Goal: Obtain resource: Obtain resource

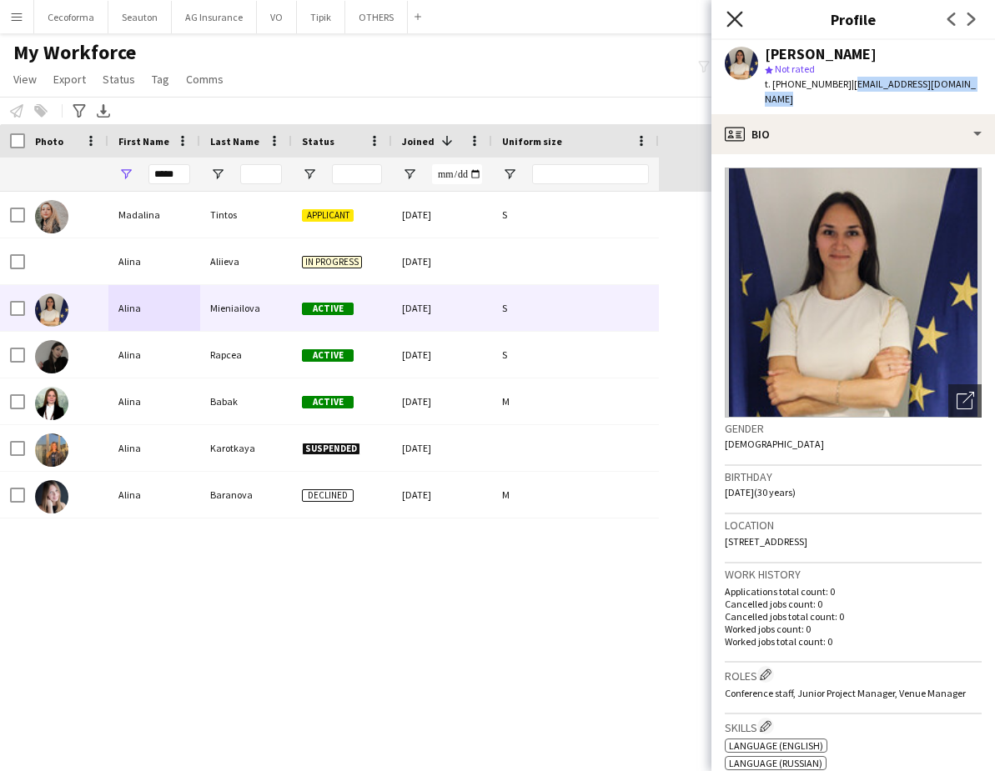
click at [734, 19] on icon at bounding box center [734, 19] width 16 height 16
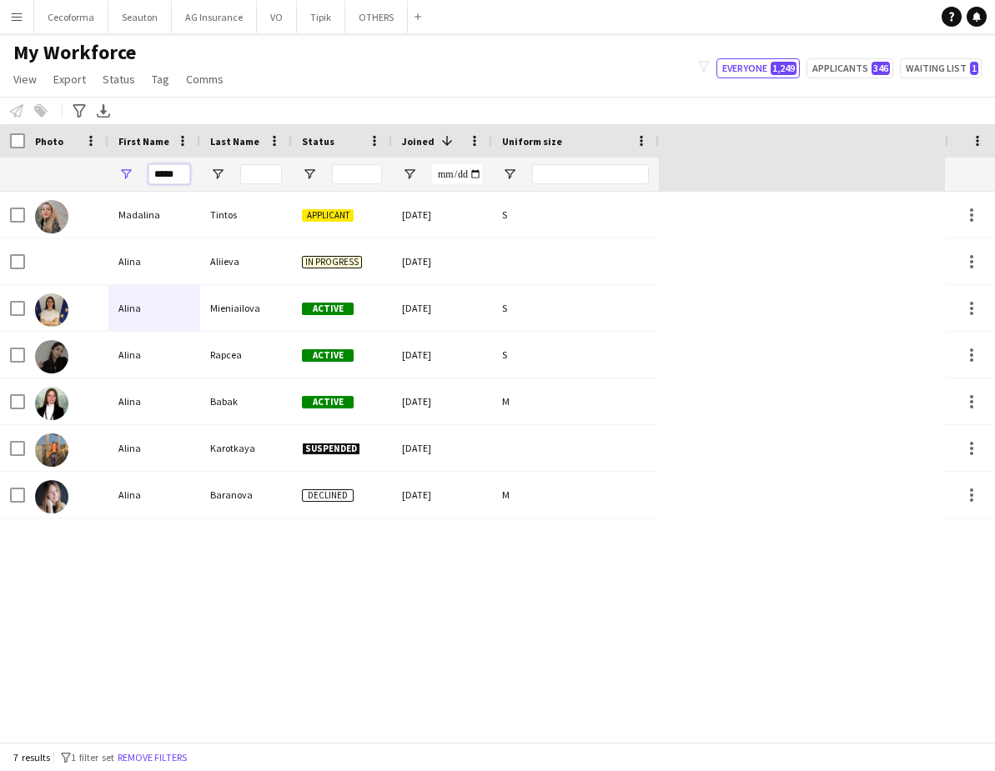
drag, startPoint x: 178, startPoint y: 176, endPoint x: 81, endPoint y: 183, distance: 97.0
click at [81, 183] on div "*****" at bounding box center [329, 174] width 659 height 33
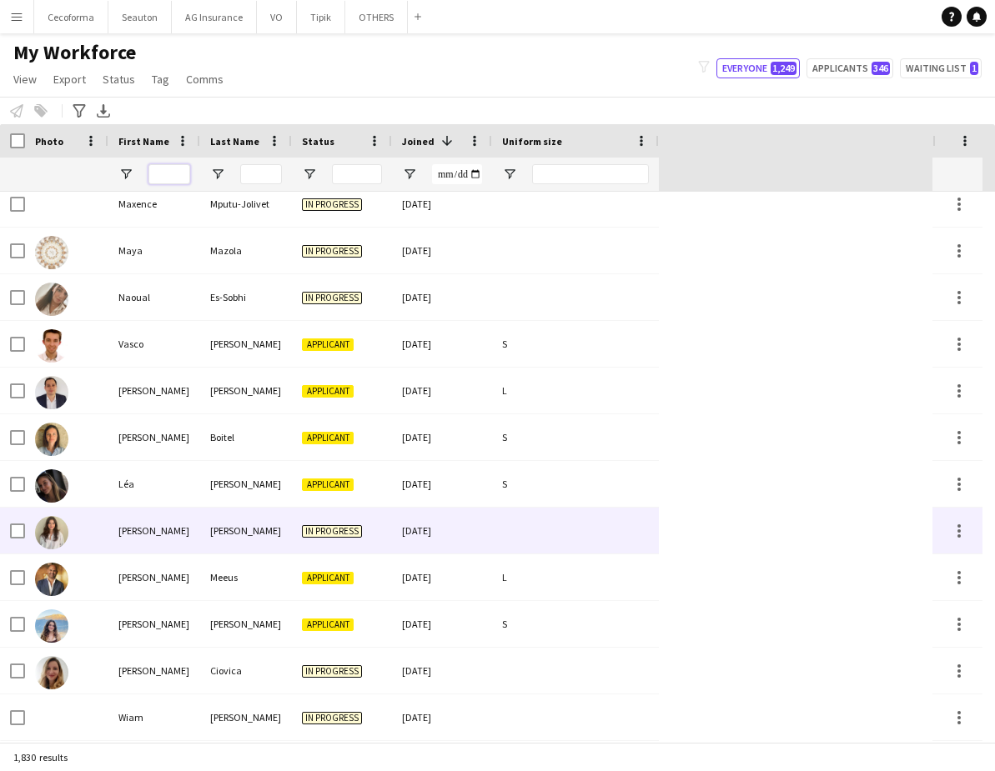
scroll to position [333, 0]
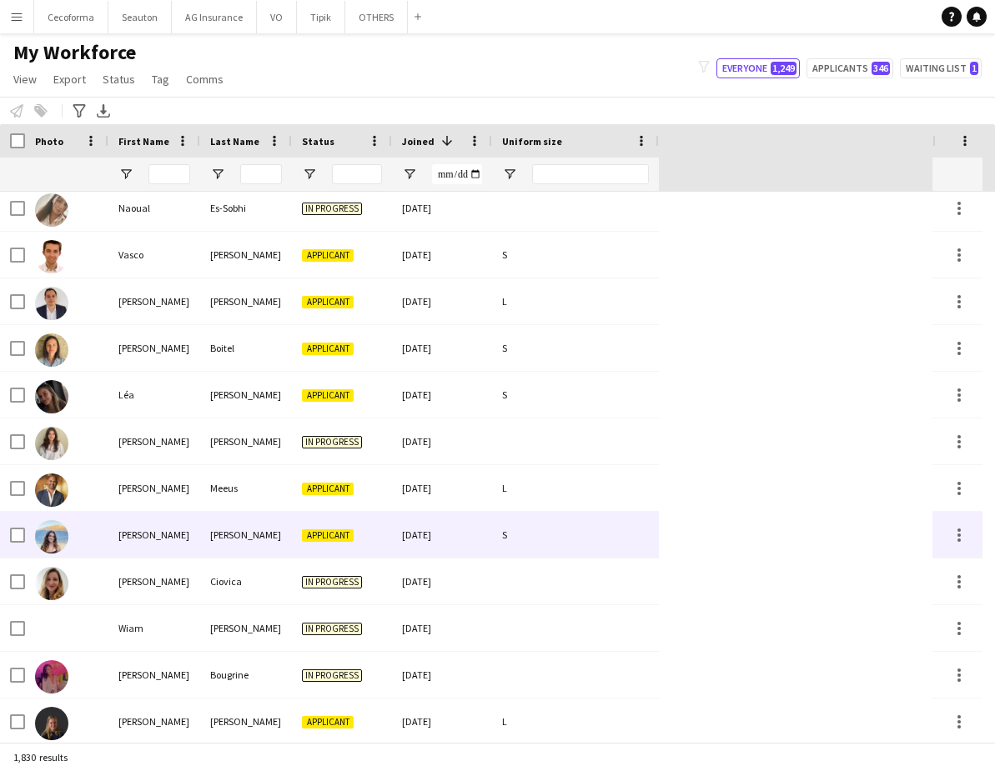
click at [124, 540] on div "[PERSON_NAME]" at bounding box center [154, 535] width 92 height 46
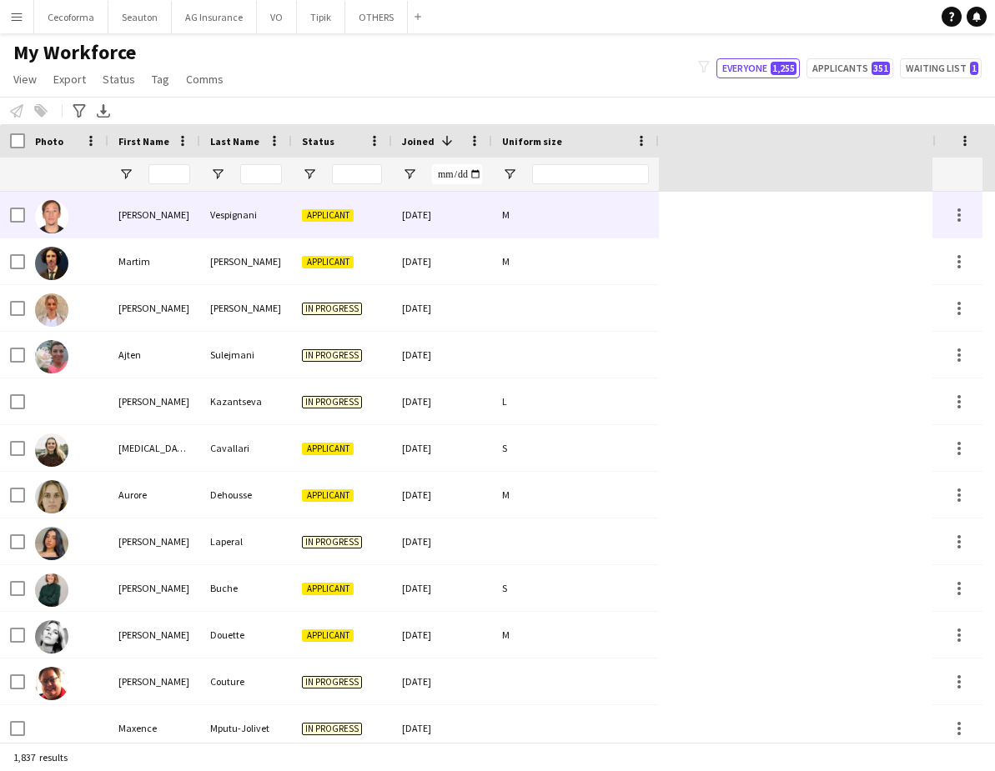
click at [171, 226] on div "Francesco" at bounding box center [154, 215] width 92 height 46
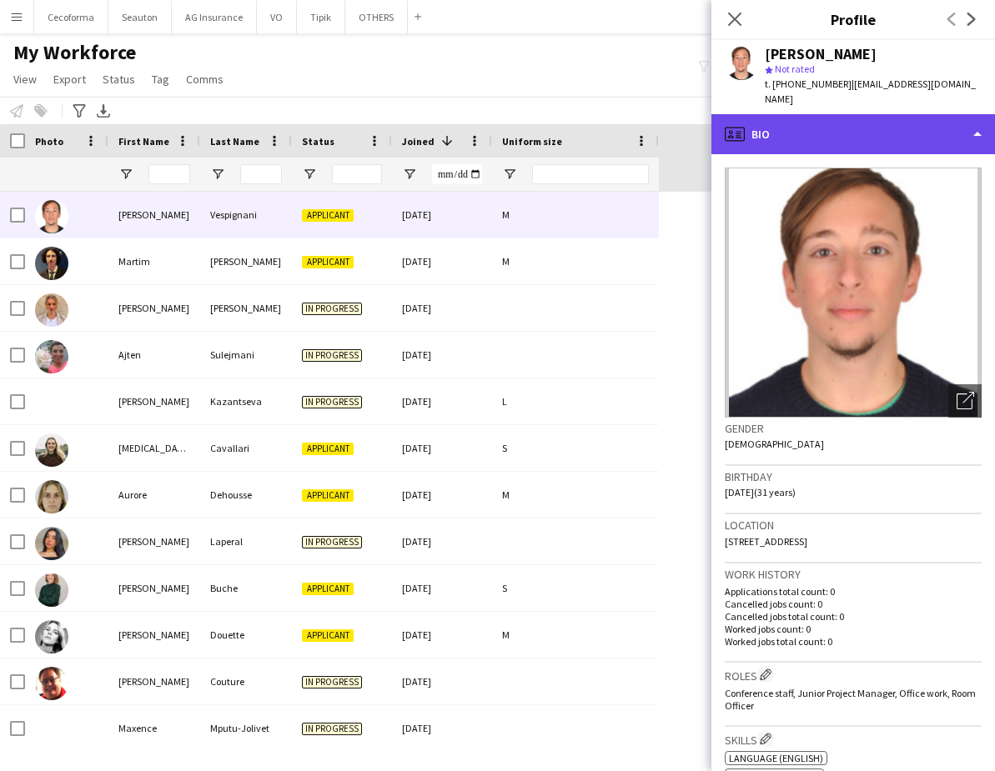
click at [819, 135] on div "profile Bio" at bounding box center [852, 134] width 283 height 40
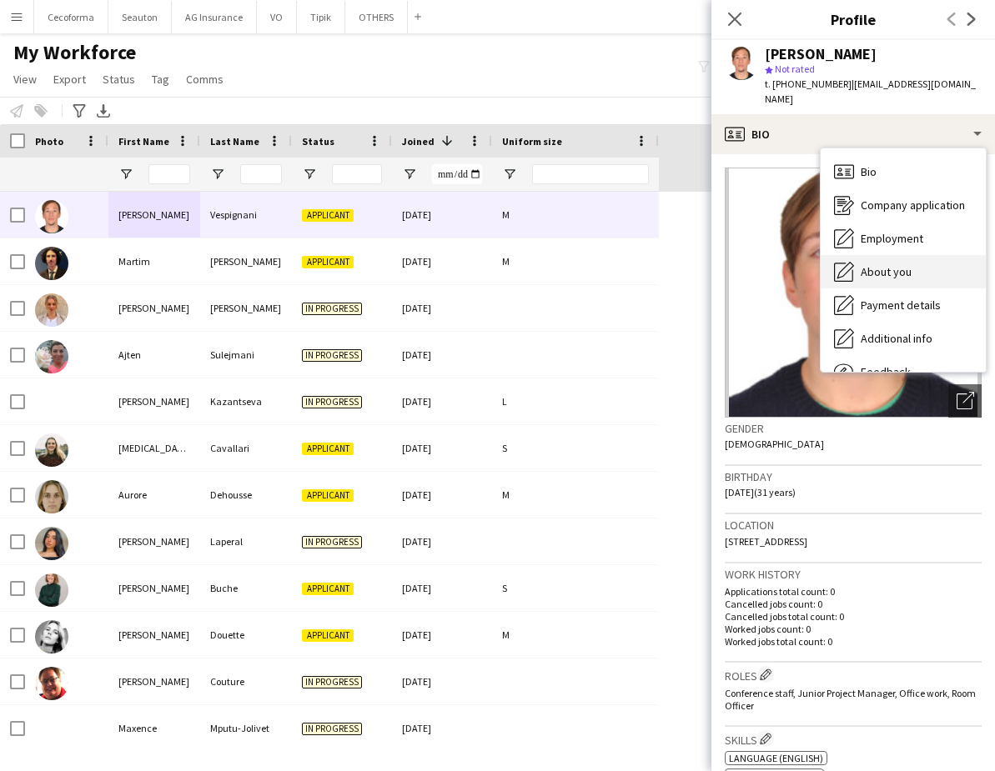
click at [919, 273] on div "About you About you" at bounding box center [902, 271] width 165 height 33
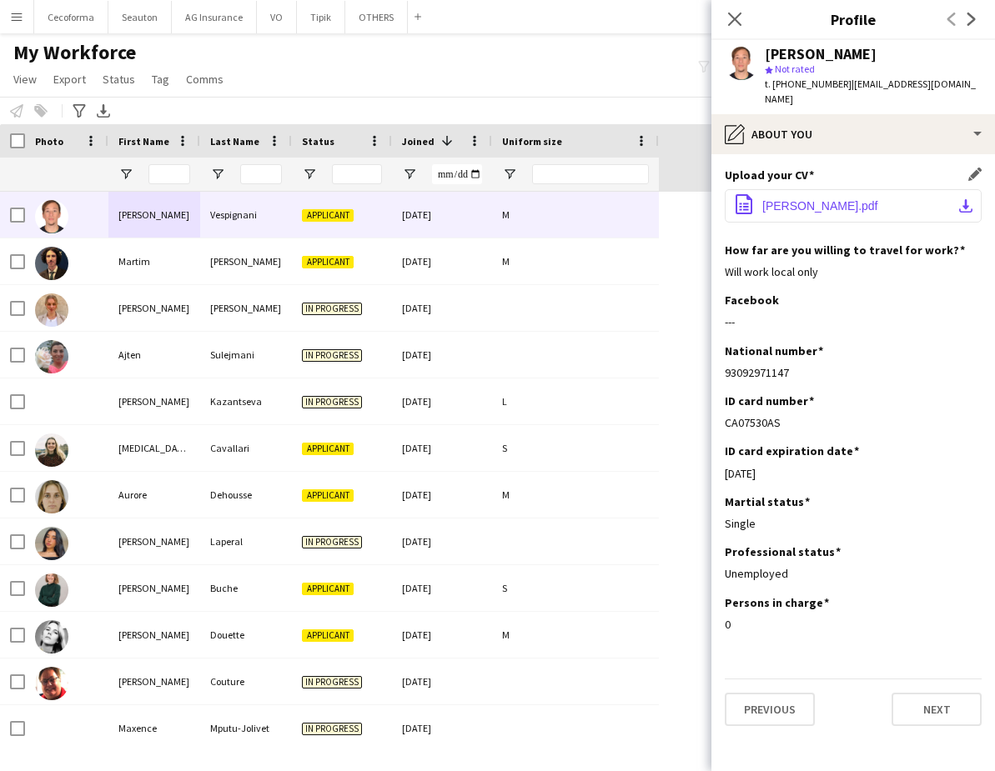
click at [839, 203] on span "Vespignani Francesco CV.pdf" at bounding box center [820, 205] width 116 height 13
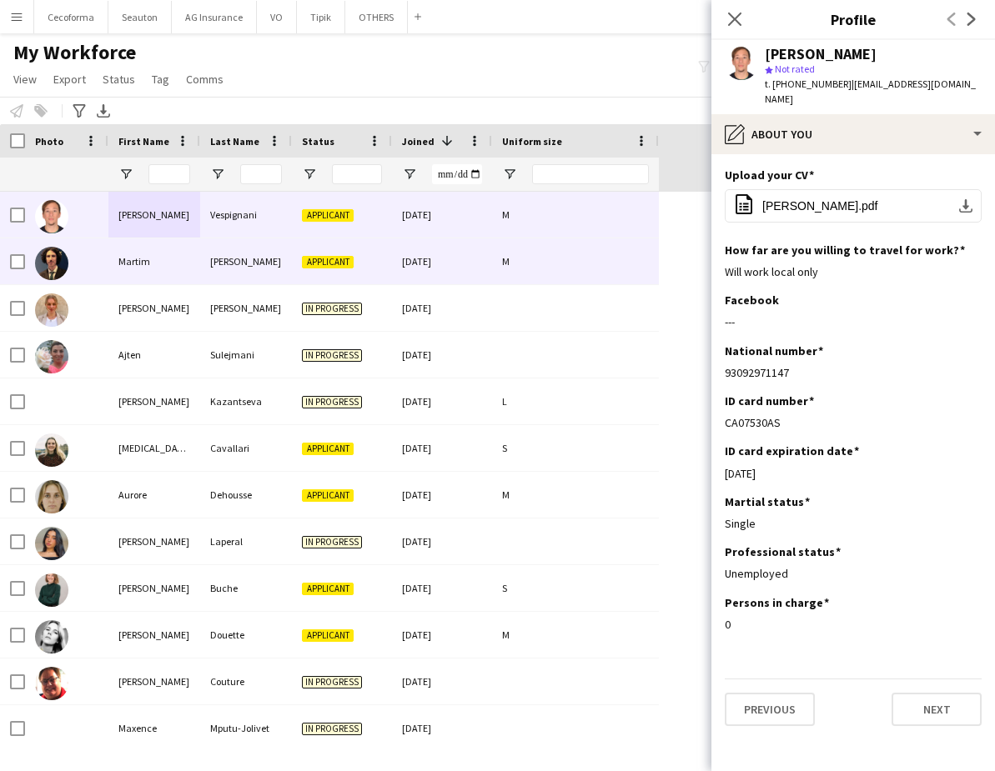
click at [155, 248] on div "Martim" at bounding box center [154, 261] width 92 height 46
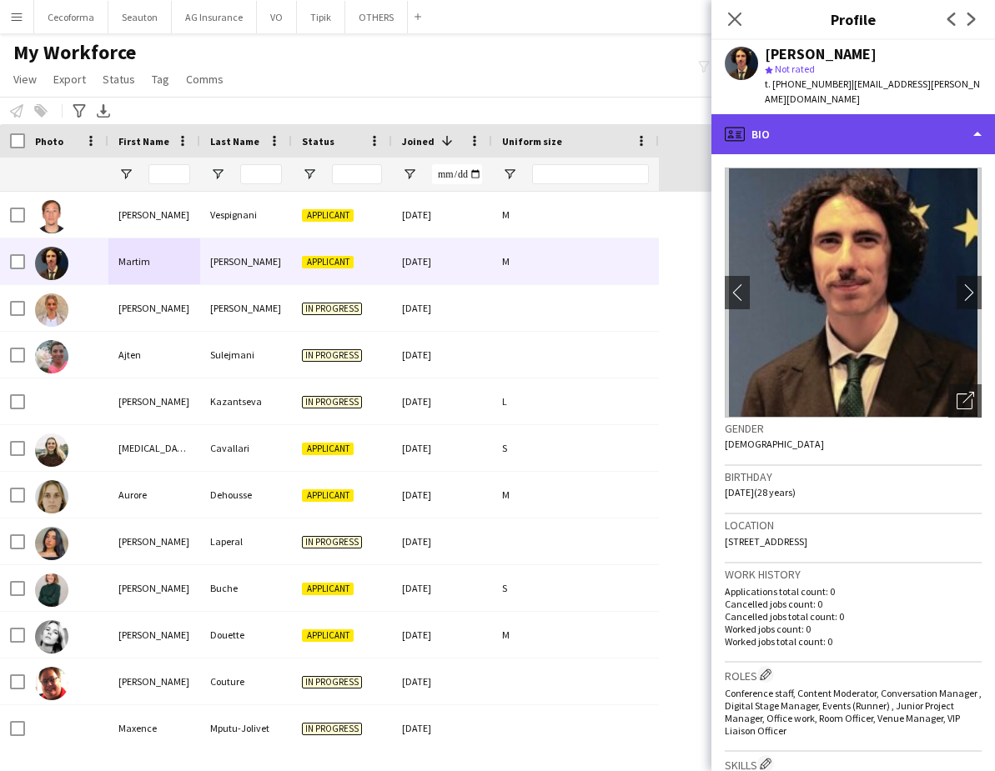
click at [784, 122] on div "profile Bio" at bounding box center [852, 134] width 283 height 40
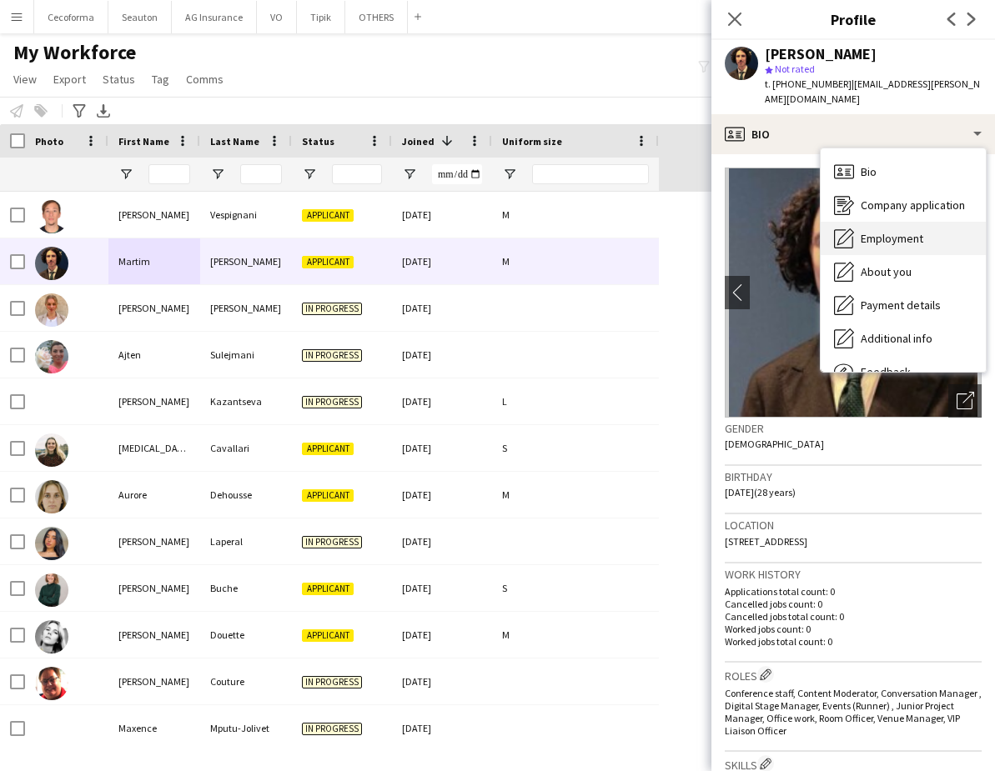
click at [875, 231] on div "Employment Employment" at bounding box center [902, 238] width 165 height 33
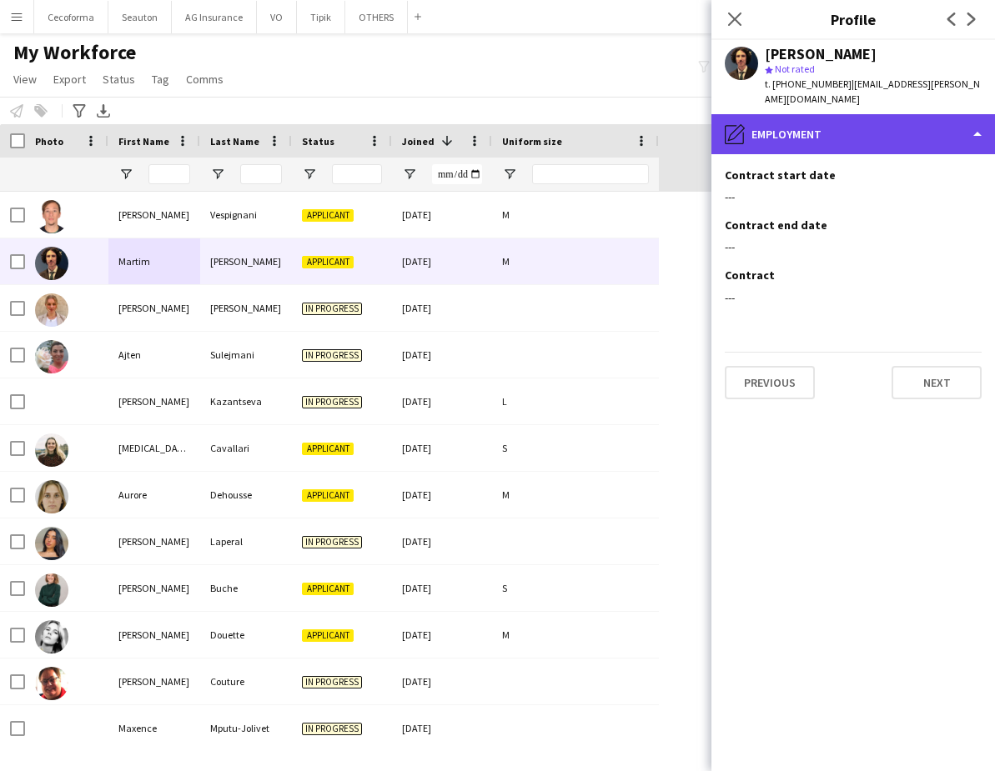
click at [785, 117] on div "pencil4 Employment" at bounding box center [852, 134] width 283 height 40
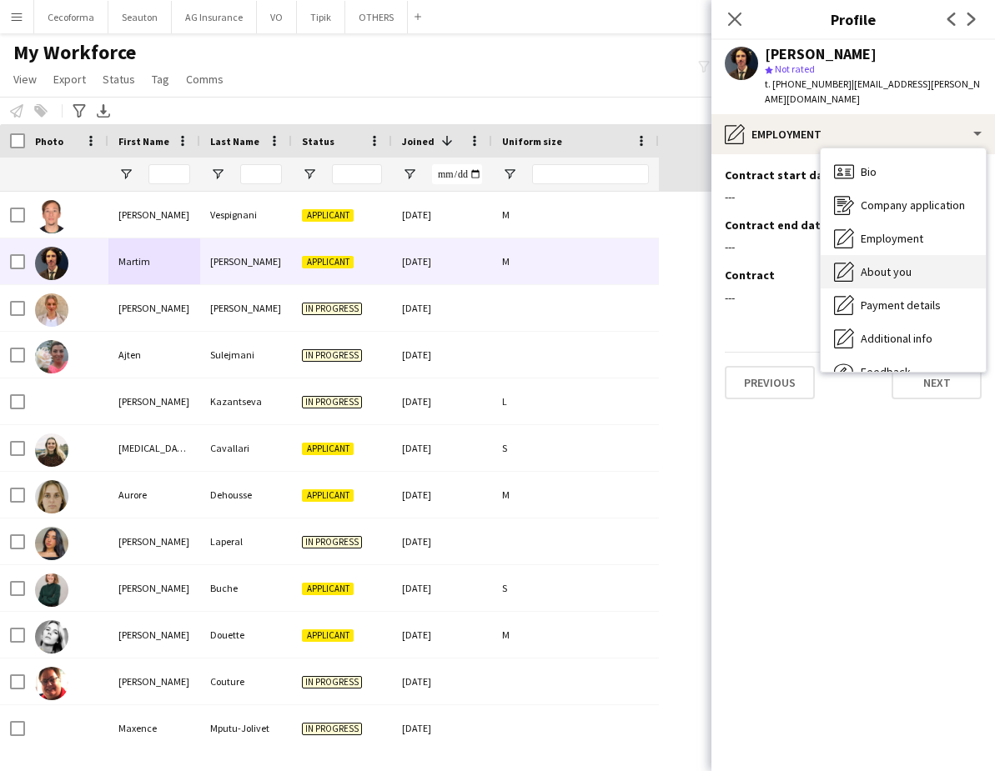
click at [896, 264] on span "About you" at bounding box center [885, 271] width 51 height 15
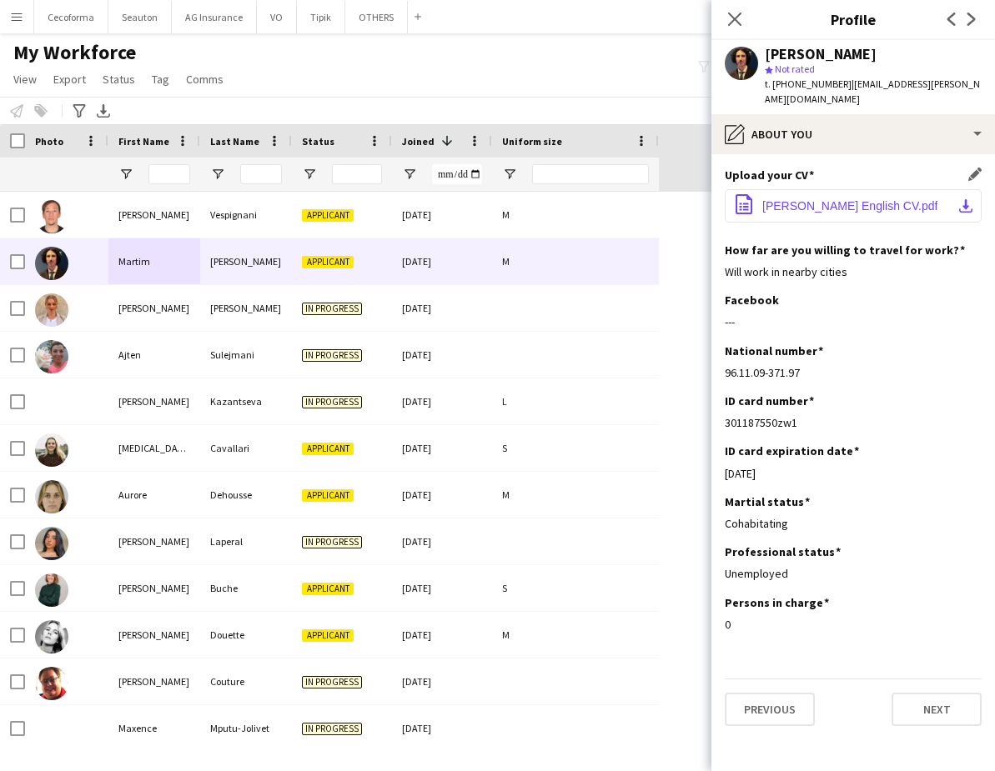
click at [844, 199] on span "Martim Gervais English CV.pdf" at bounding box center [849, 205] width 175 height 13
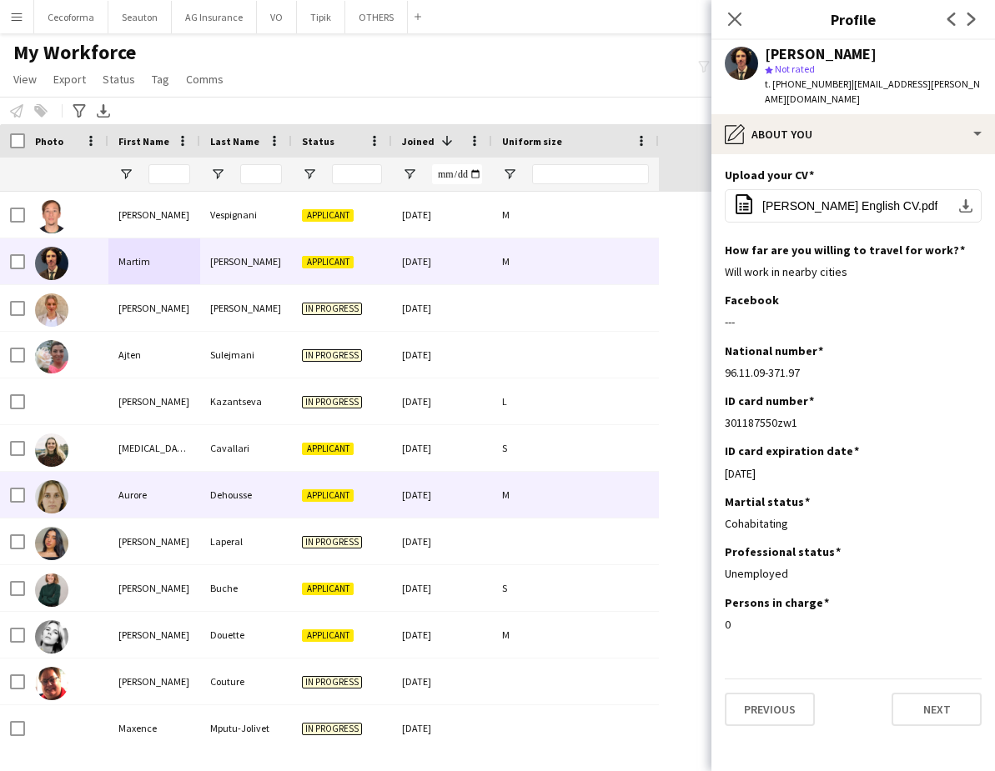
click at [165, 495] on div "Aurore" at bounding box center [154, 495] width 92 height 46
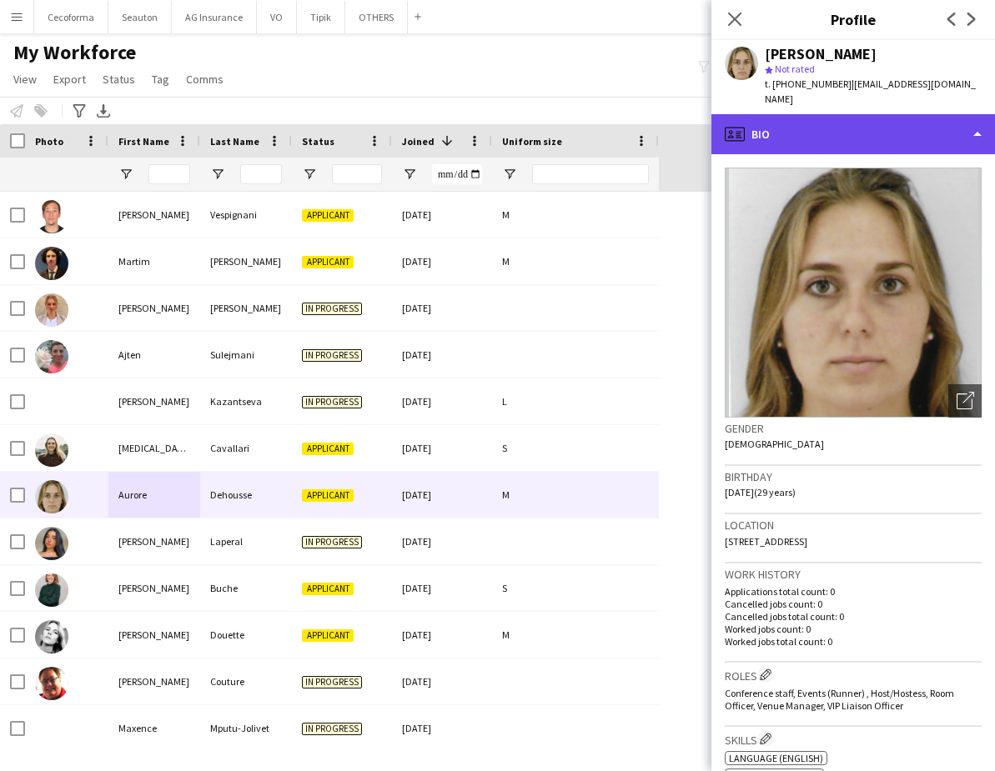
click at [875, 118] on div "profile Bio" at bounding box center [852, 134] width 283 height 40
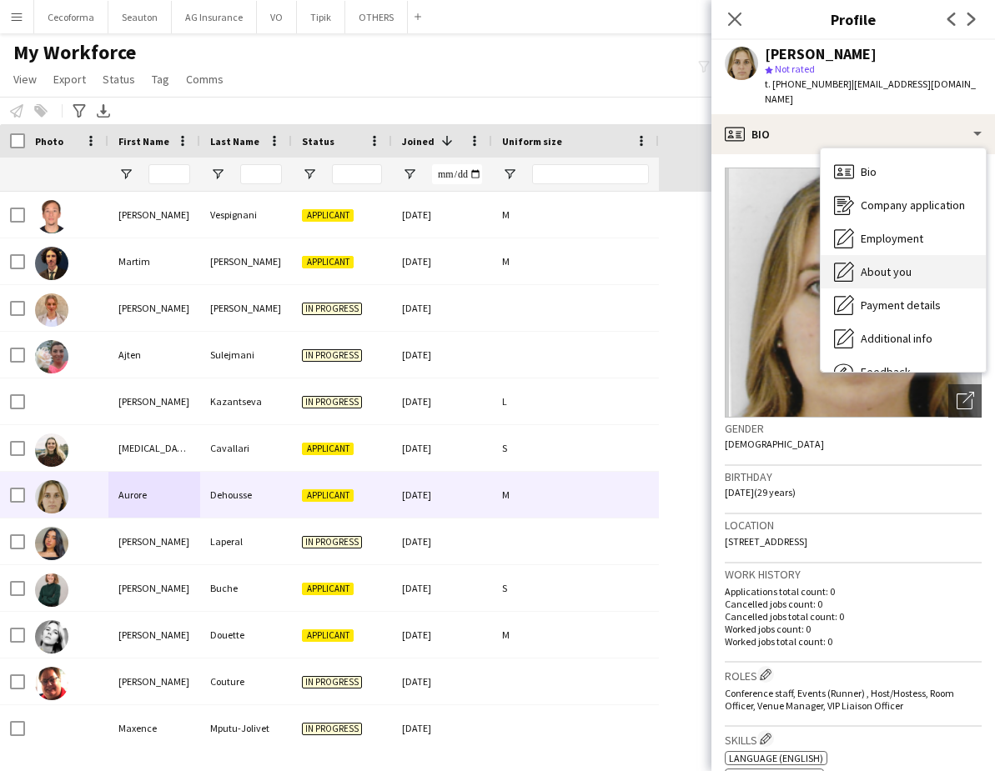
click at [896, 264] on span "About you" at bounding box center [885, 271] width 51 height 15
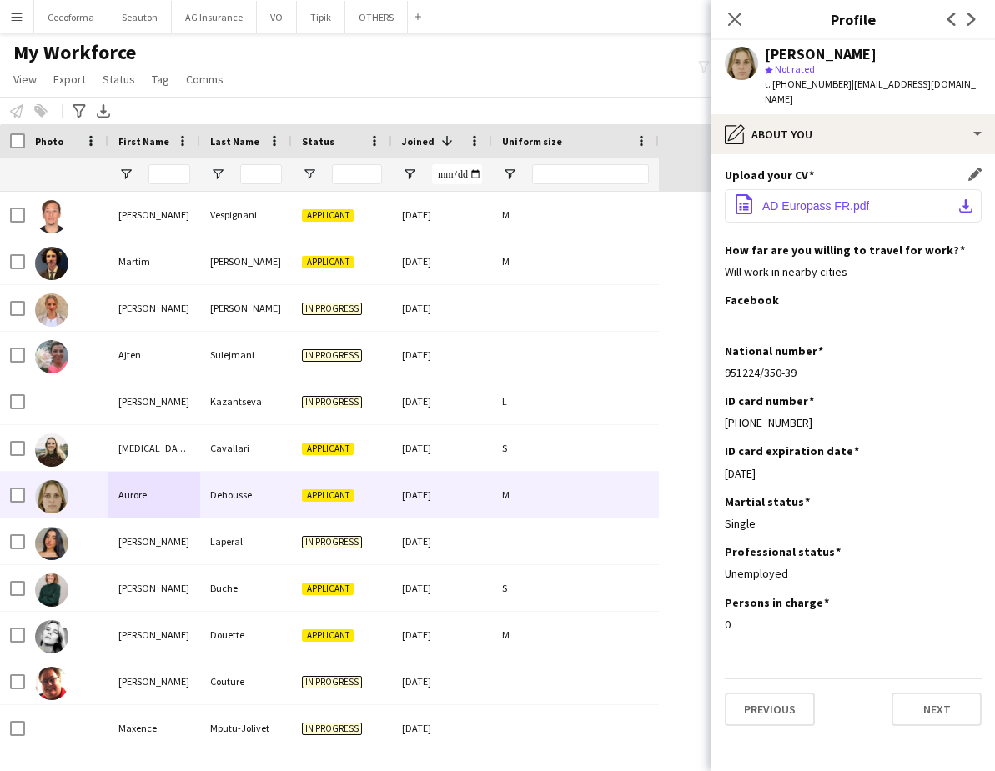
click at [864, 189] on button "office-file-sheet AD Europass FR.pdf download-bottom" at bounding box center [852, 205] width 257 height 33
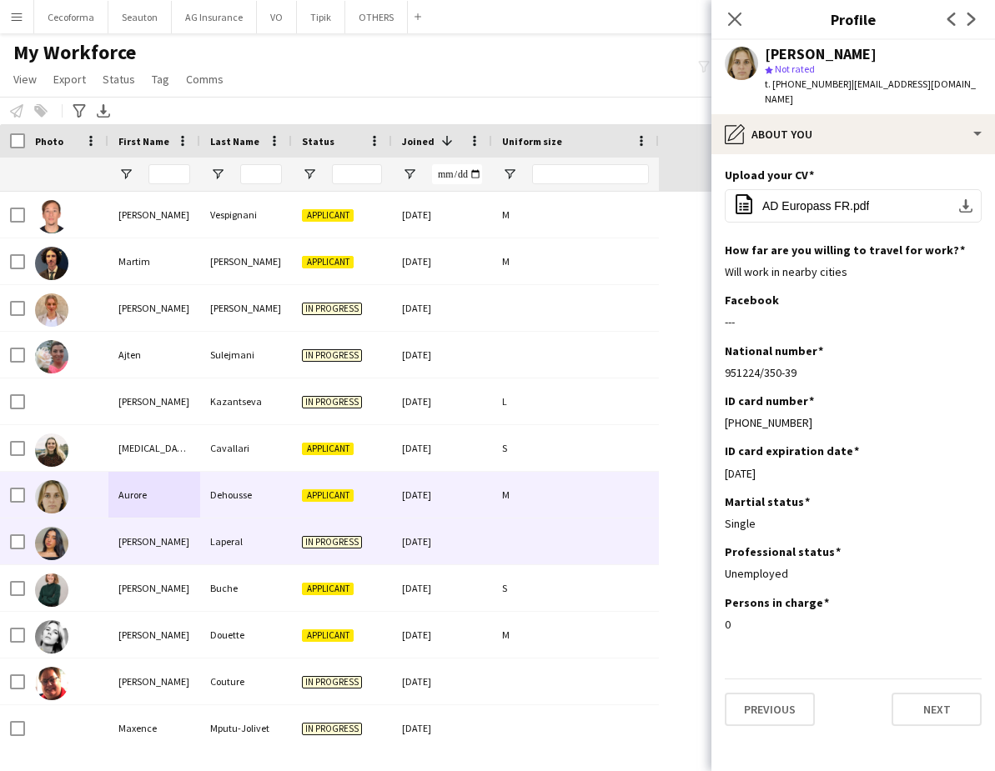
click at [185, 544] on div "[PERSON_NAME]" at bounding box center [154, 542] width 92 height 46
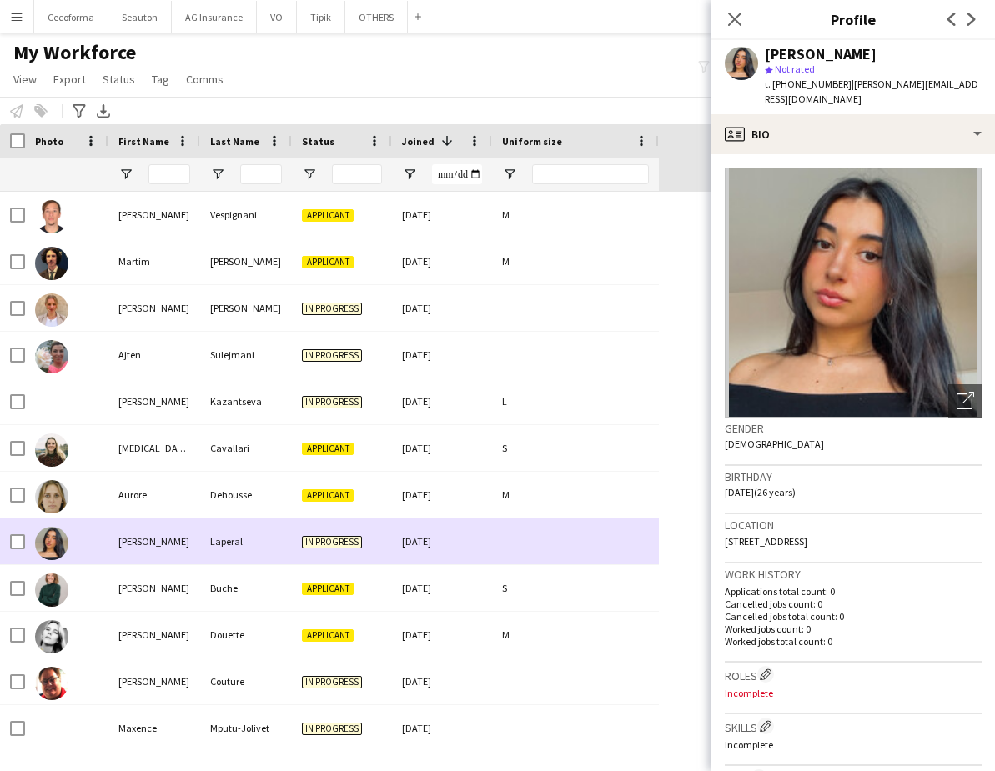
scroll to position [83, 0]
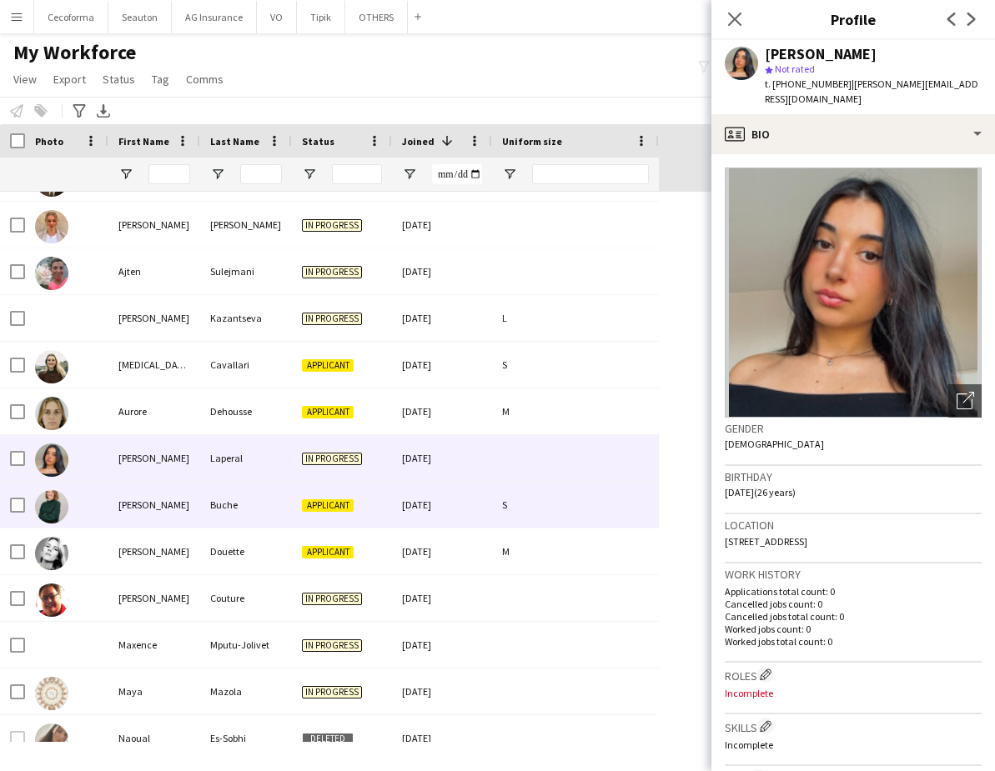
click at [167, 514] on div "[PERSON_NAME]" at bounding box center [154, 505] width 92 height 46
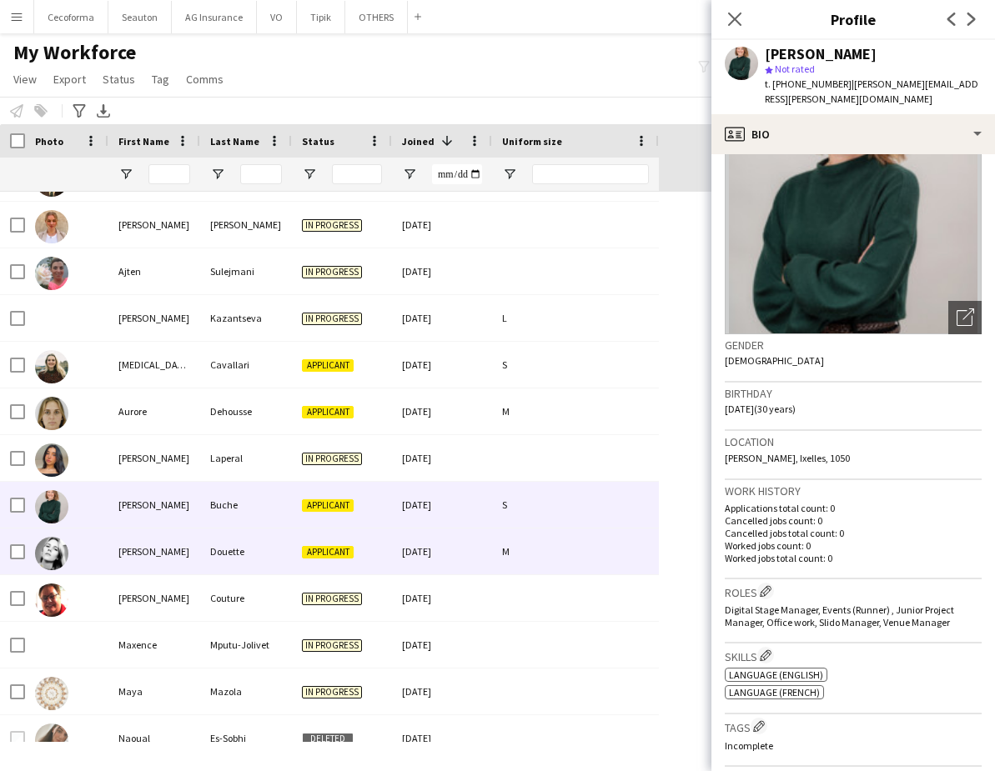
click at [204, 553] on div "Douette" at bounding box center [246, 552] width 92 height 46
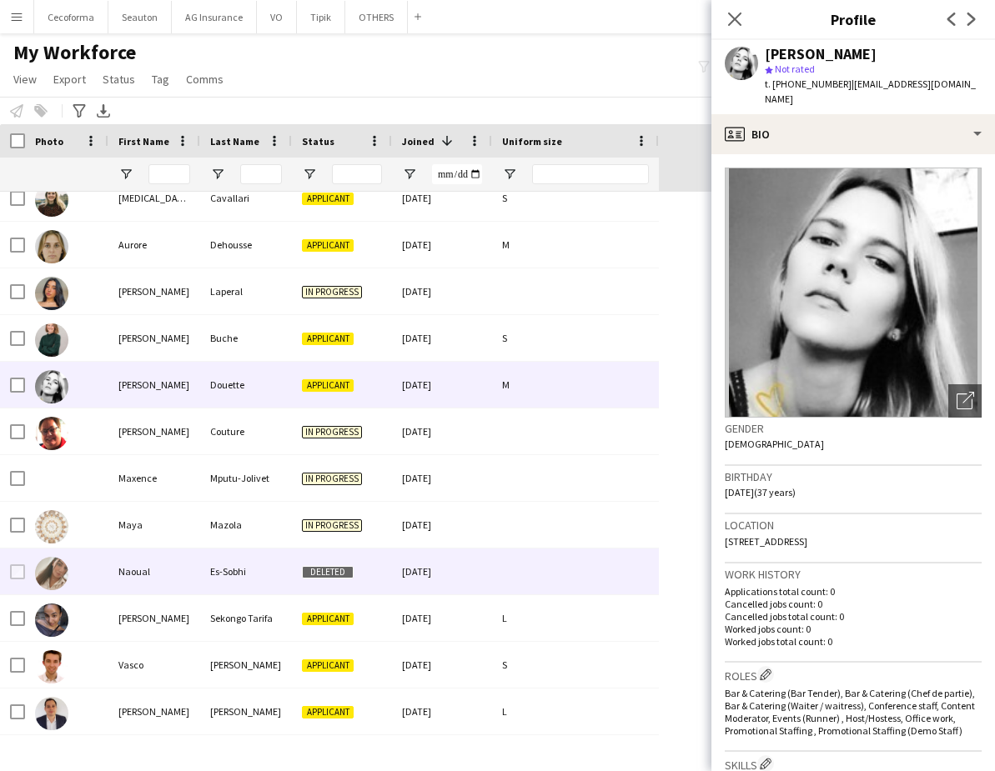
scroll to position [333, 0]
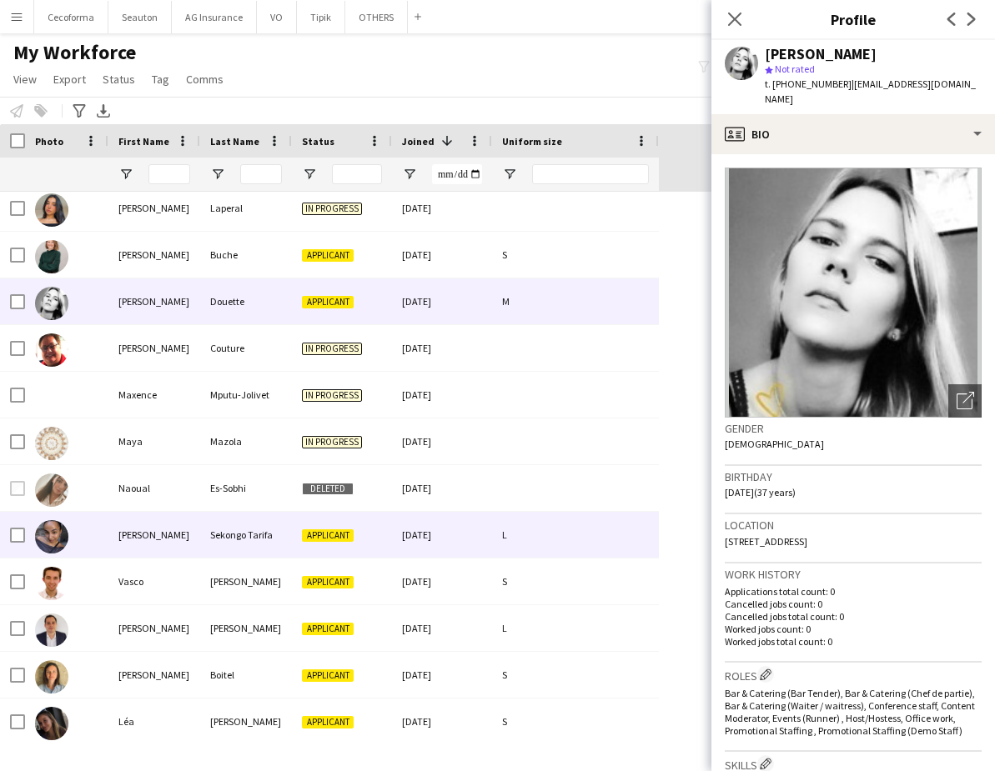
click at [178, 554] on div "Paula" at bounding box center [154, 535] width 92 height 46
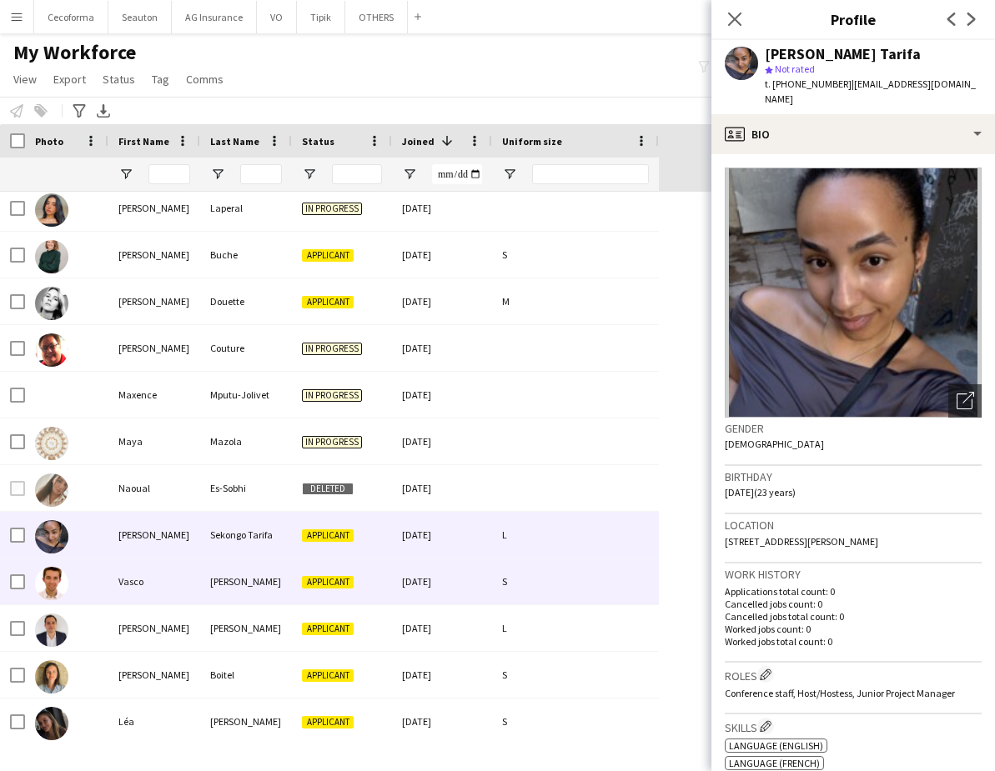
click at [146, 595] on div "Vasco" at bounding box center [154, 582] width 92 height 46
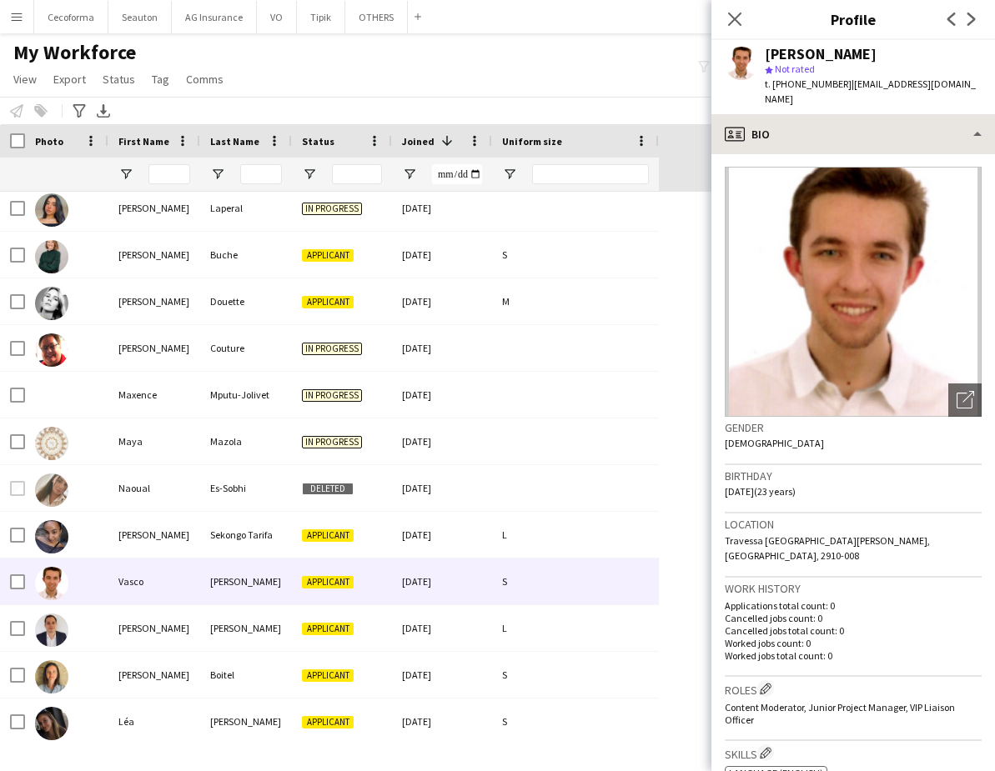
scroll to position [0, 0]
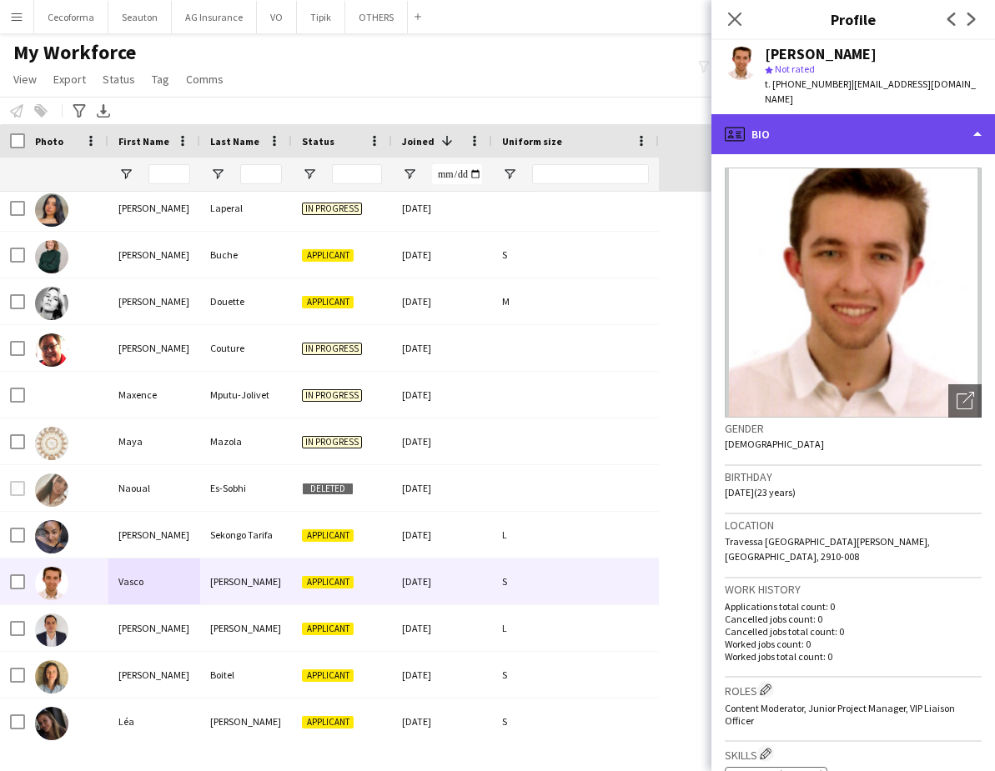
click at [783, 118] on div "profile Bio" at bounding box center [852, 134] width 283 height 40
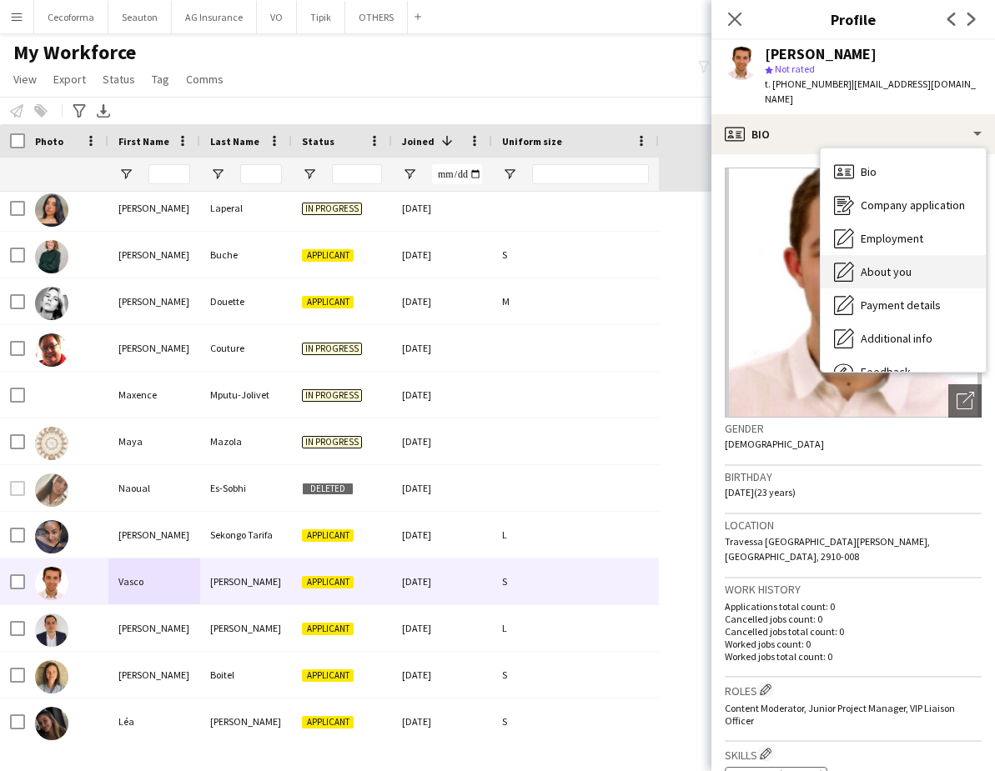
click at [896, 264] on span "About you" at bounding box center [885, 271] width 51 height 15
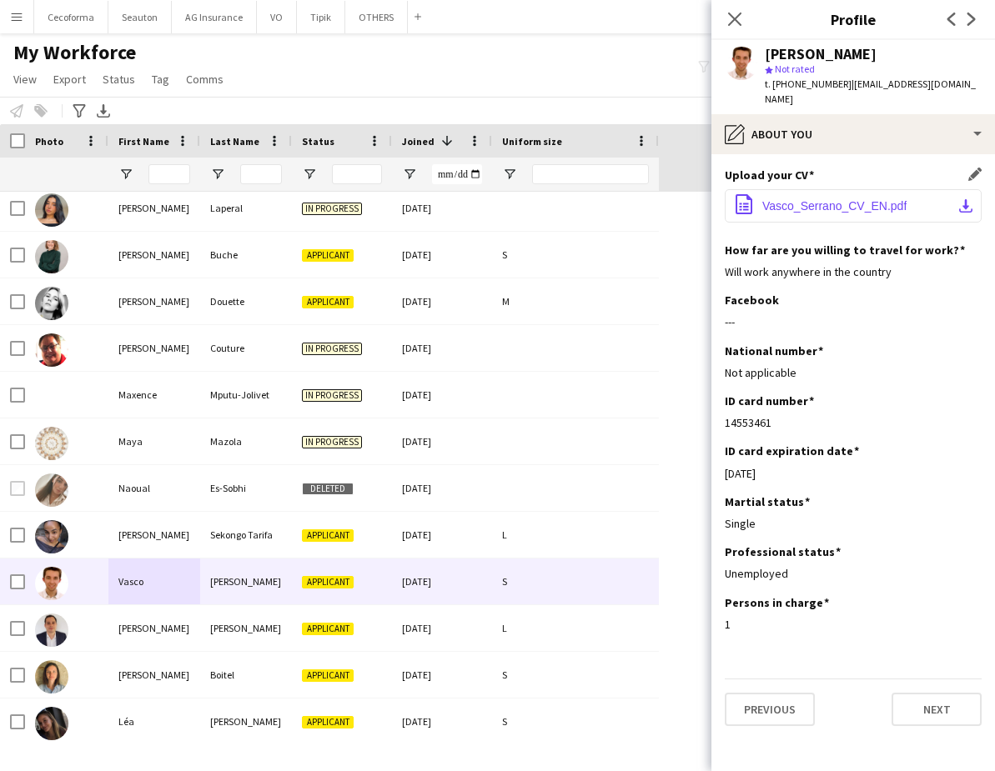
click at [804, 199] on span "Vasco_Serrano_CV_EN.pdf" at bounding box center [834, 205] width 144 height 13
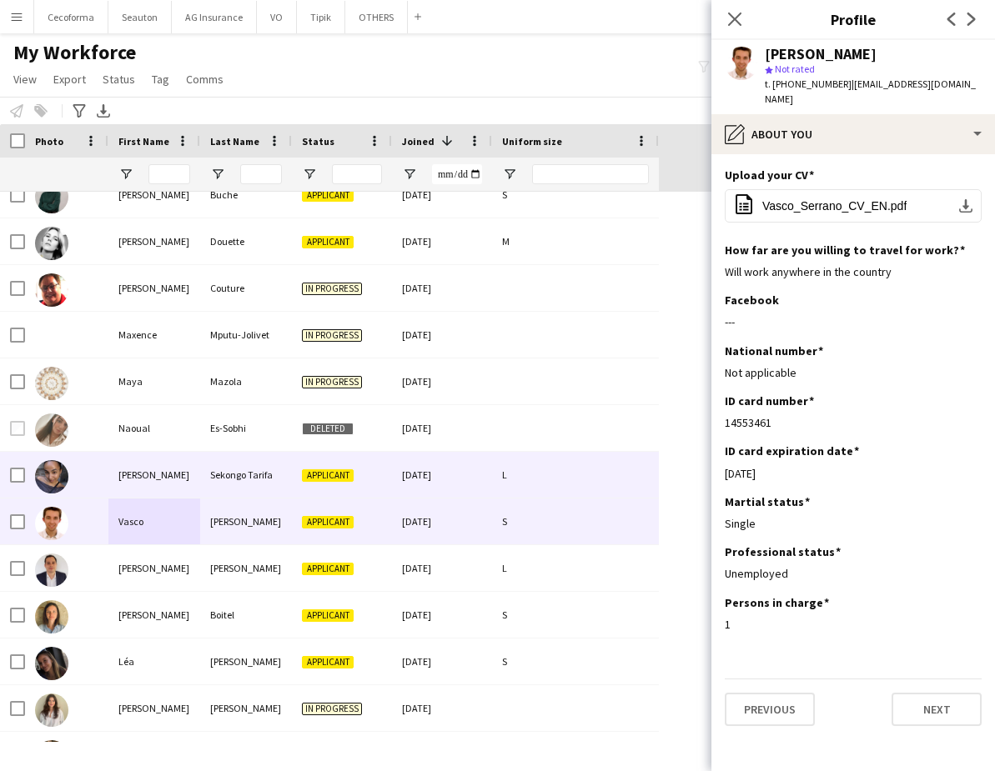
scroll to position [417, 0]
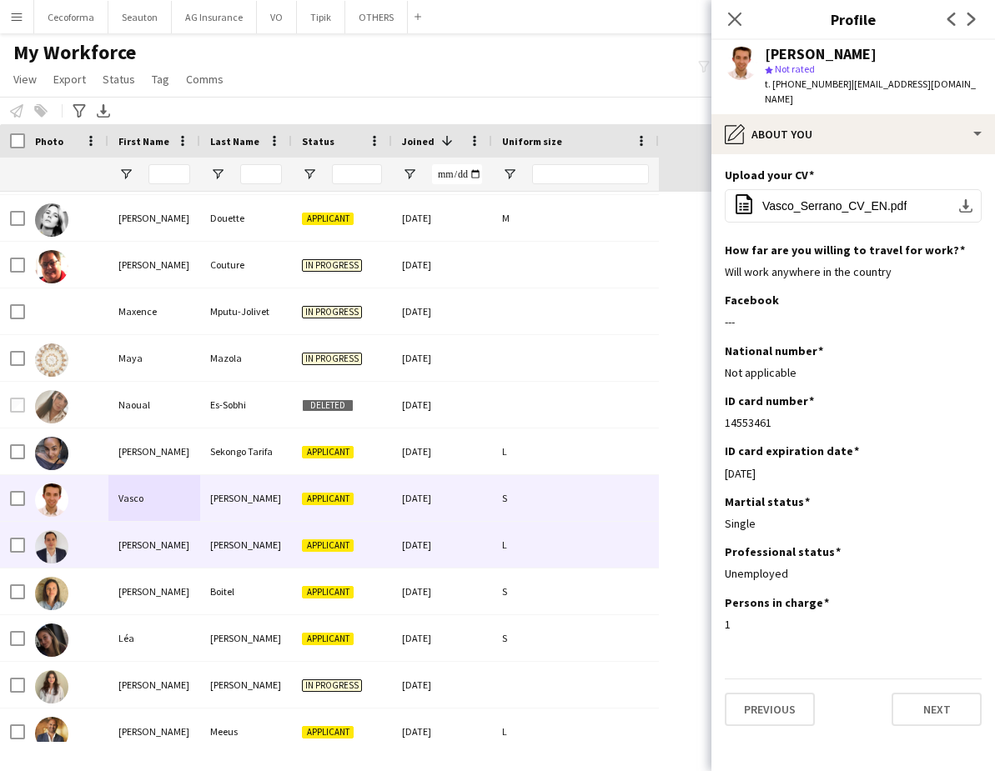
click at [216, 555] on div "[PERSON_NAME]" at bounding box center [246, 545] width 92 height 46
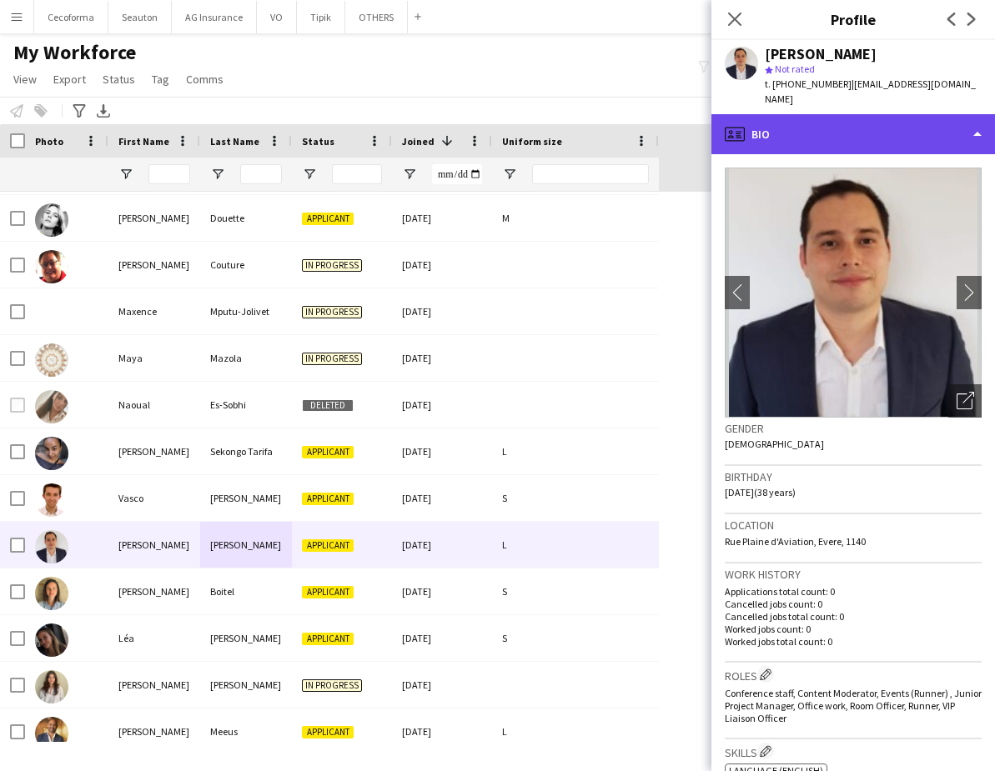
click at [837, 114] on div "profile Bio" at bounding box center [852, 134] width 283 height 40
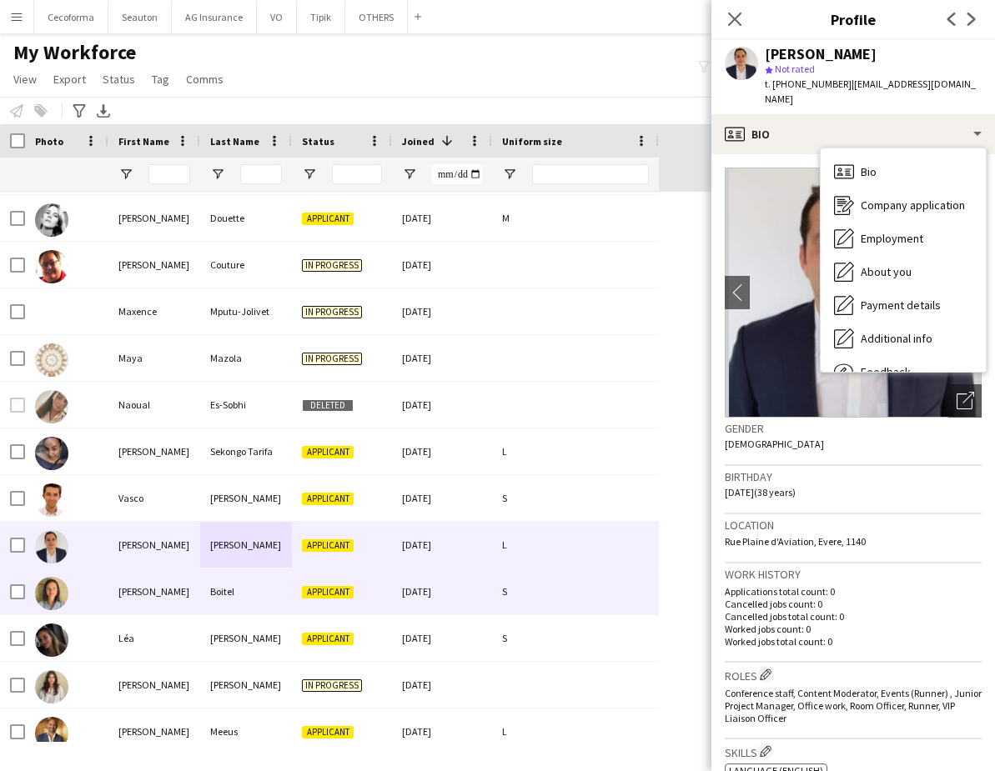
click at [200, 599] on div "Boitel" at bounding box center [246, 592] width 92 height 46
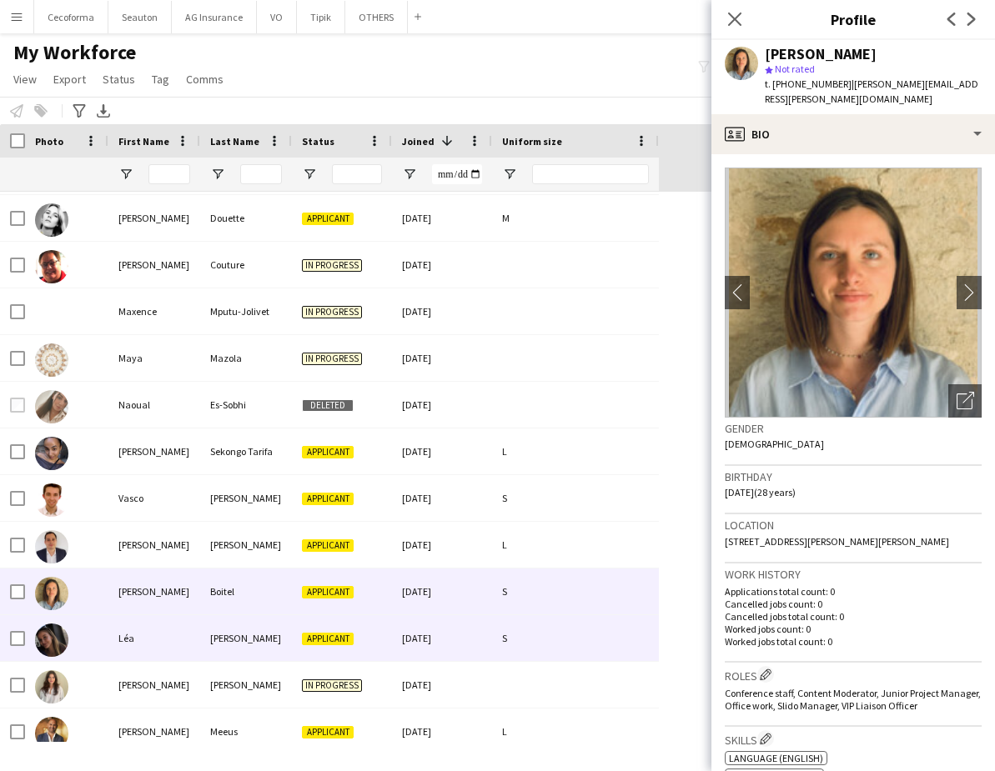
click at [185, 632] on div "Léa" at bounding box center [154, 638] width 92 height 46
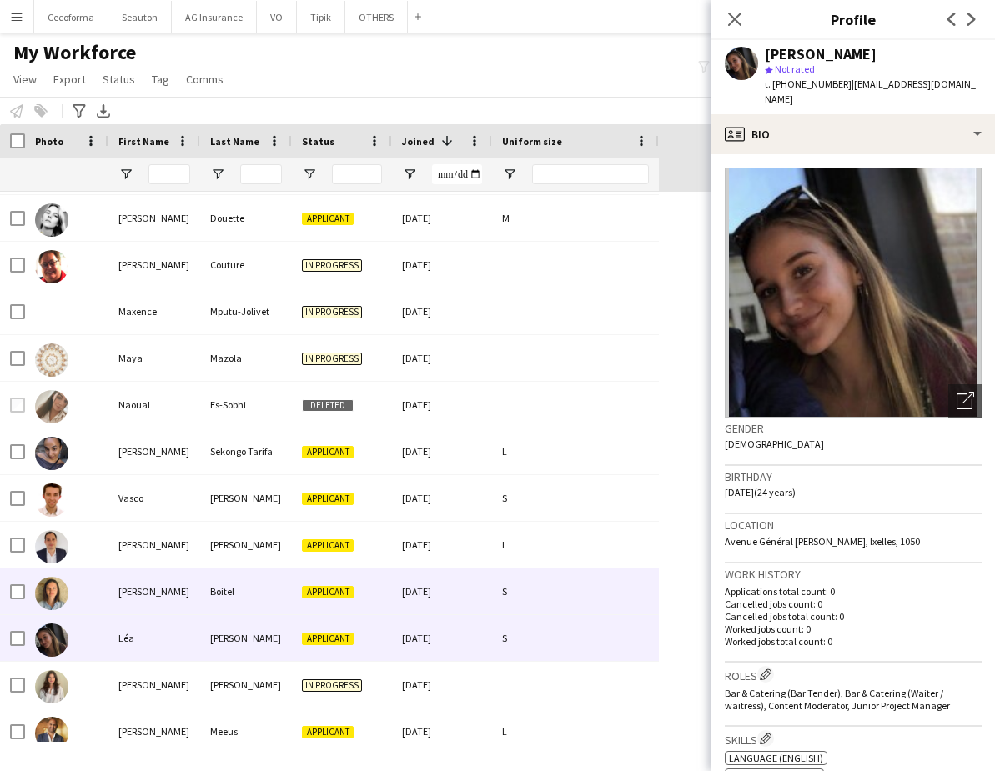
click at [180, 597] on div "[PERSON_NAME]" at bounding box center [154, 592] width 92 height 46
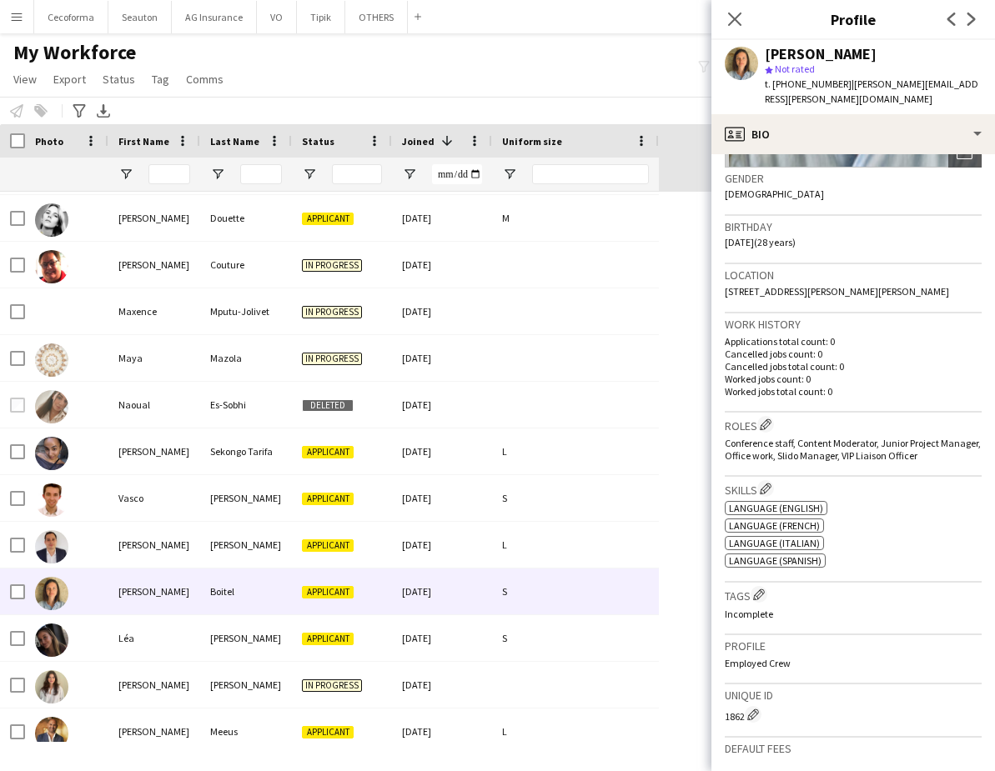
scroll to position [0, 0]
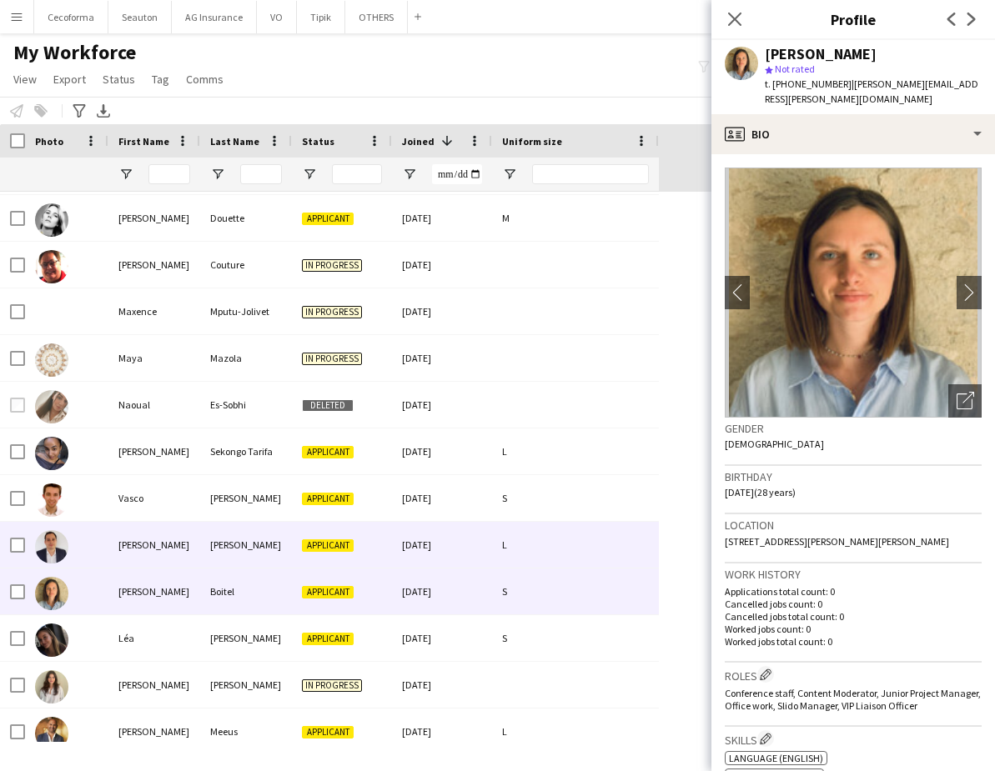
click at [141, 550] on div "[PERSON_NAME]" at bounding box center [154, 545] width 92 height 46
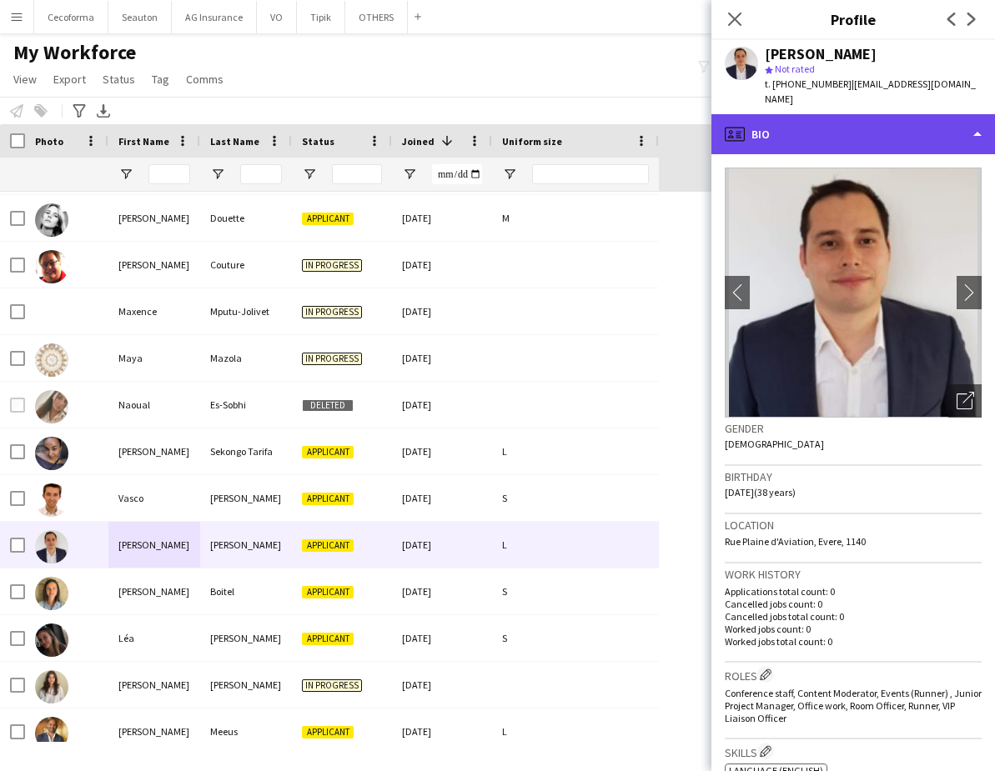
click at [859, 120] on div "profile Bio" at bounding box center [852, 134] width 283 height 40
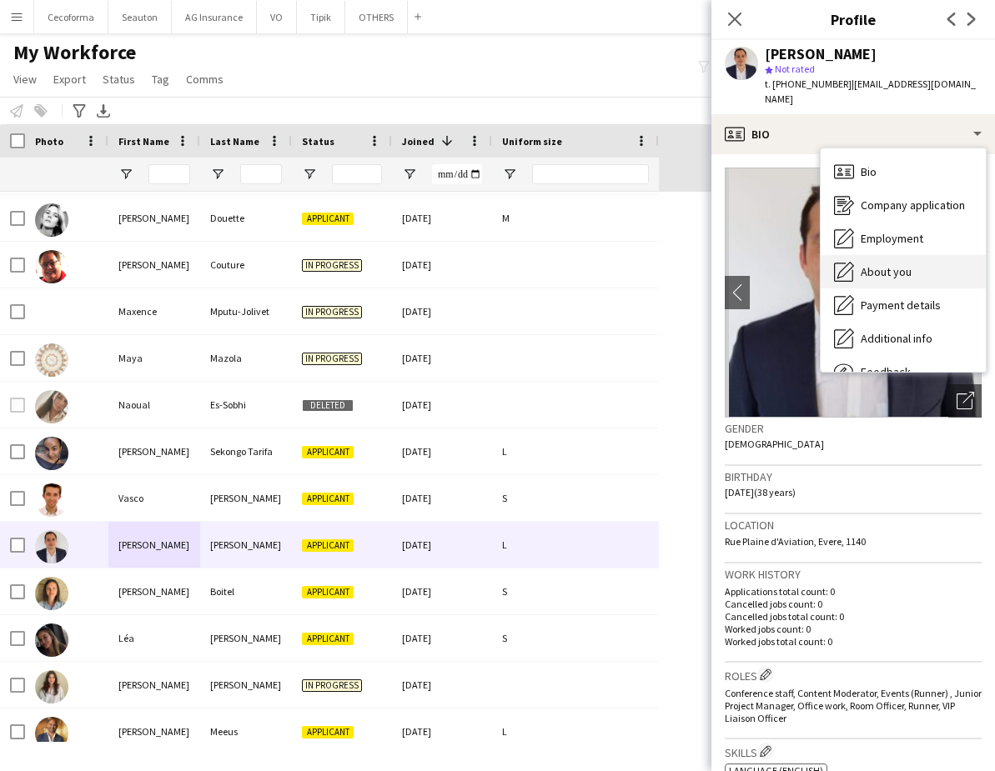
click at [900, 264] on span "About you" at bounding box center [885, 271] width 51 height 15
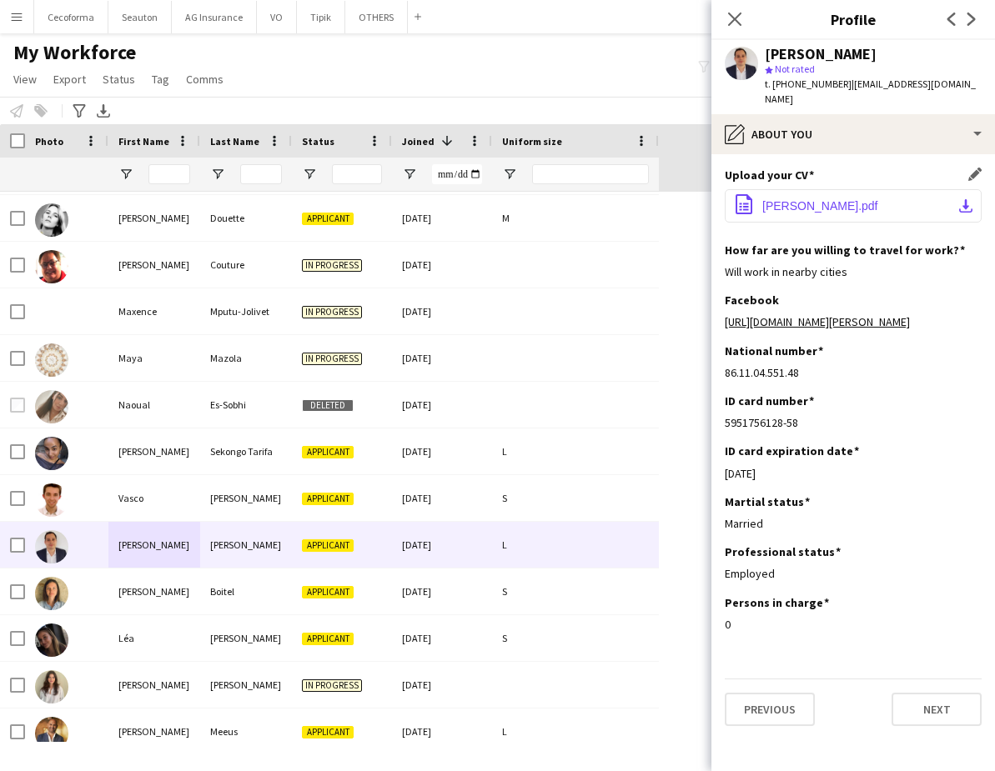
click at [832, 199] on span "Carlos_Antonio_López_Fletes_Resume.pdf" at bounding box center [820, 205] width 116 height 13
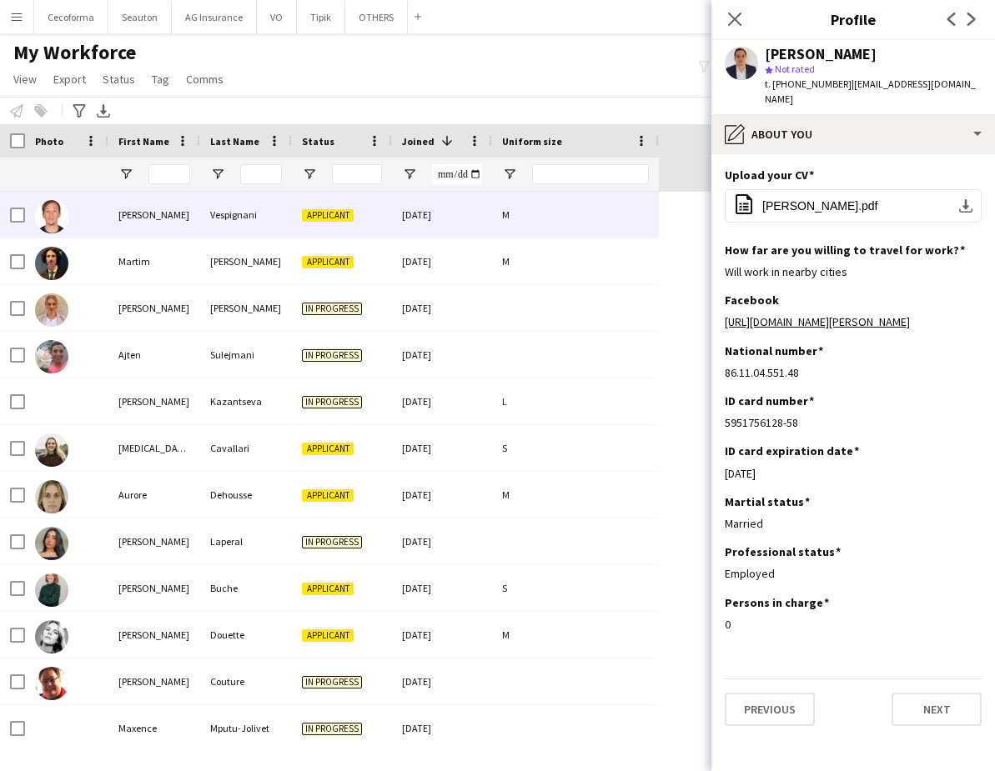
click at [114, 224] on div "Francesco" at bounding box center [154, 215] width 92 height 46
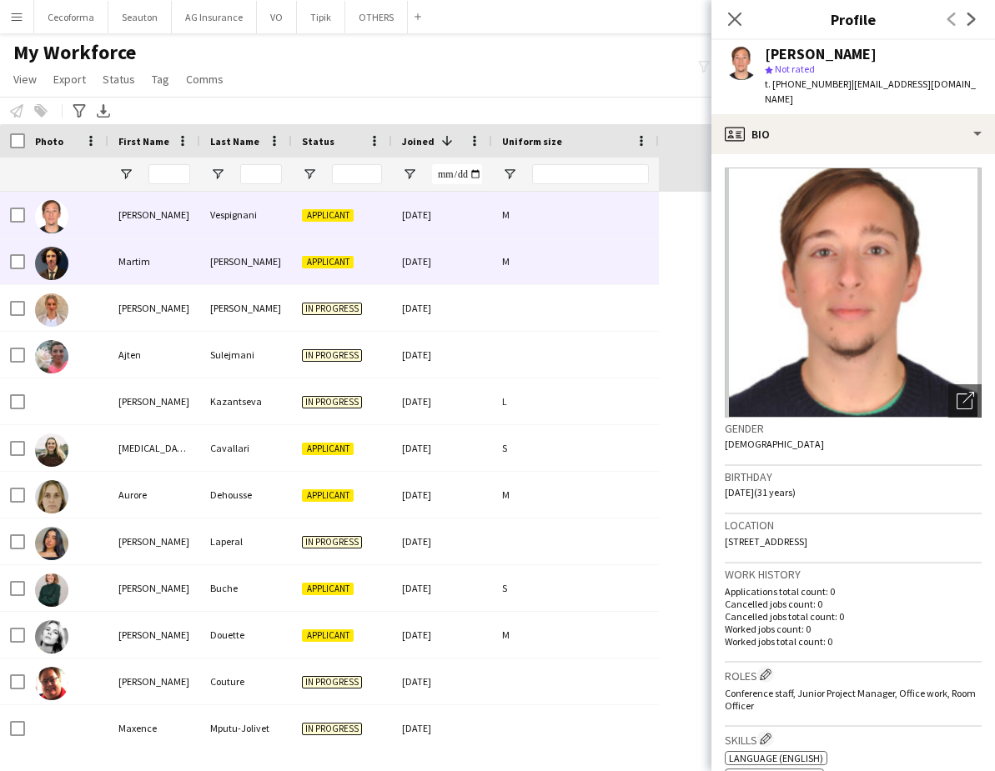
click at [160, 256] on div "Martim" at bounding box center [154, 261] width 92 height 46
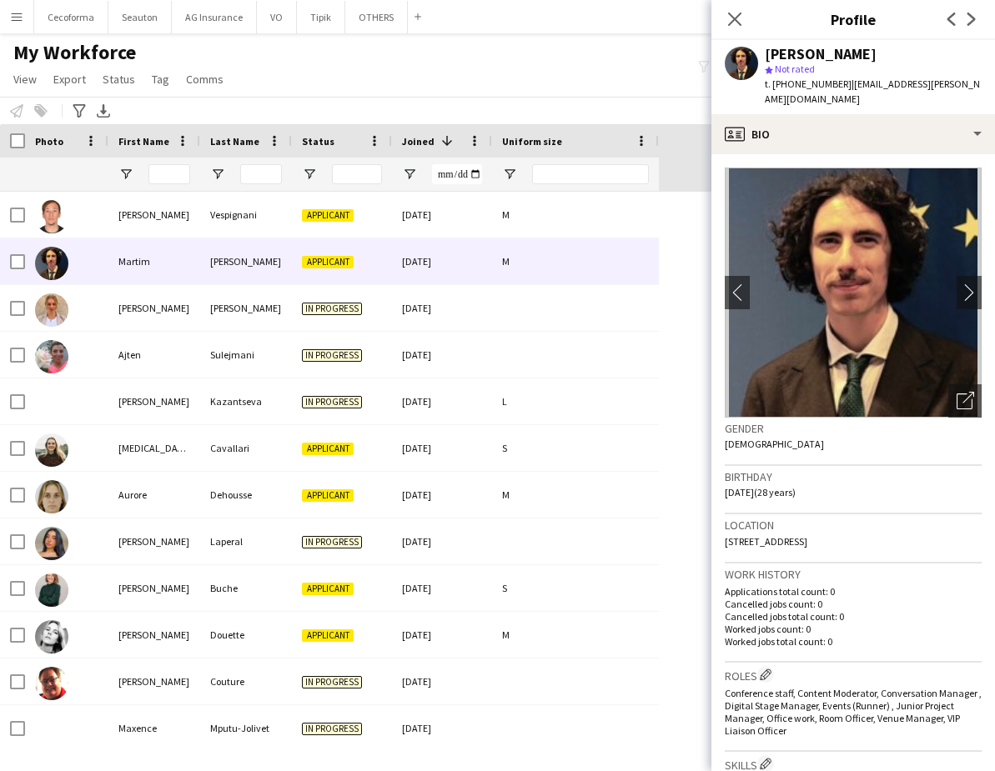
click at [278, 764] on div "Menu Boards Boards Boards All jobs Status Workforce Workforce My Workforce Recr…" at bounding box center [497, 385] width 995 height 771
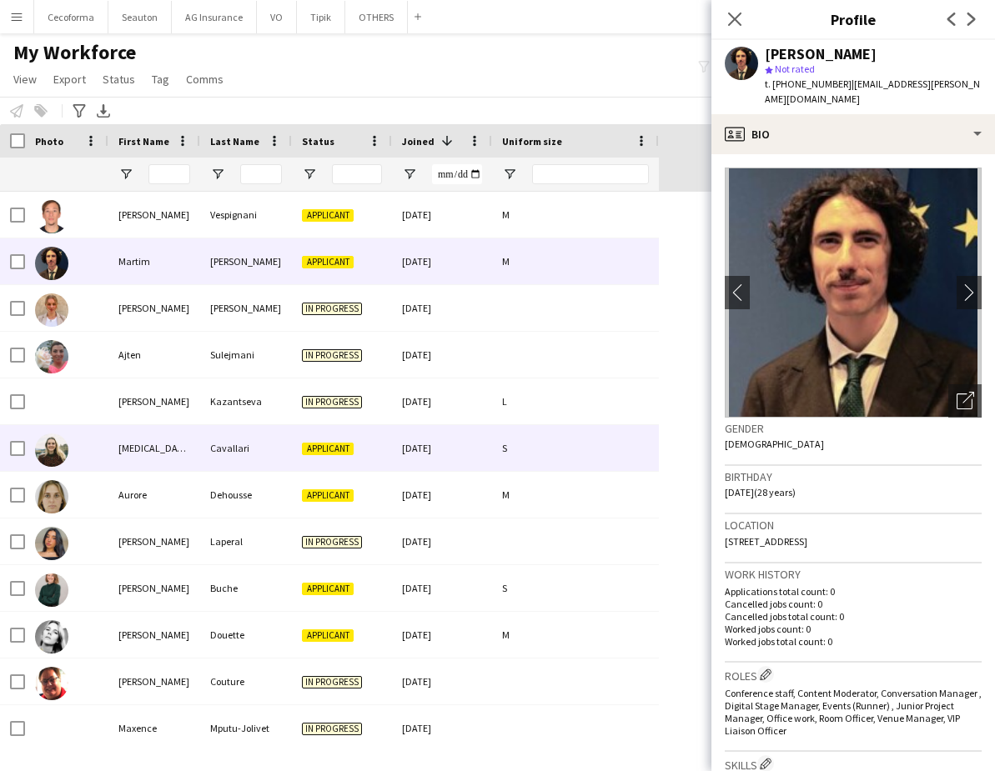
click at [155, 441] on div "Allegra" at bounding box center [154, 448] width 92 height 46
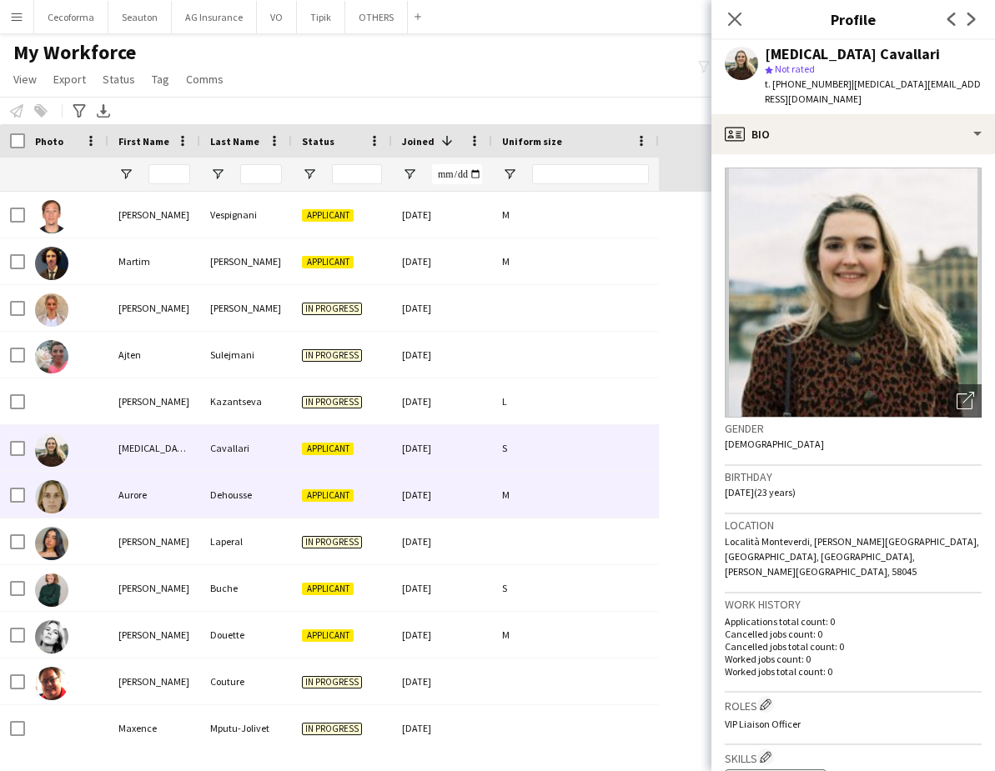
click at [155, 499] on div "Aurore" at bounding box center [154, 495] width 92 height 46
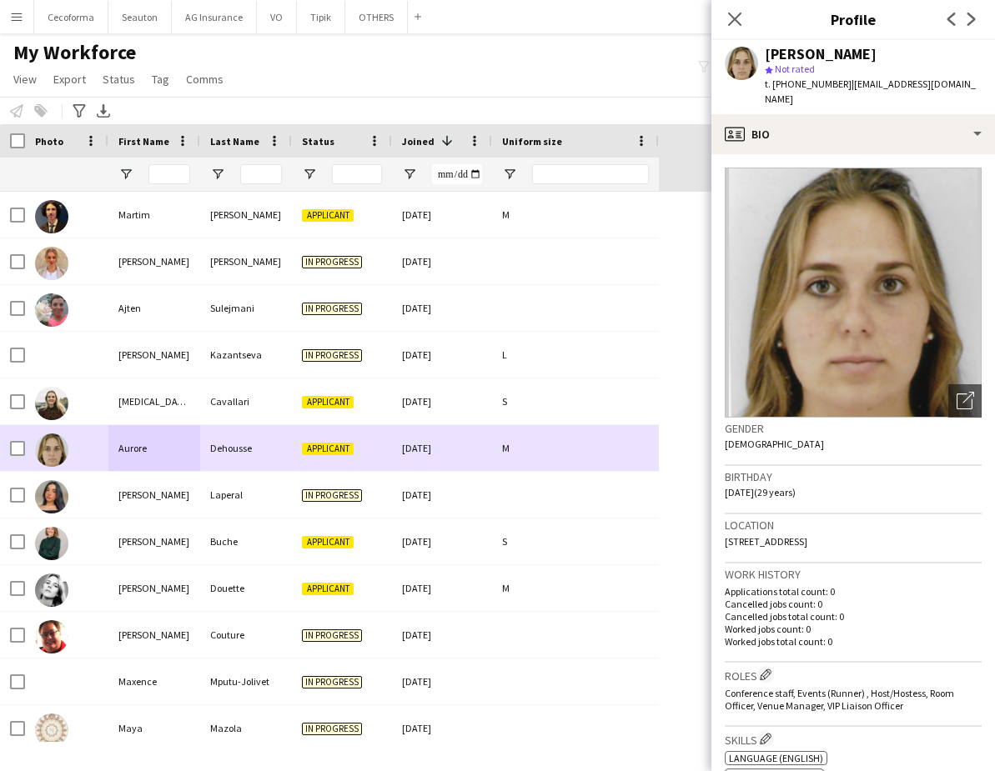
scroll to position [83, 0]
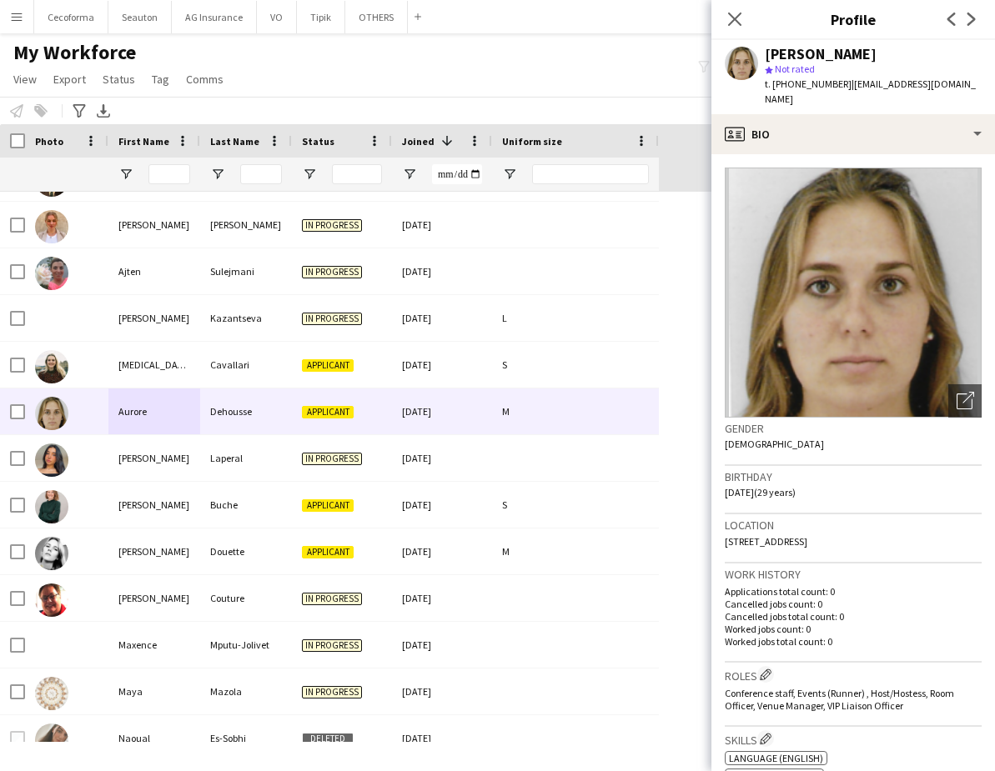
click at [501, 87] on div "My Workforce View Views Default view New view Update view Delete view Edit name…" at bounding box center [497, 68] width 995 height 57
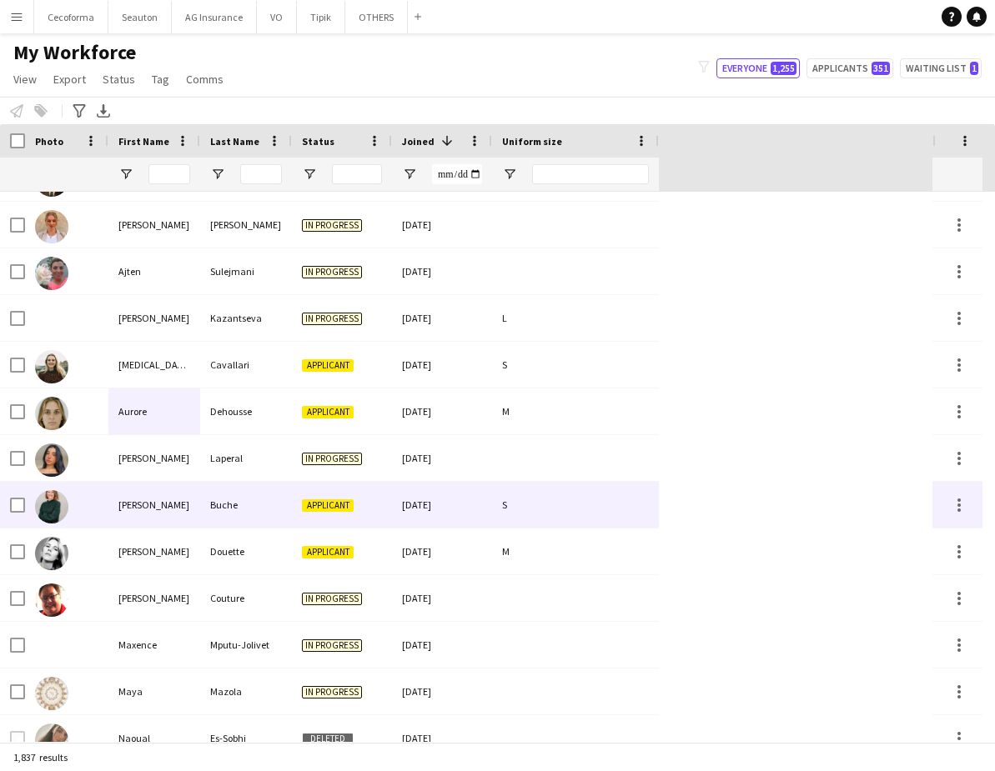
click at [150, 509] on div "[PERSON_NAME]" at bounding box center [154, 505] width 92 height 46
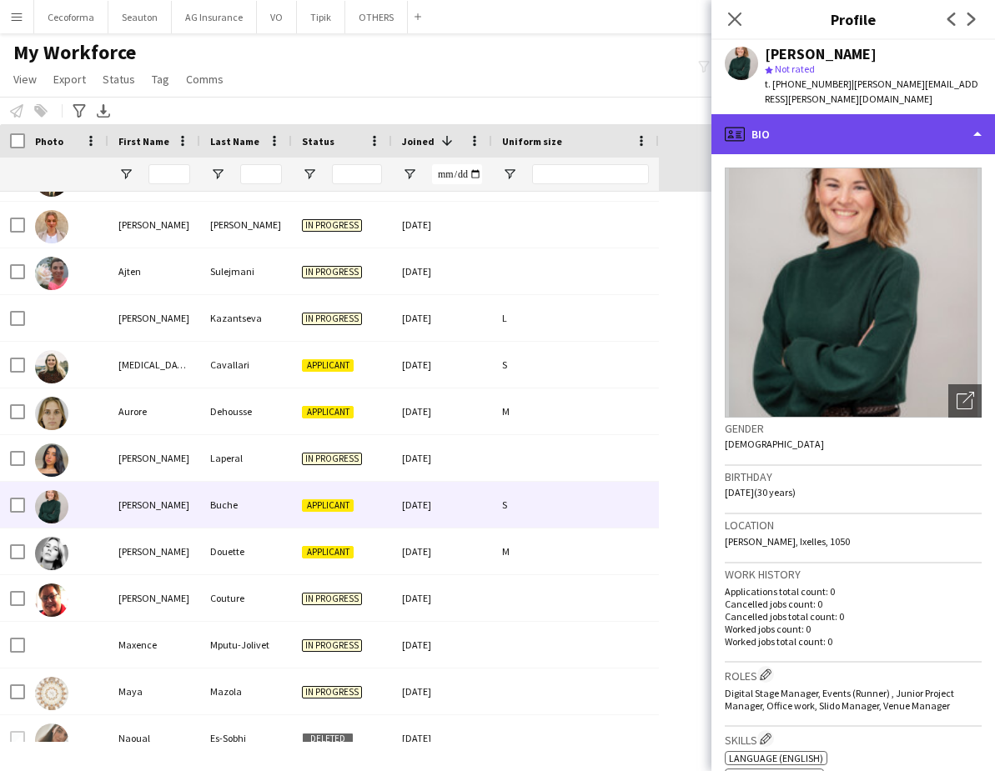
click at [830, 128] on div "profile Bio" at bounding box center [852, 134] width 283 height 40
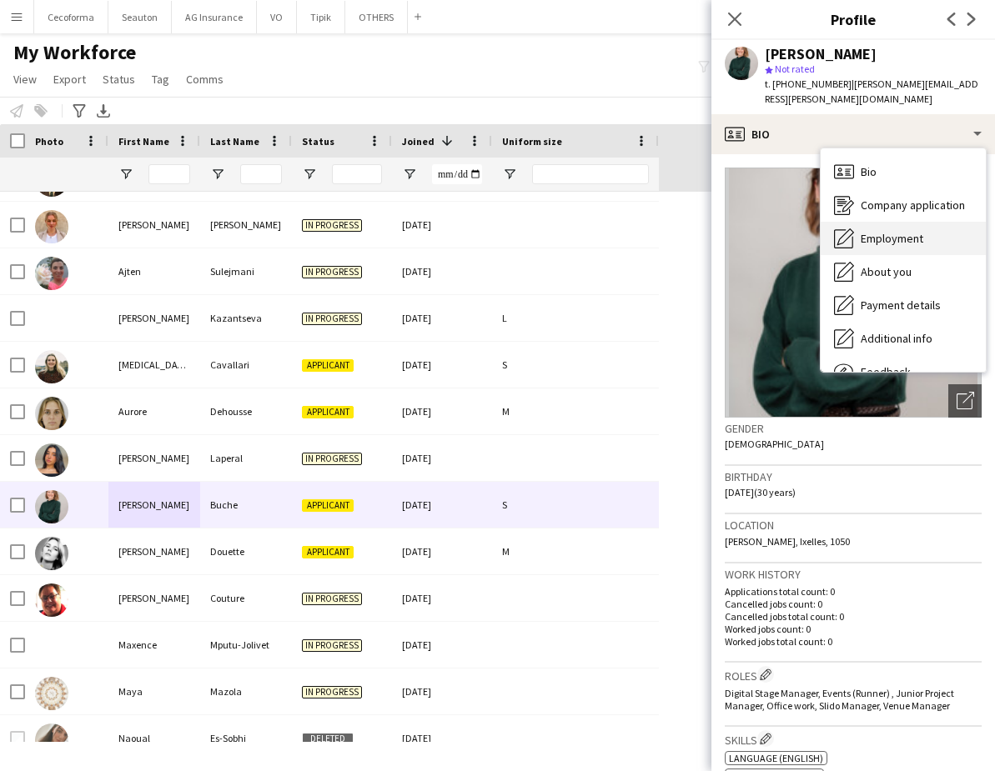
click at [893, 233] on div "Employment Employment" at bounding box center [902, 238] width 165 height 33
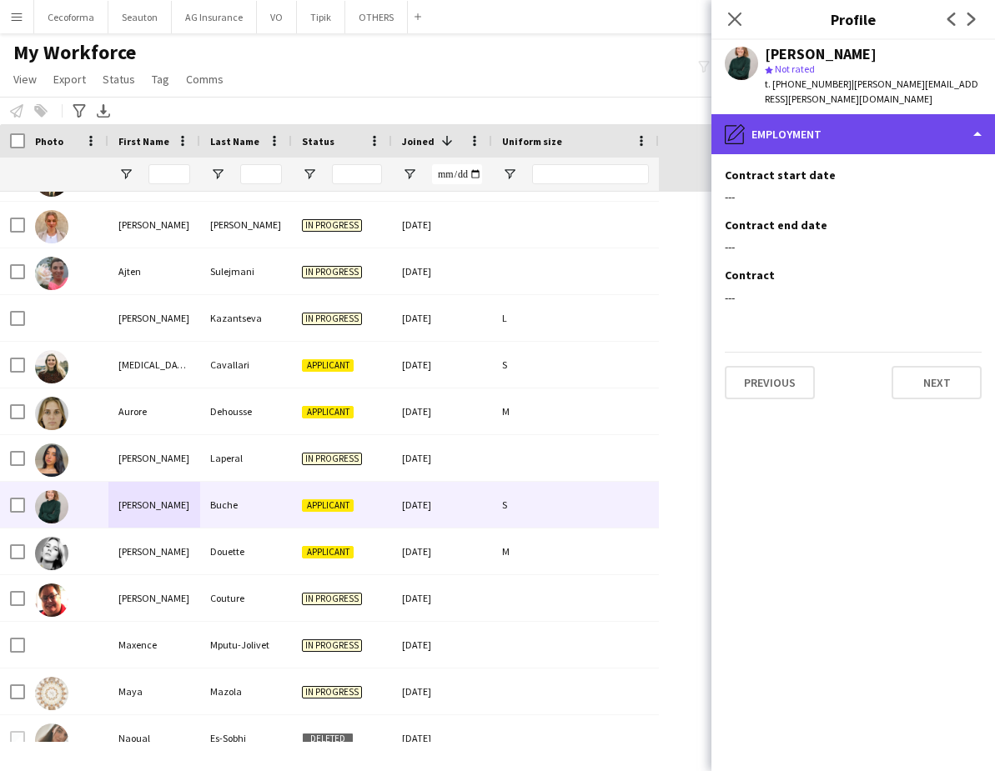
click at [851, 130] on div "pencil4 Employment" at bounding box center [852, 134] width 283 height 40
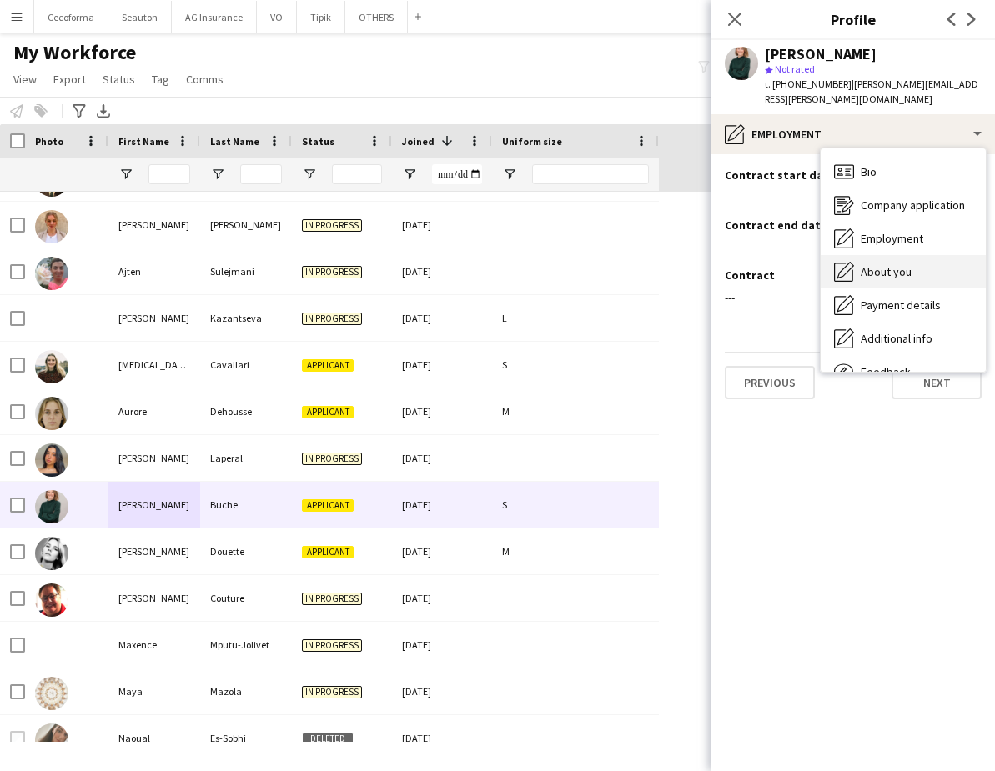
click at [900, 264] on span "About you" at bounding box center [885, 271] width 51 height 15
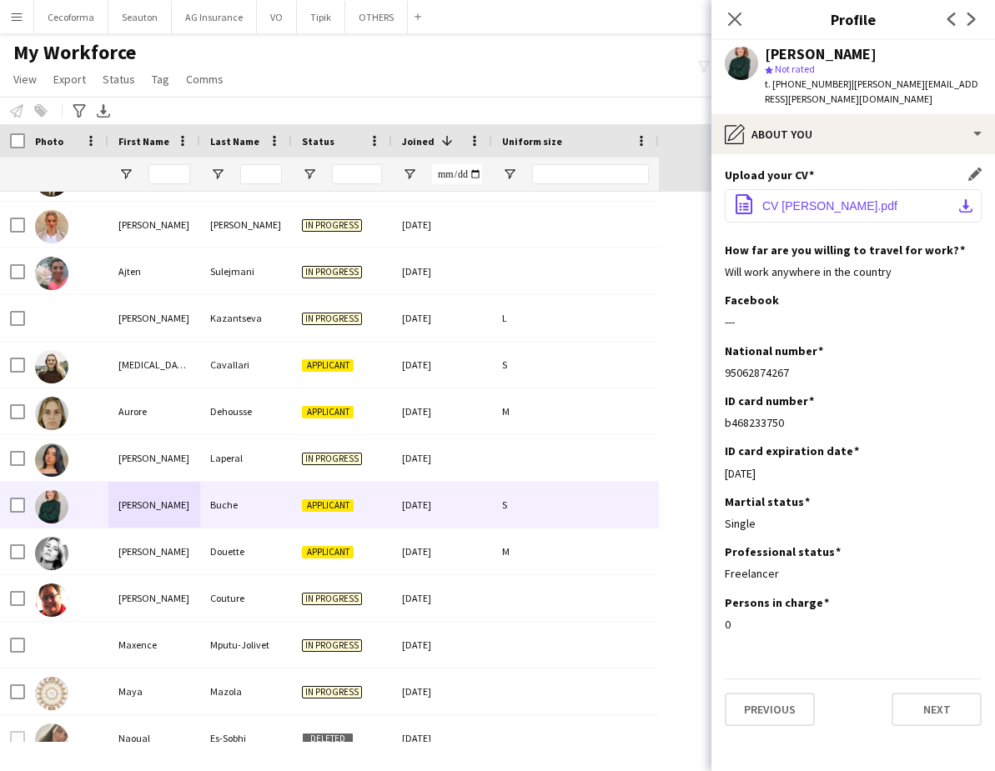
click at [845, 199] on span "CV Caroline Buche.pdf" at bounding box center [829, 205] width 135 height 13
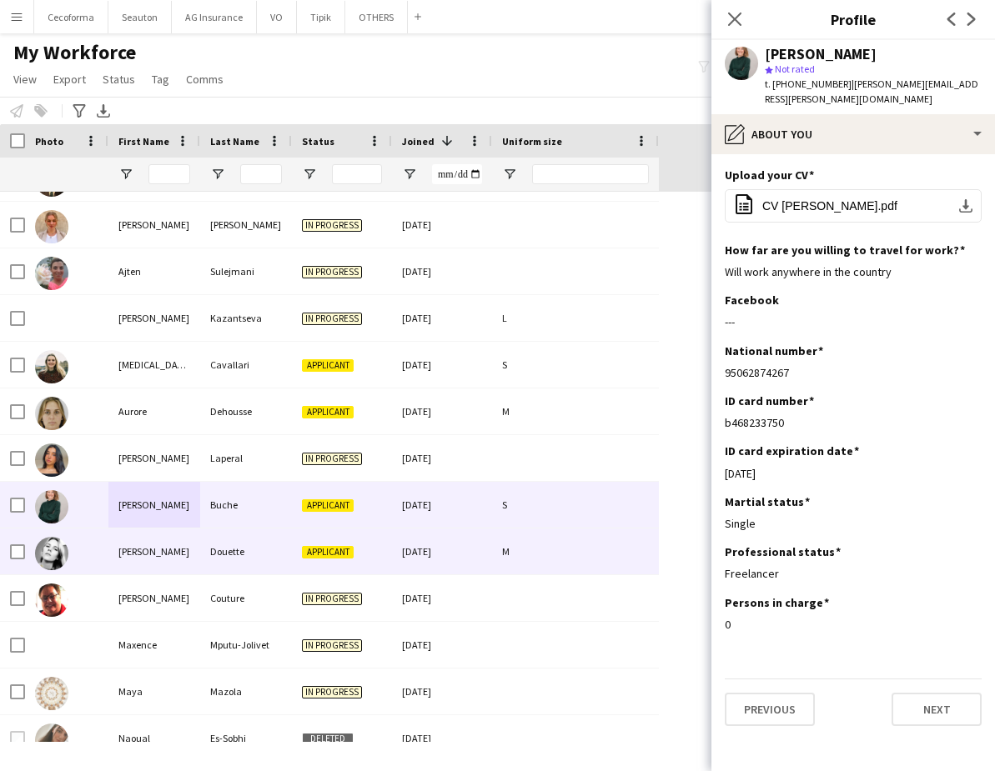
click at [223, 559] on div "Douette" at bounding box center [246, 552] width 92 height 46
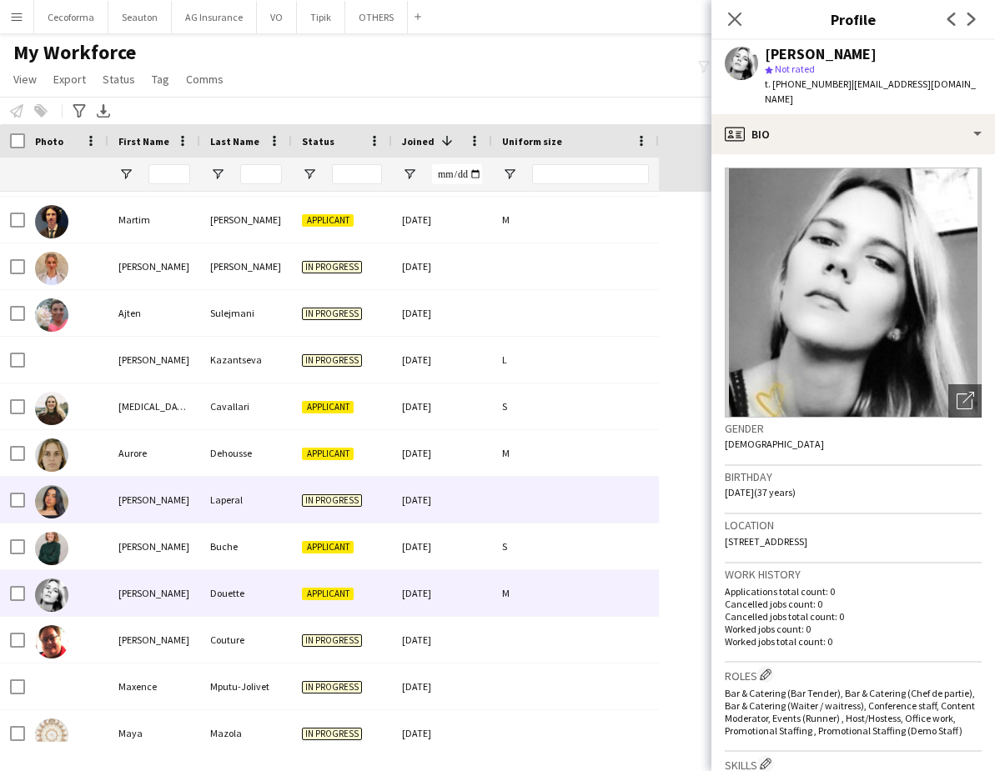
scroll to position [0, 0]
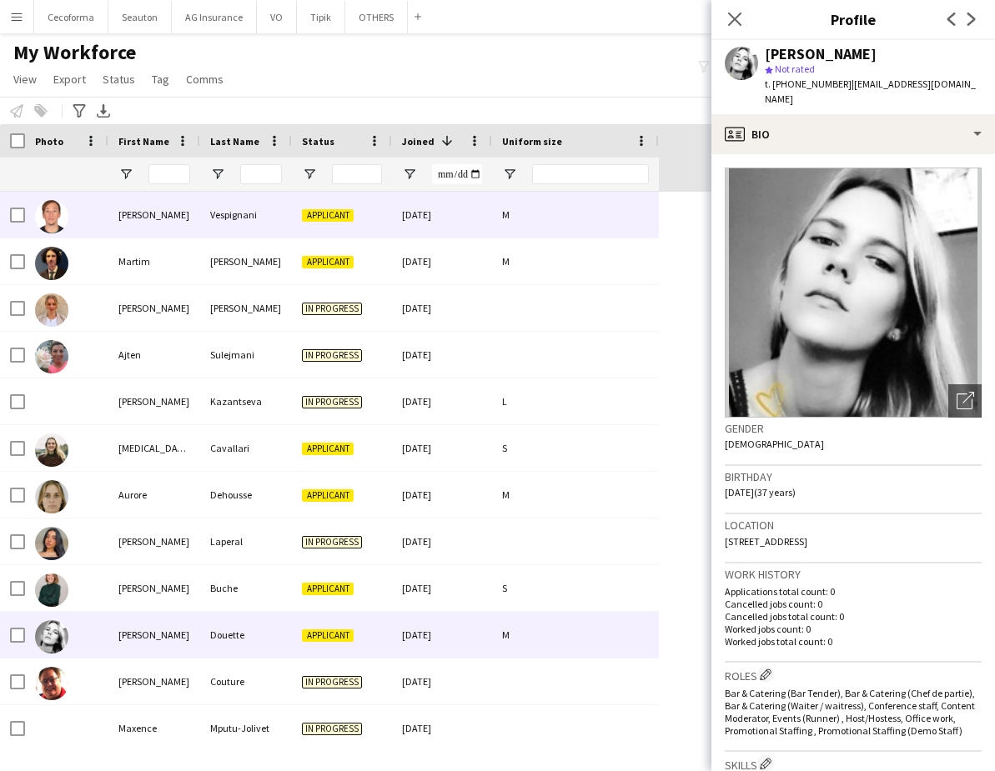
click at [193, 199] on div "Francesco" at bounding box center [154, 215] width 92 height 46
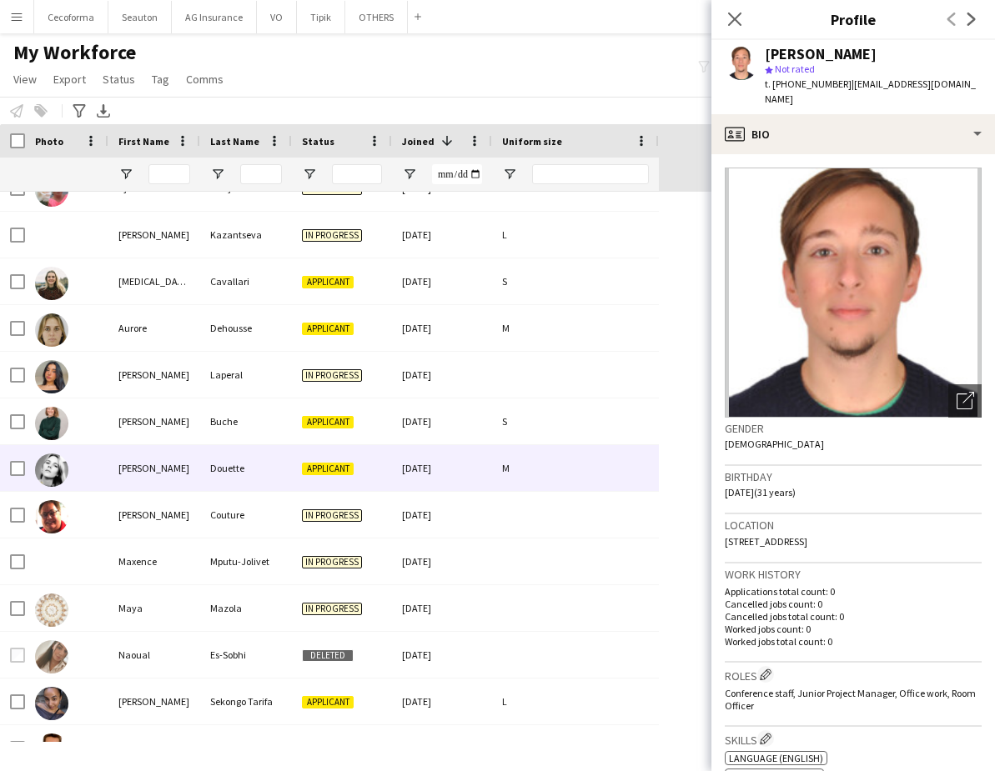
scroll to position [250, 0]
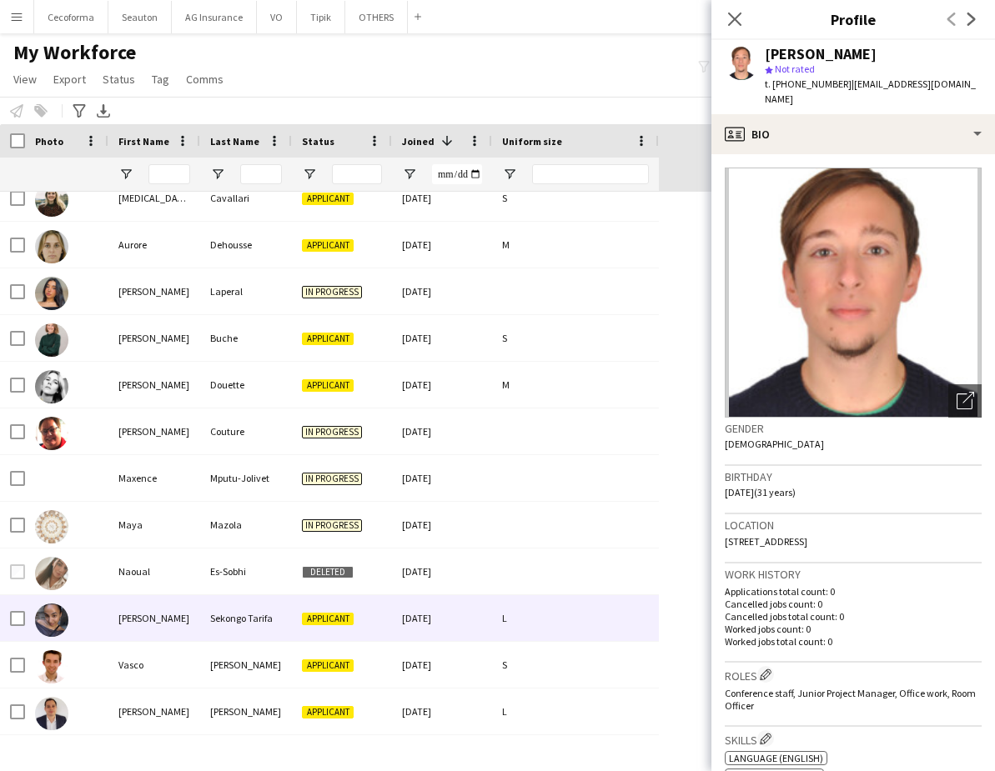
click at [181, 631] on div "Paula" at bounding box center [154, 618] width 92 height 46
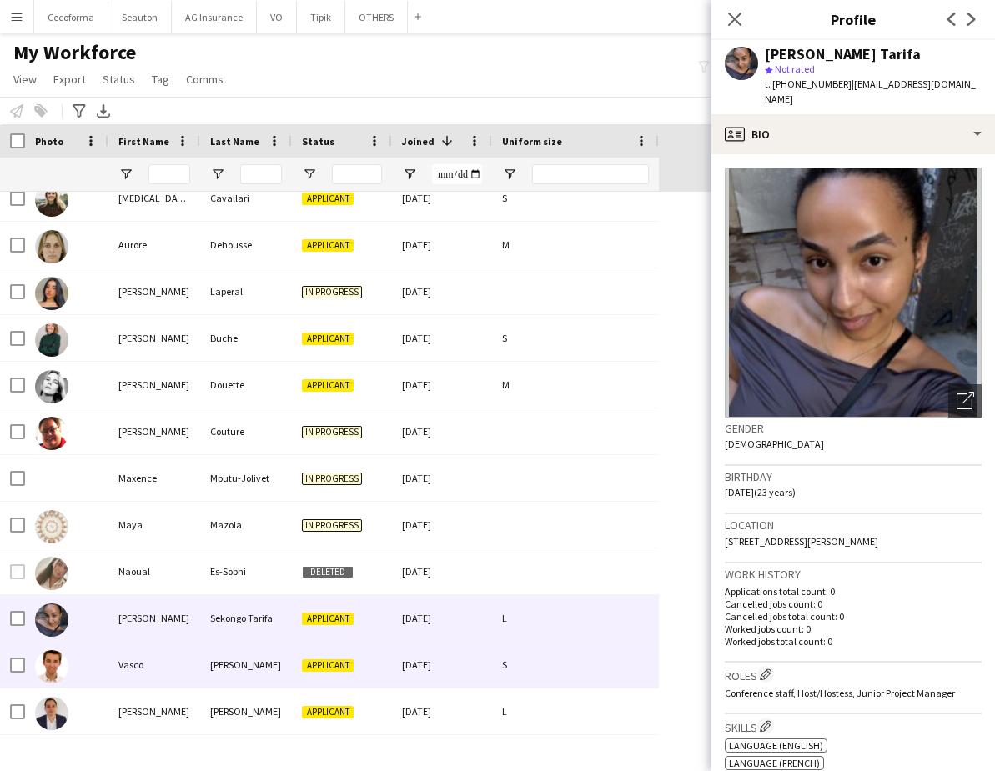
scroll to position [333, 0]
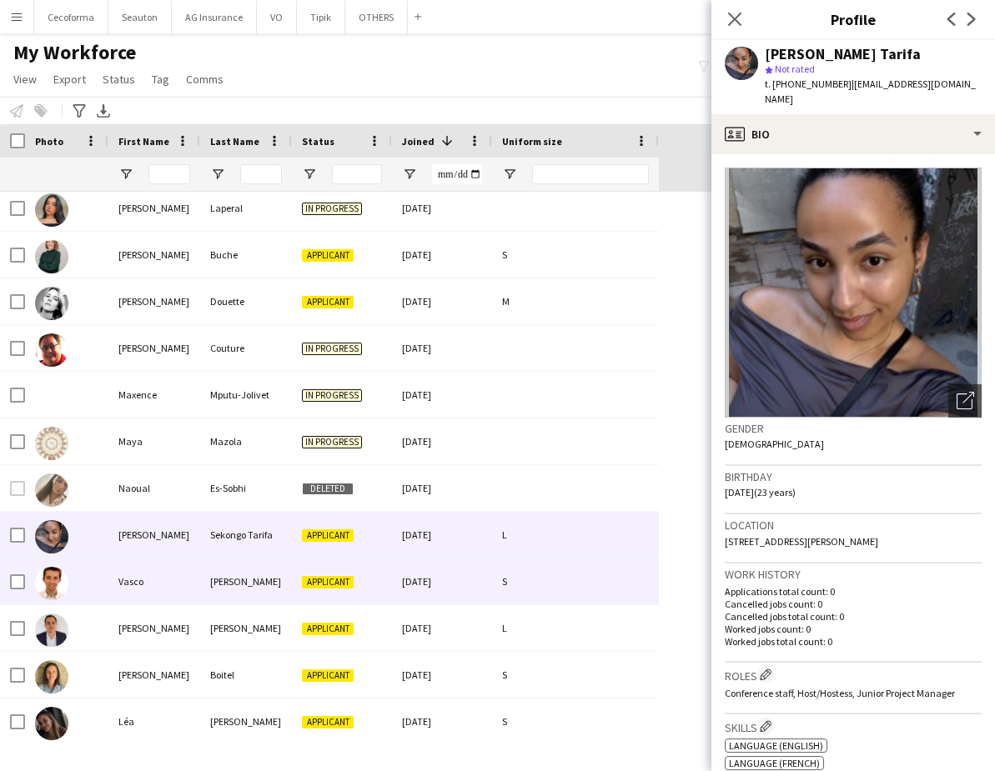
click at [173, 593] on div "Vasco" at bounding box center [154, 582] width 92 height 46
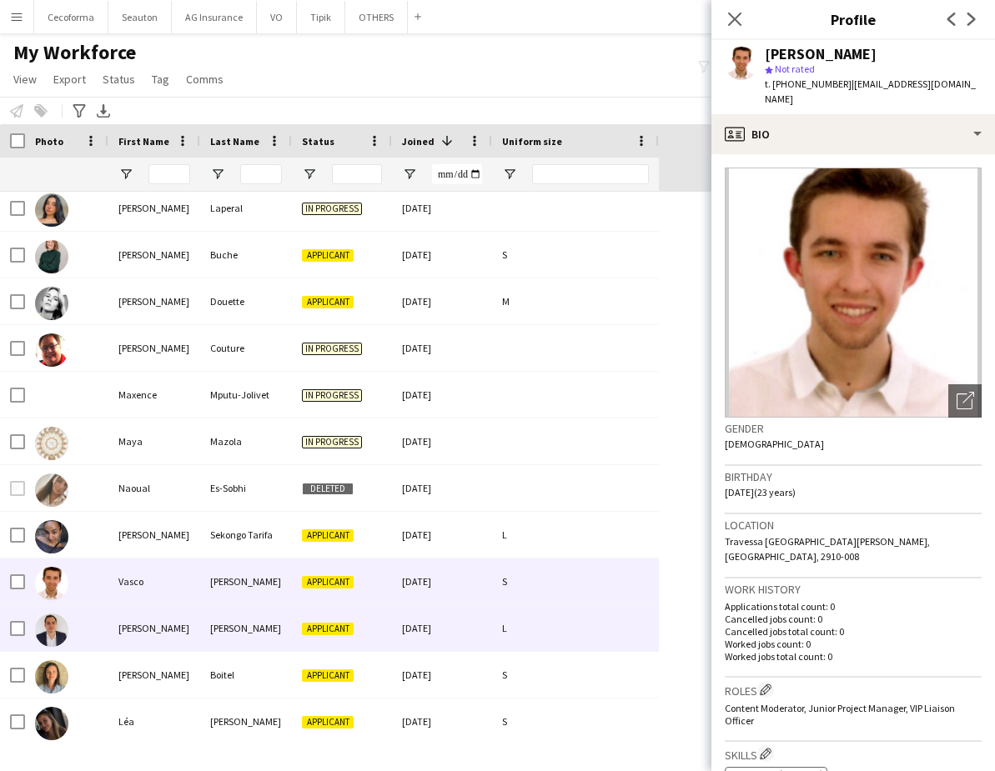
click at [206, 639] on div "[PERSON_NAME]" at bounding box center [246, 628] width 92 height 46
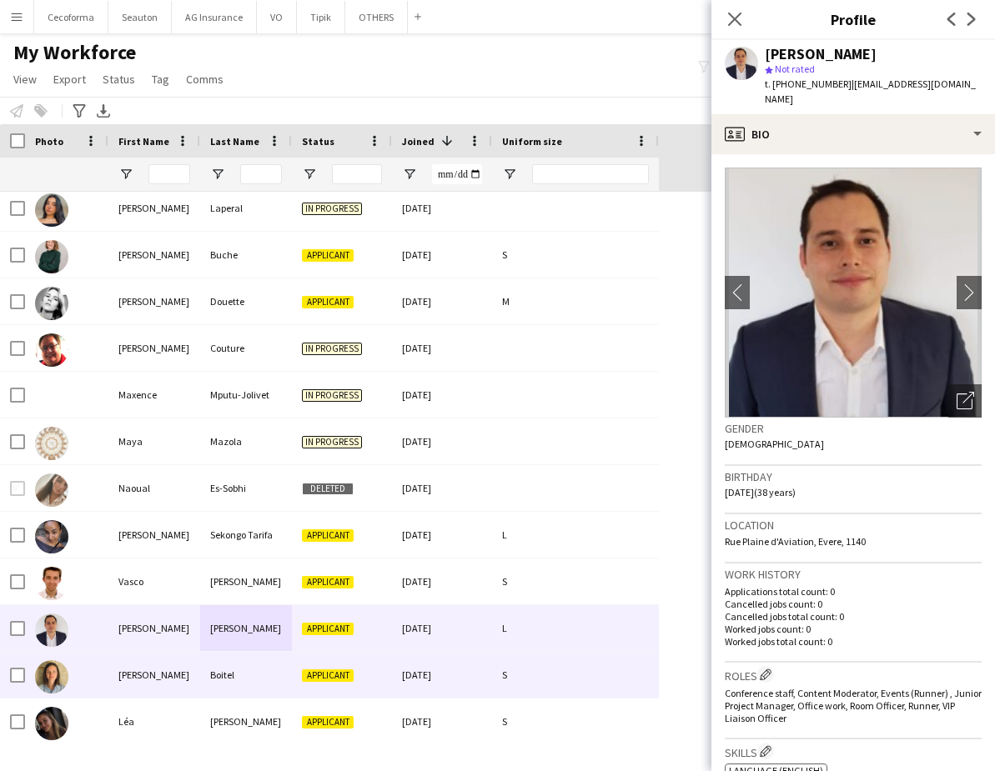
click at [165, 669] on div "[PERSON_NAME]" at bounding box center [154, 675] width 92 height 46
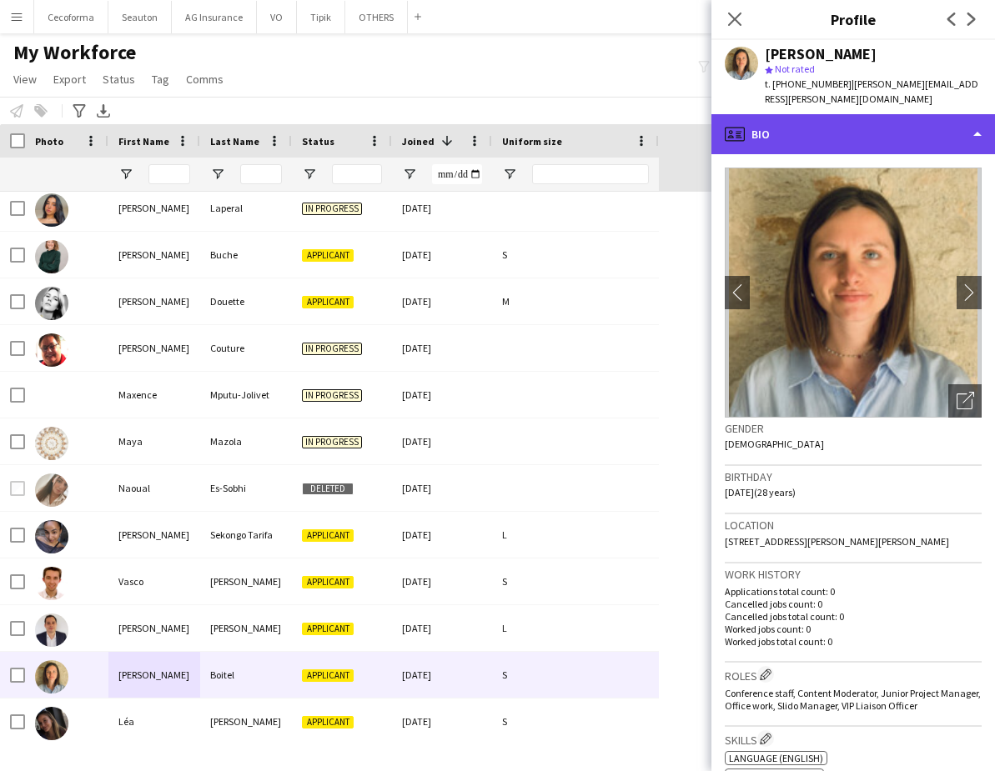
click at [788, 132] on div "profile Bio" at bounding box center [852, 134] width 283 height 40
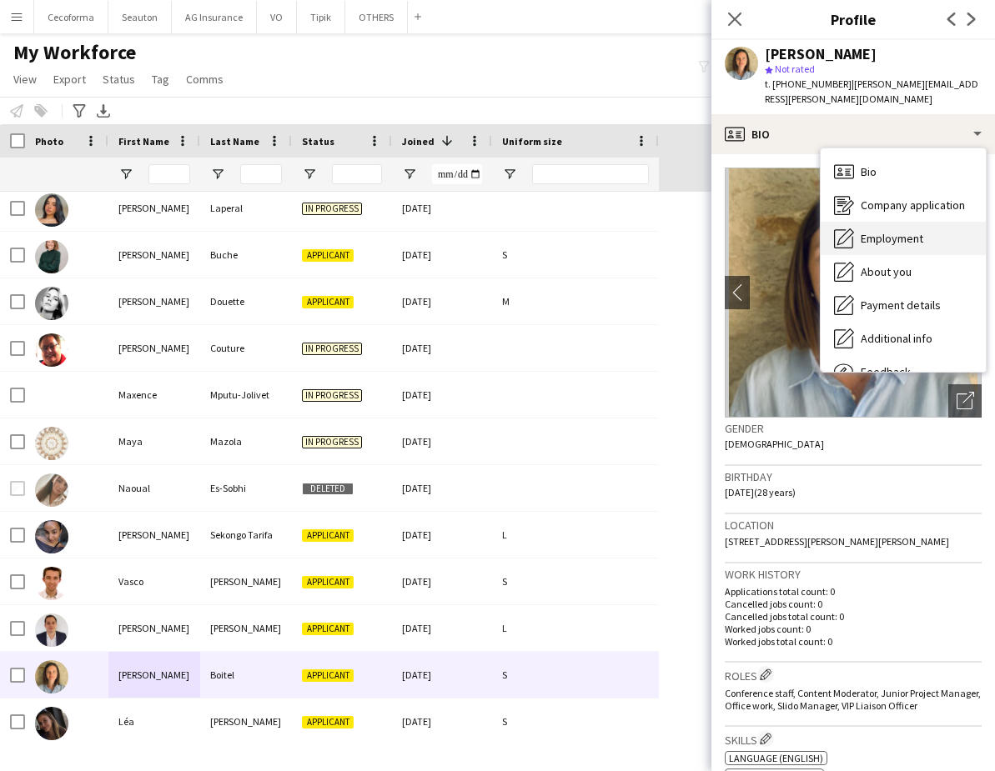
click at [882, 231] on span "Employment" at bounding box center [891, 238] width 63 height 15
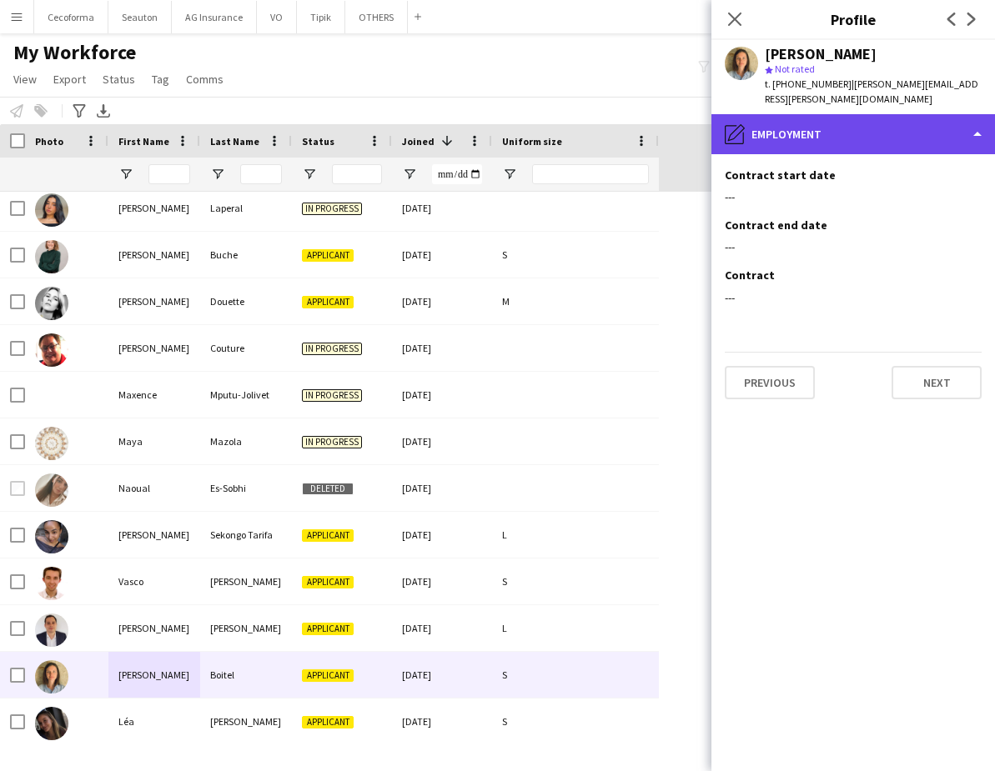
click at [835, 124] on div "pencil4 Employment" at bounding box center [852, 134] width 283 height 40
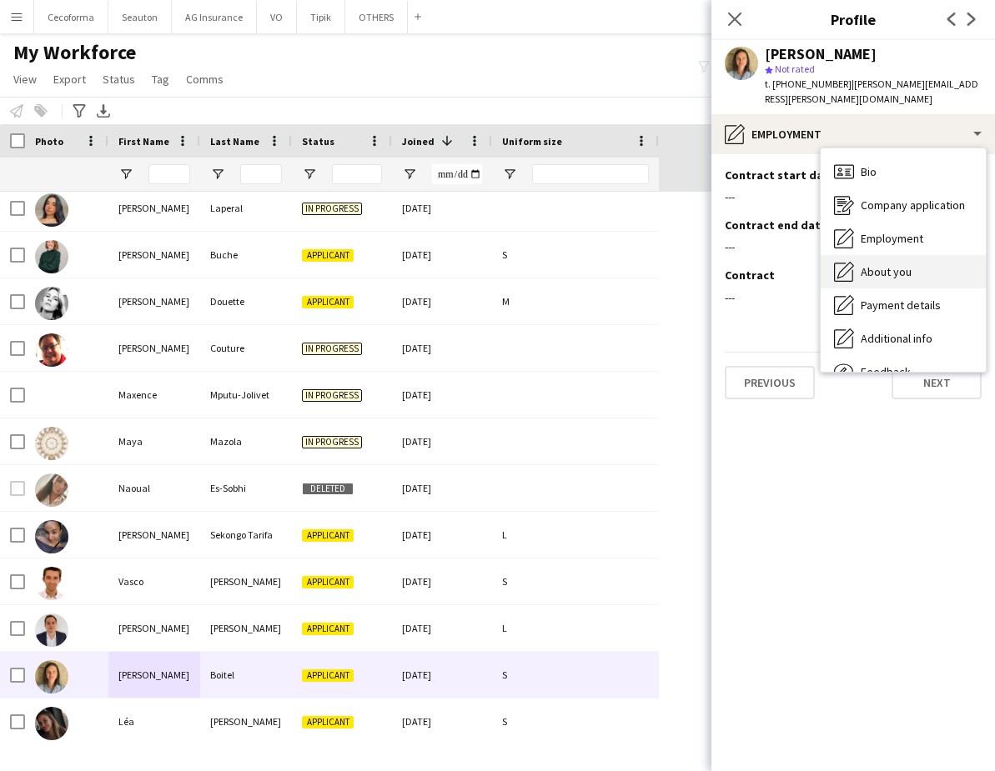
click at [875, 266] on div "About you About you" at bounding box center [902, 271] width 165 height 33
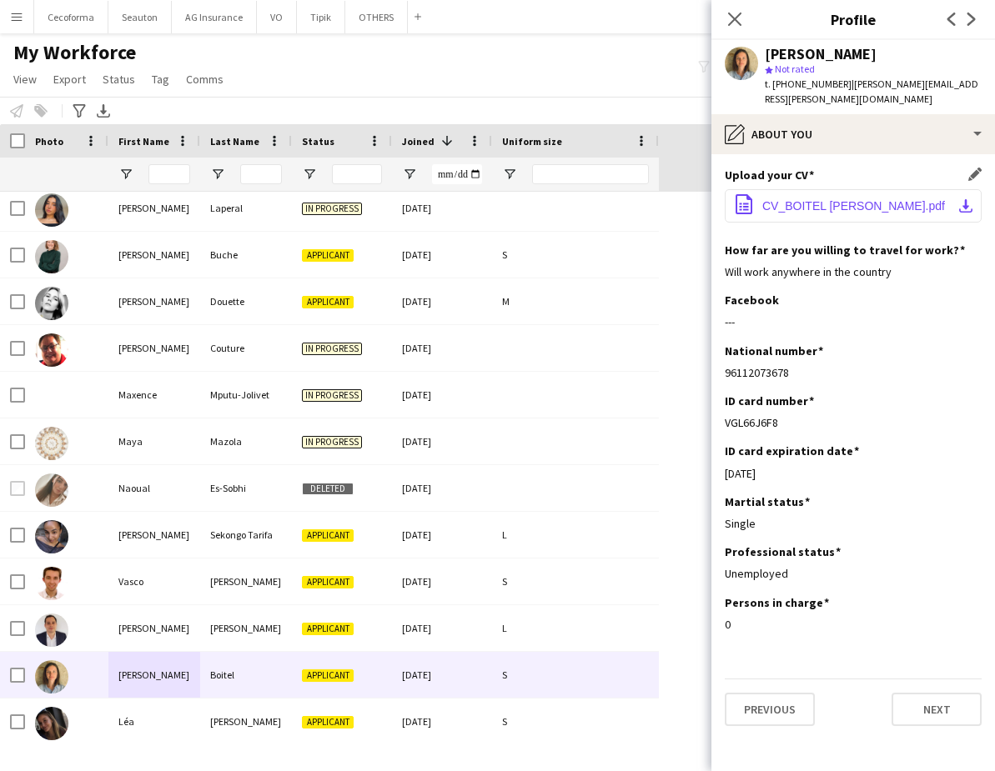
click at [833, 199] on span "CV_BOITEL Clara_v.pdf" at bounding box center [853, 205] width 183 height 13
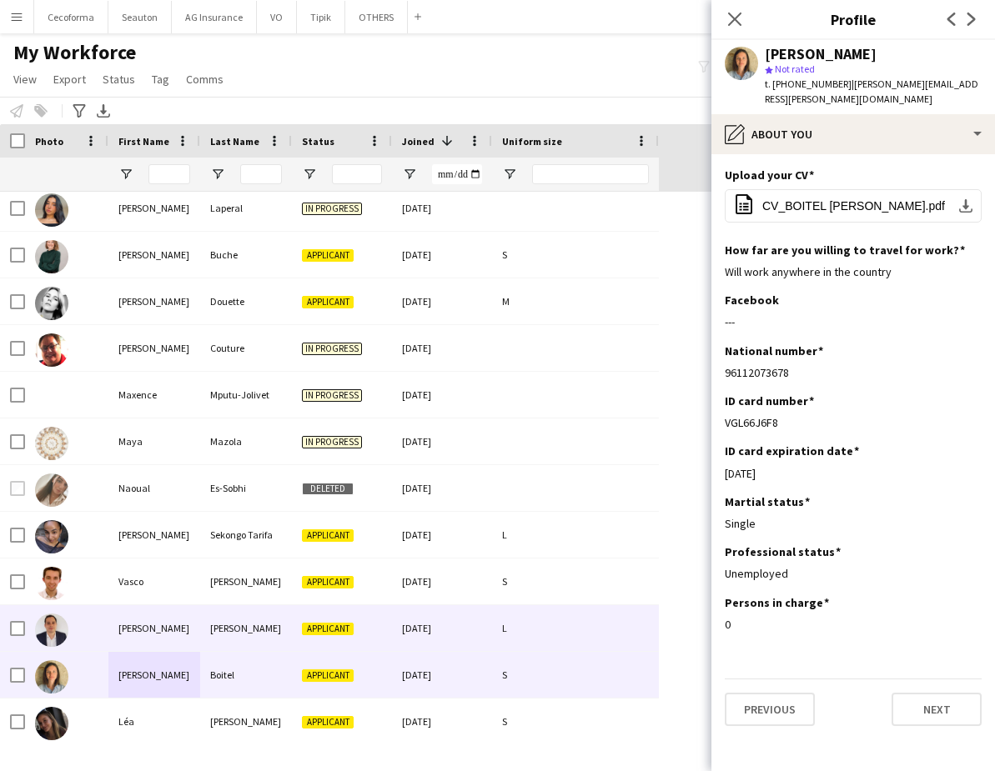
scroll to position [417, 0]
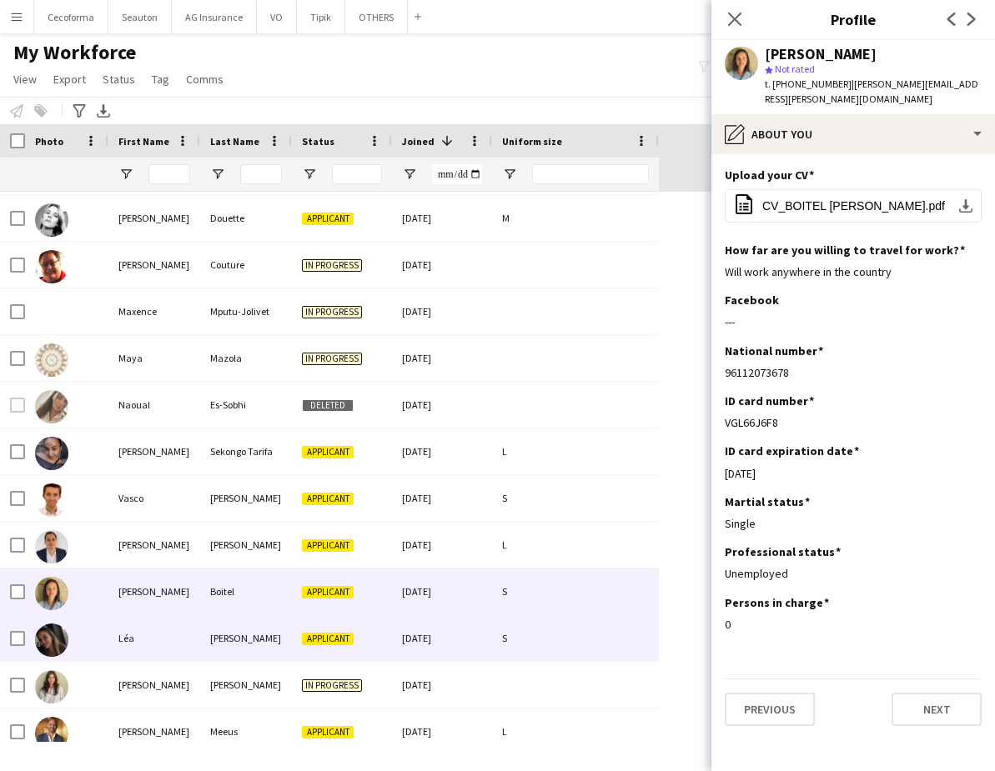
click at [213, 647] on div "[PERSON_NAME]" at bounding box center [246, 638] width 92 height 46
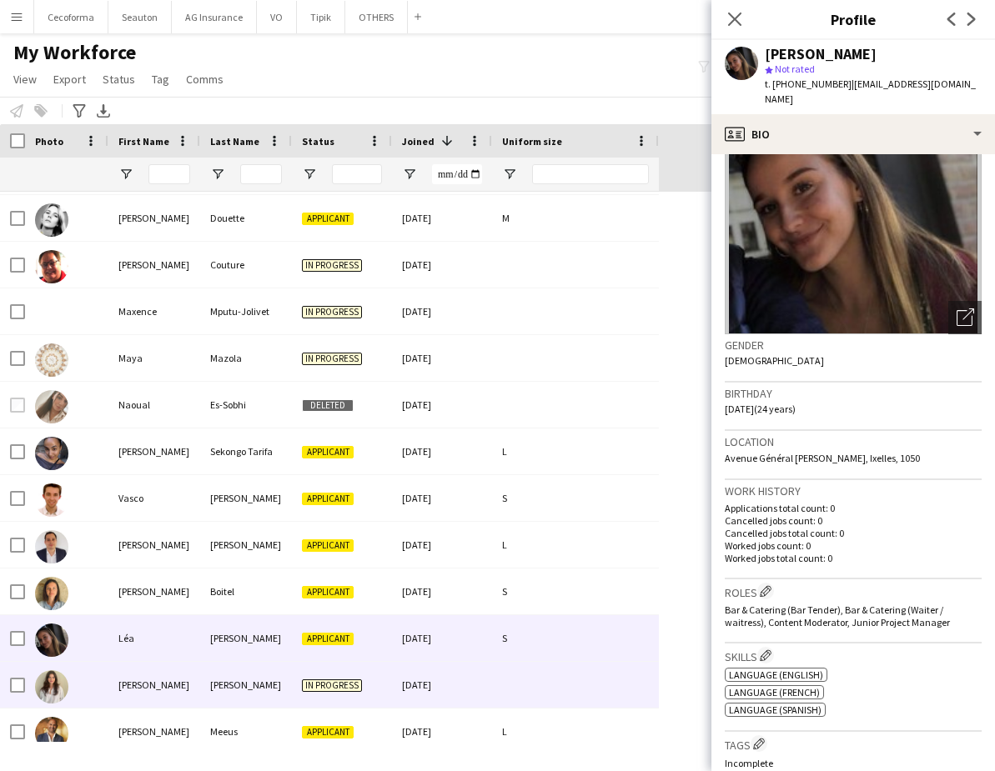
scroll to position [500, 0]
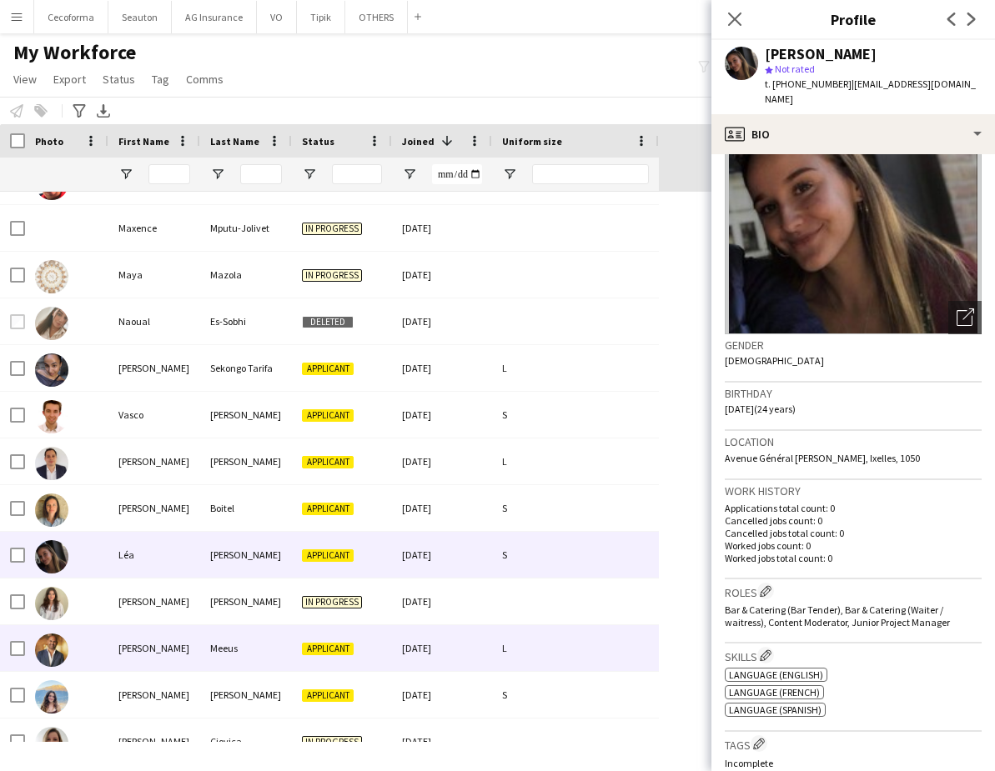
click at [189, 663] on div "[PERSON_NAME]" at bounding box center [154, 648] width 92 height 46
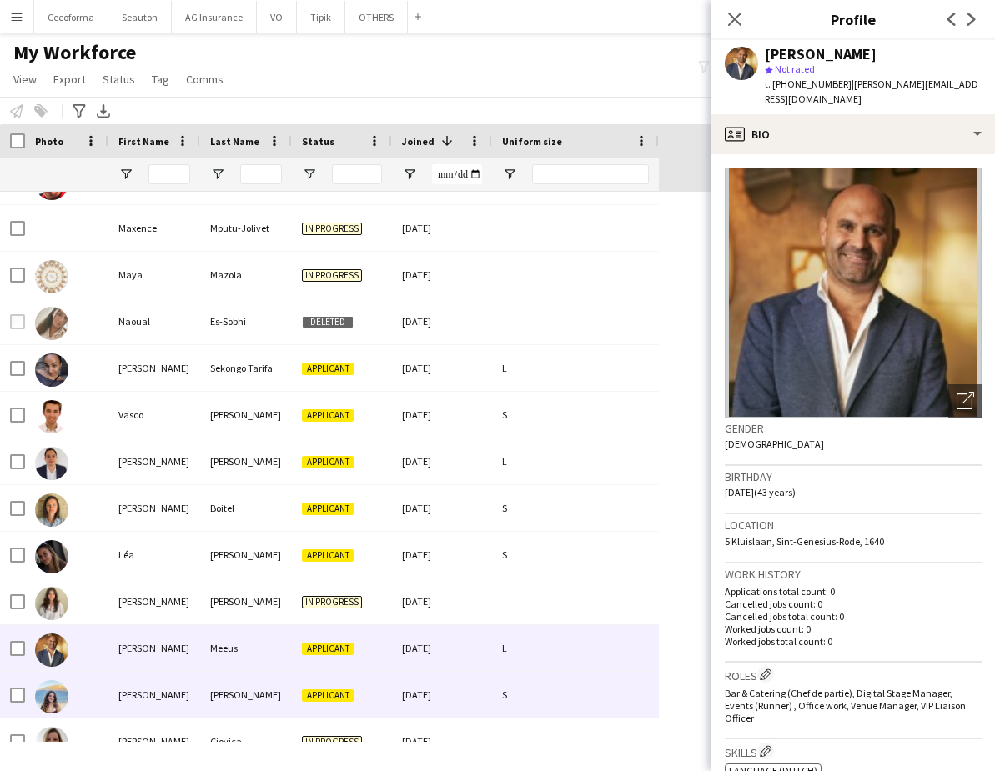
scroll to position [584, 0]
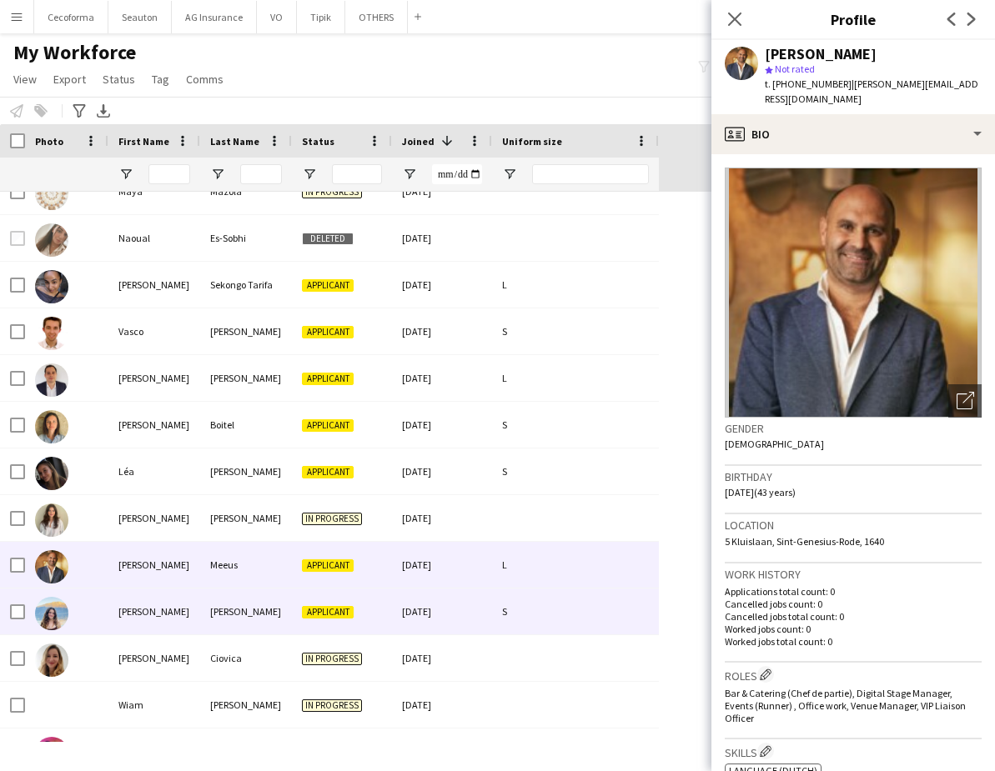
click at [188, 626] on div "[PERSON_NAME]" at bounding box center [154, 612] width 92 height 46
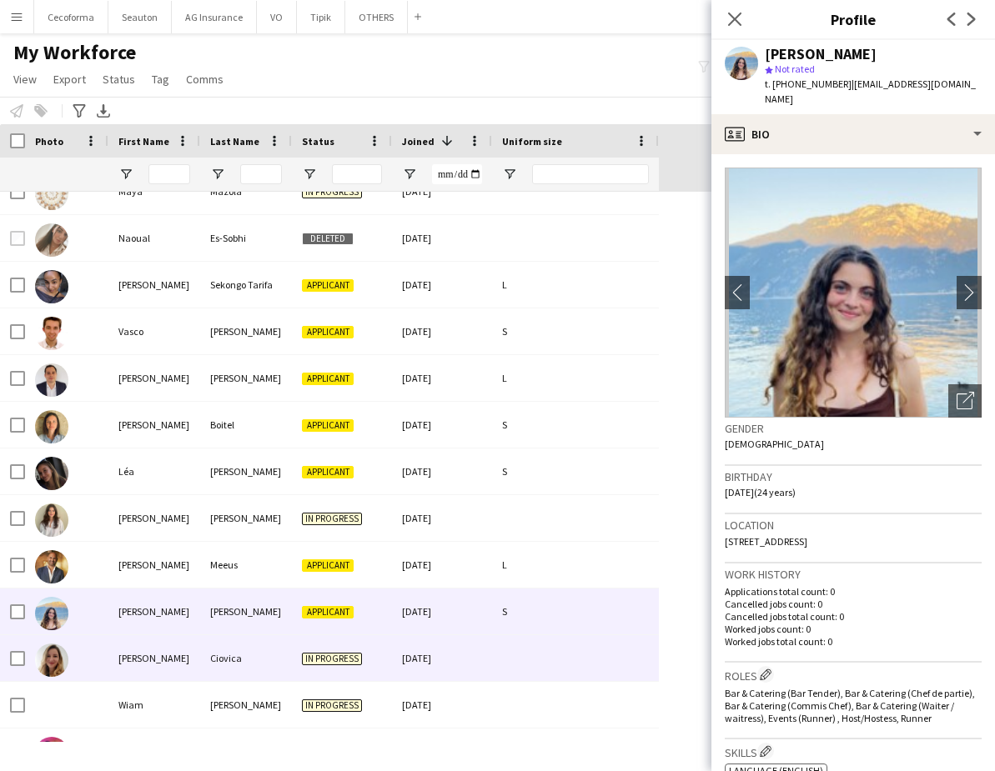
scroll to position [667, 0]
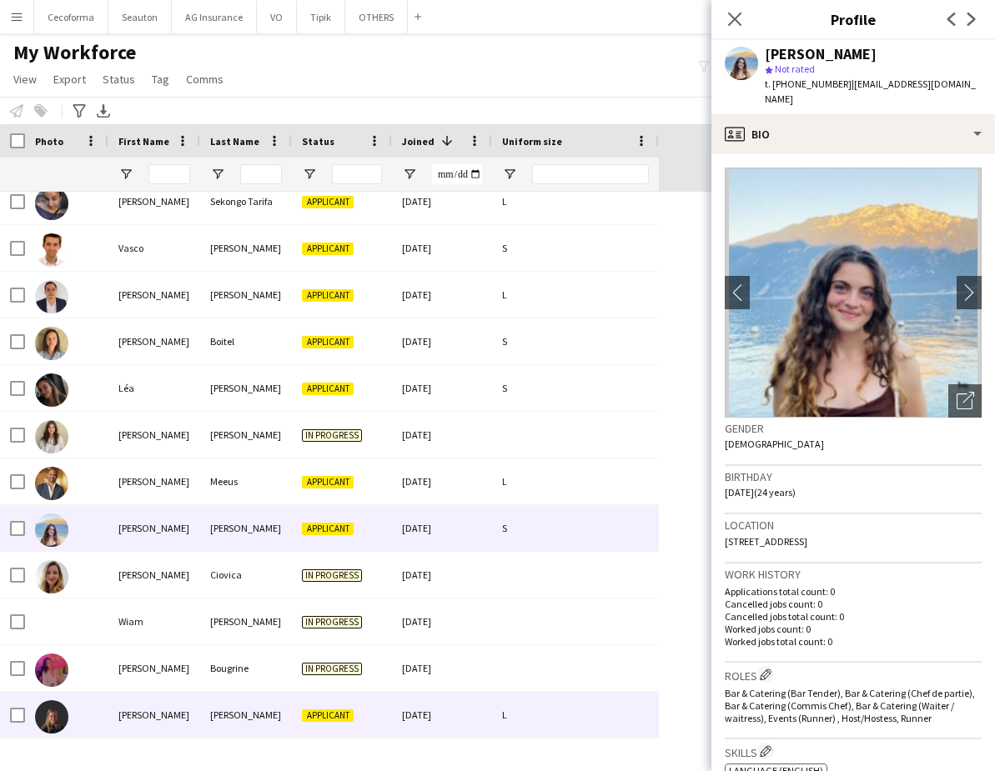
click at [145, 700] on div "[PERSON_NAME]" at bounding box center [154, 715] width 92 height 46
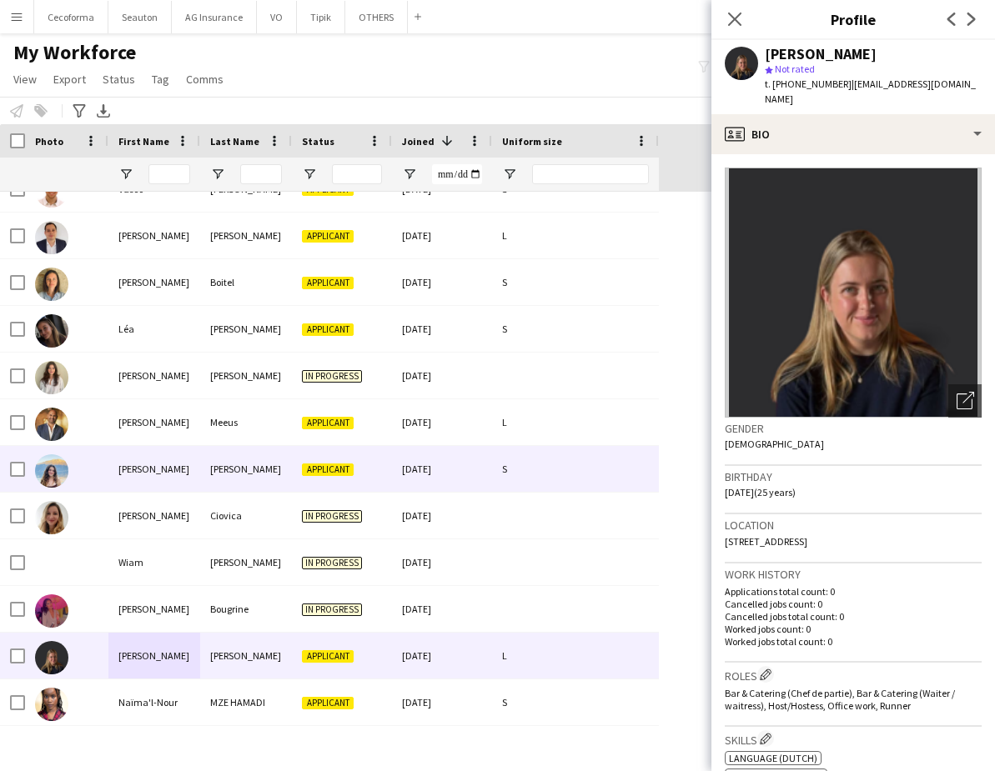
scroll to position [750, 0]
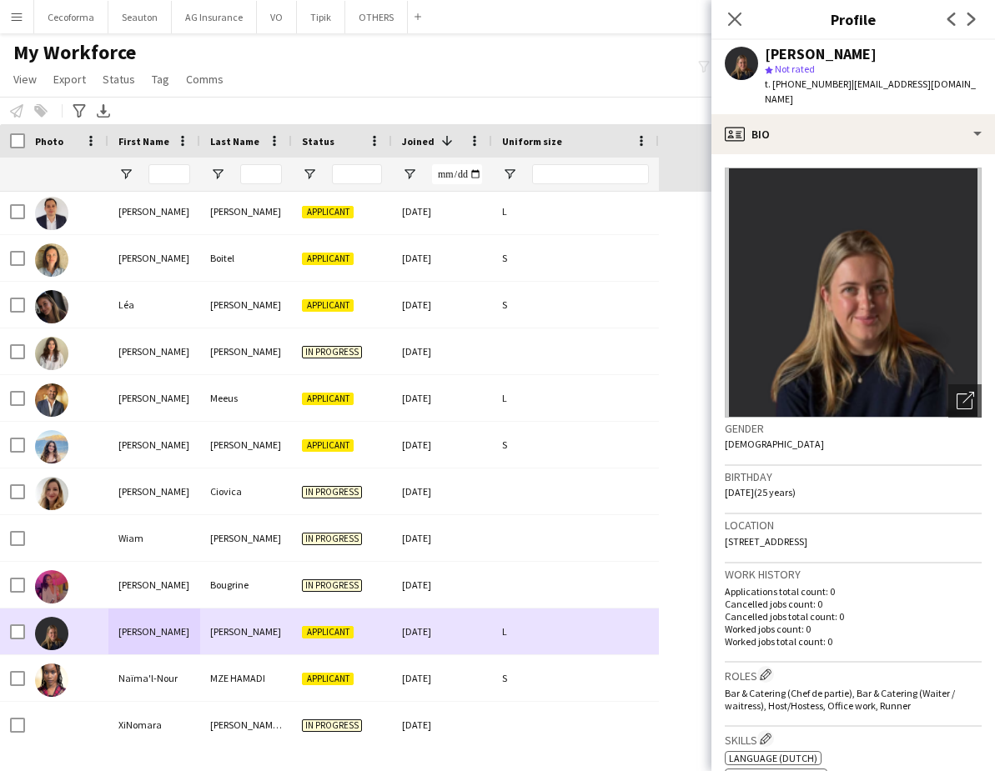
click at [173, 634] on div "[PERSON_NAME]" at bounding box center [154, 632] width 92 height 46
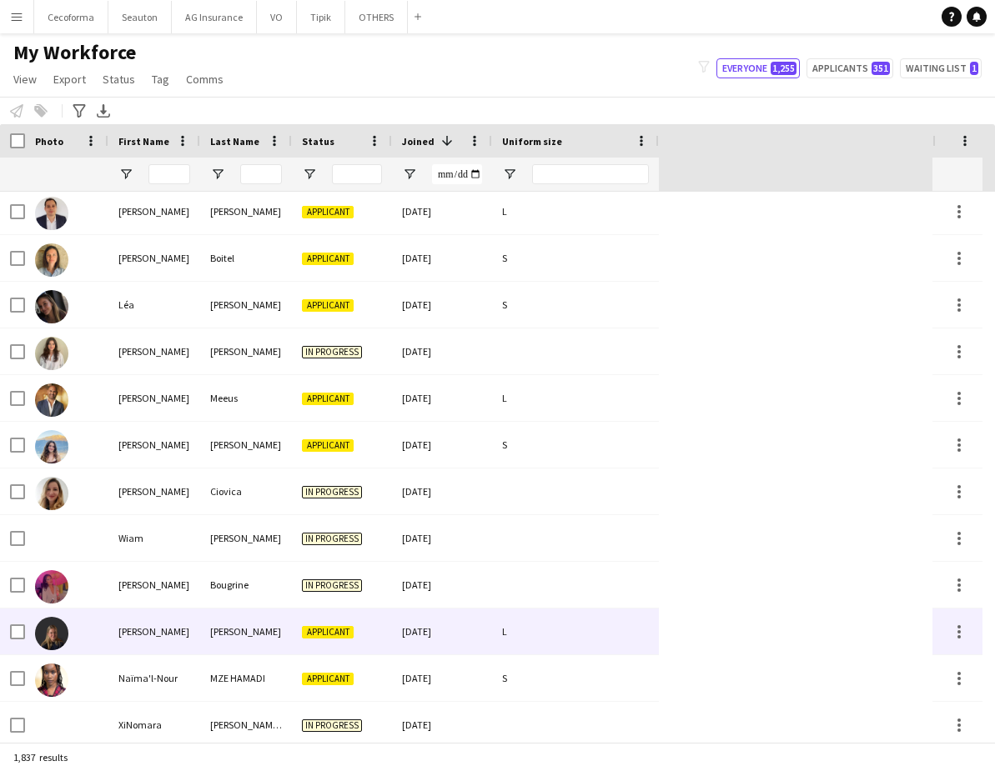
click at [173, 634] on div "[PERSON_NAME]" at bounding box center [154, 632] width 92 height 46
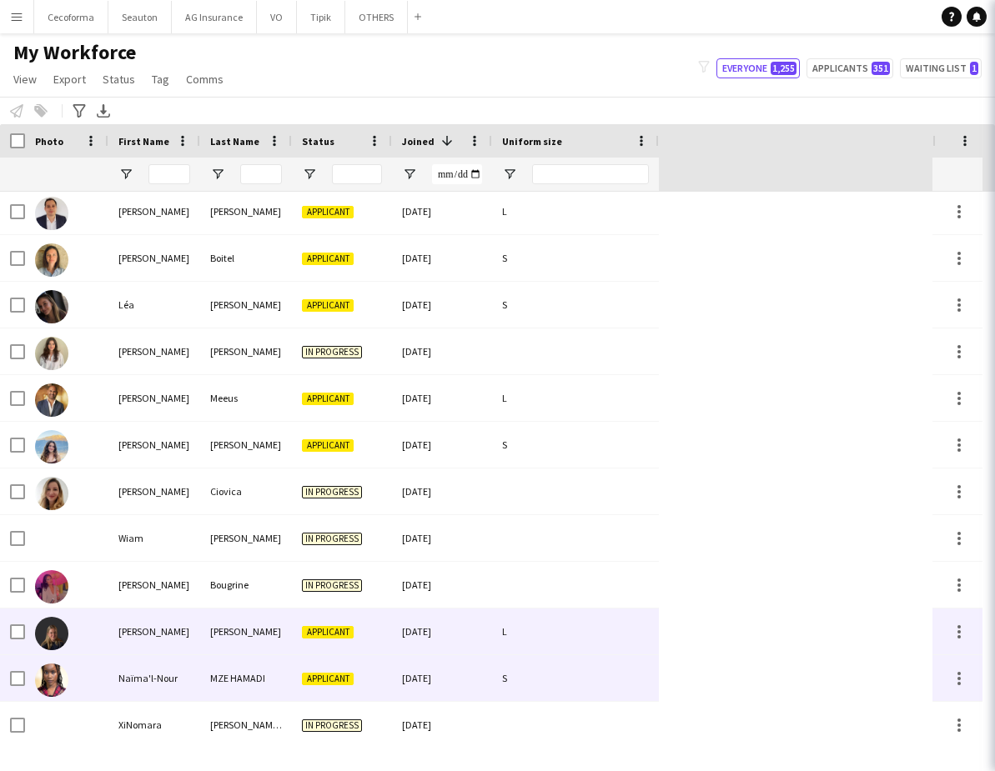
click at [154, 670] on div "Naïma'l-Nour" at bounding box center [154, 678] width 92 height 46
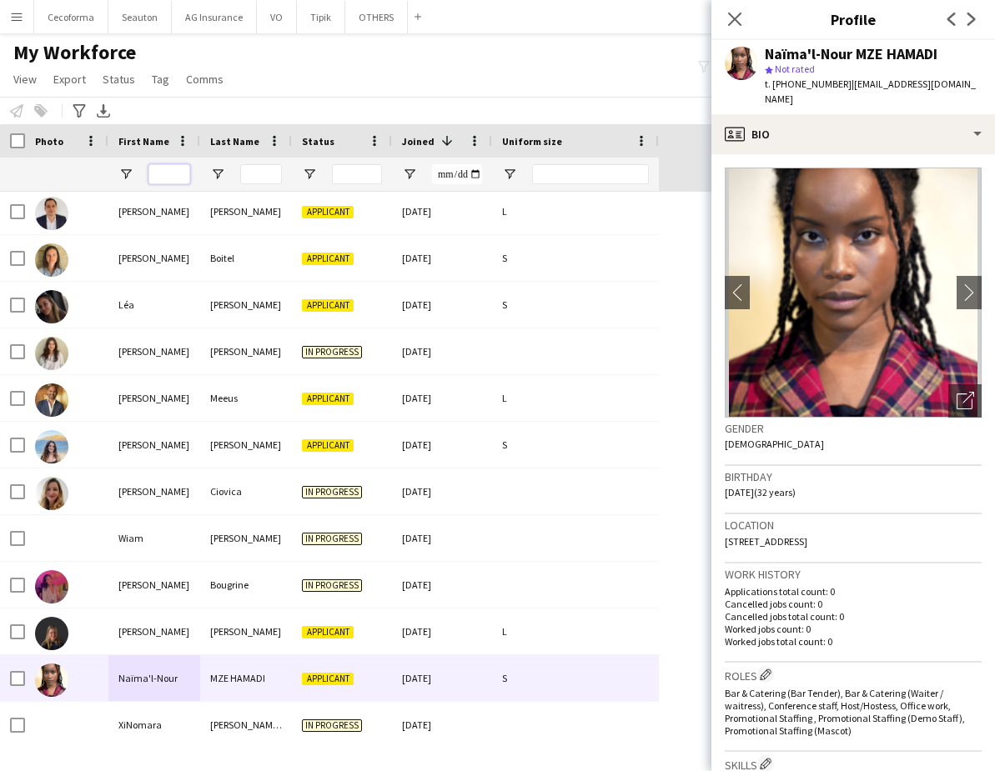
click at [159, 184] on input "First Name Filter Input" at bounding box center [169, 174] width 42 height 20
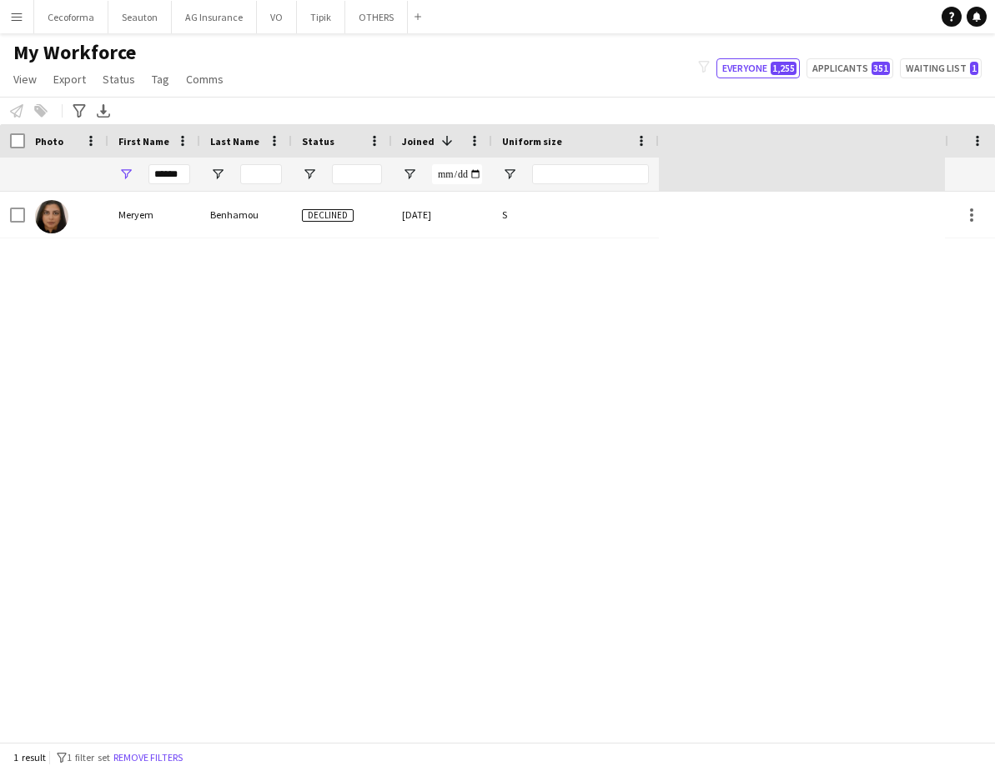
scroll to position [0, 0]
drag, startPoint x: 156, startPoint y: 177, endPoint x: 709, endPoint y: 210, distance: 553.7
click at [708, 210] on div "Workforce Details Profile Data Photo" at bounding box center [497, 433] width 995 height 618
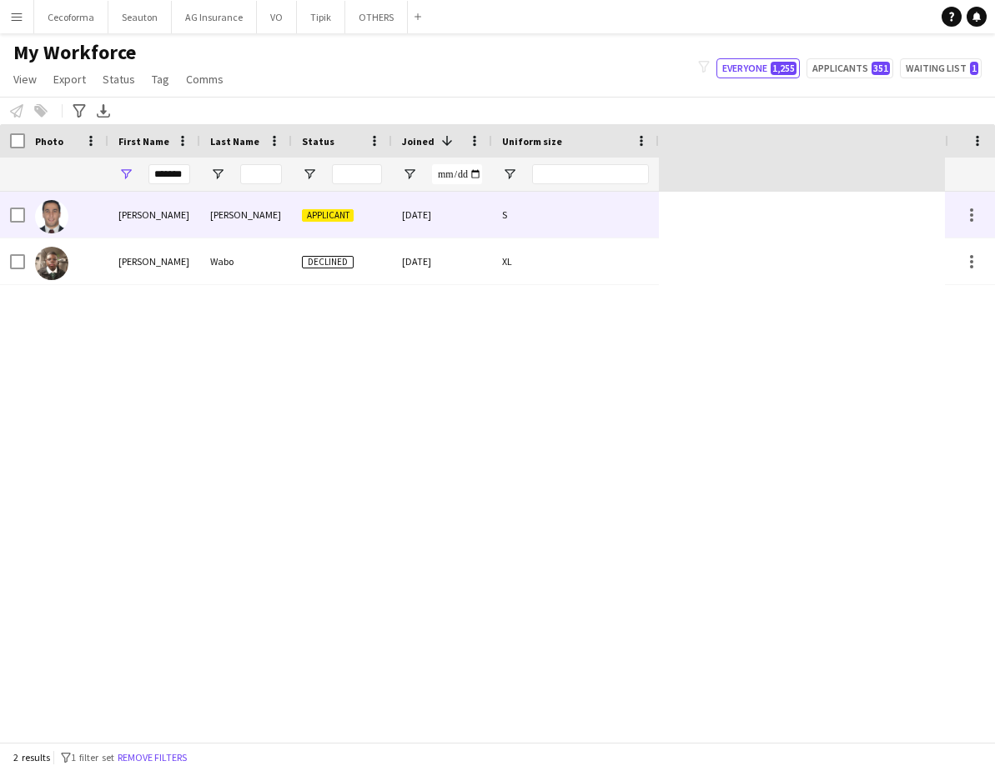
click at [88, 199] on div at bounding box center [66, 215] width 83 height 46
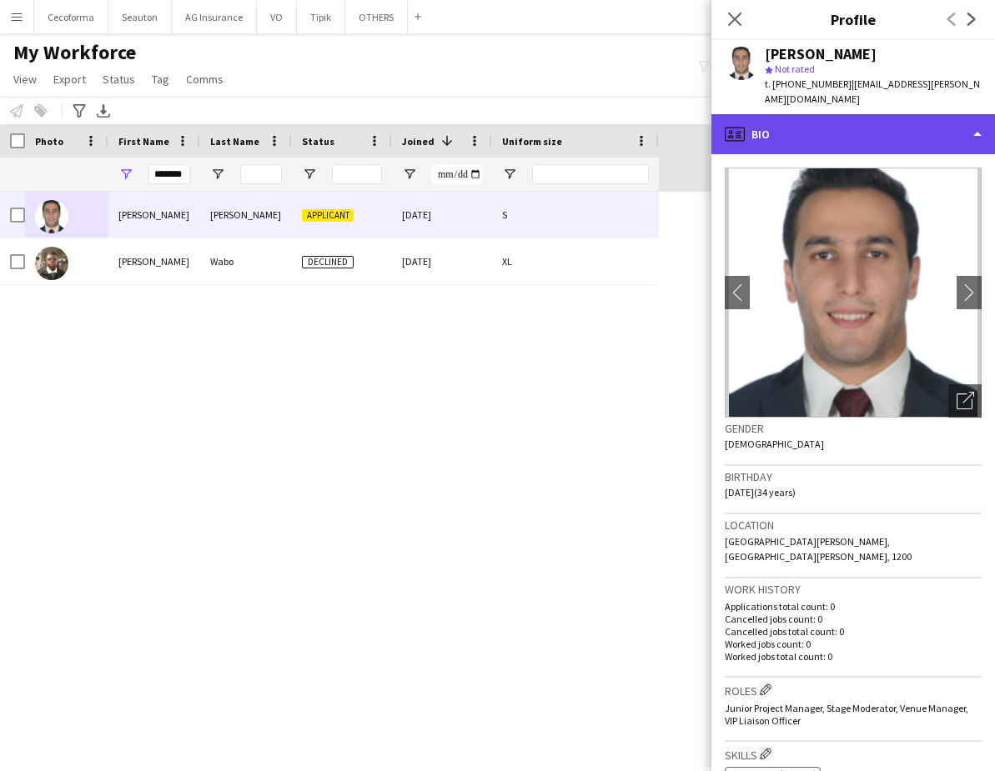
click at [773, 128] on div "profile Bio" at bounding box center [852, 134] width 283 height 40
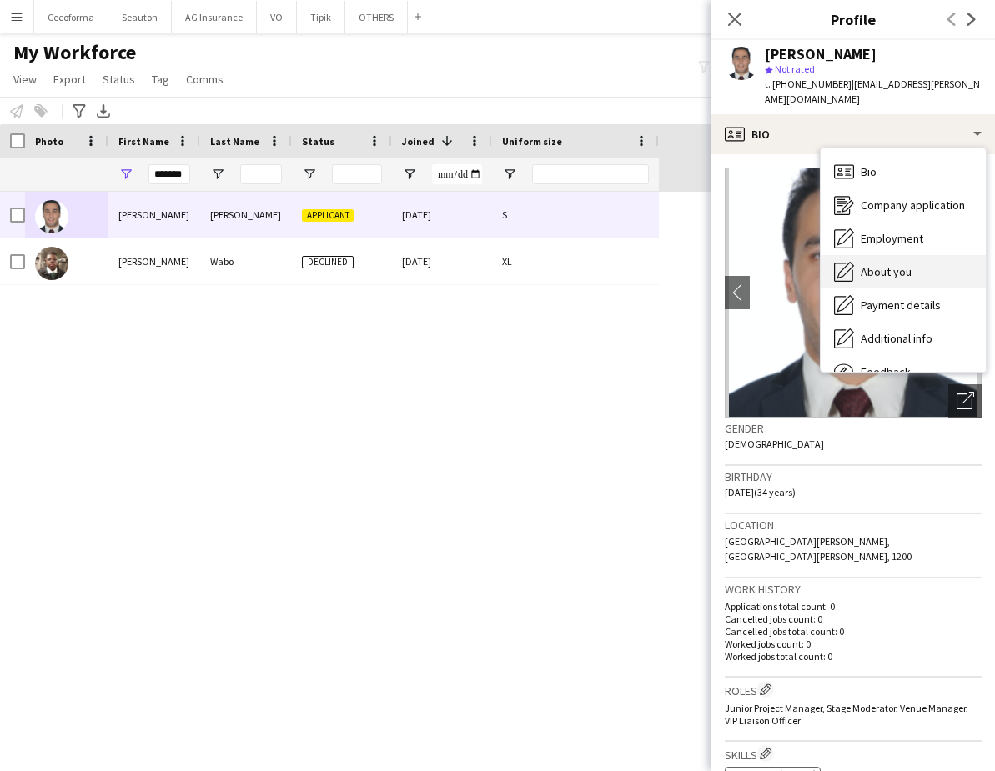
click at [898, 255] on div "About you About you" at bounding box center [902, 271] width 165 height 33
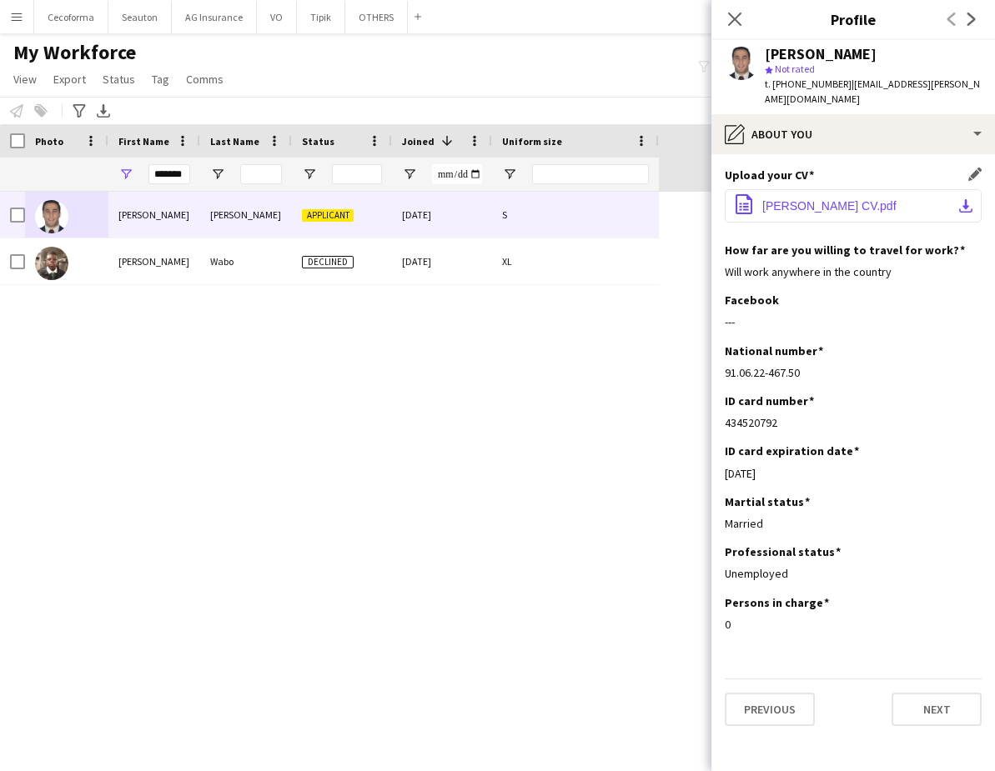
click at [846, 199] on span "Patrick Saliba CV.pdf" at bounding box center [829, 205] width 134 height 13
drag, startPoint x: 152, startPoint y: 172, endPoint x: 358, endPoint y: 189, distance: 207.5
click at [358, 189] on div "*******" at bounding box center [329, 174] width 659 height 33
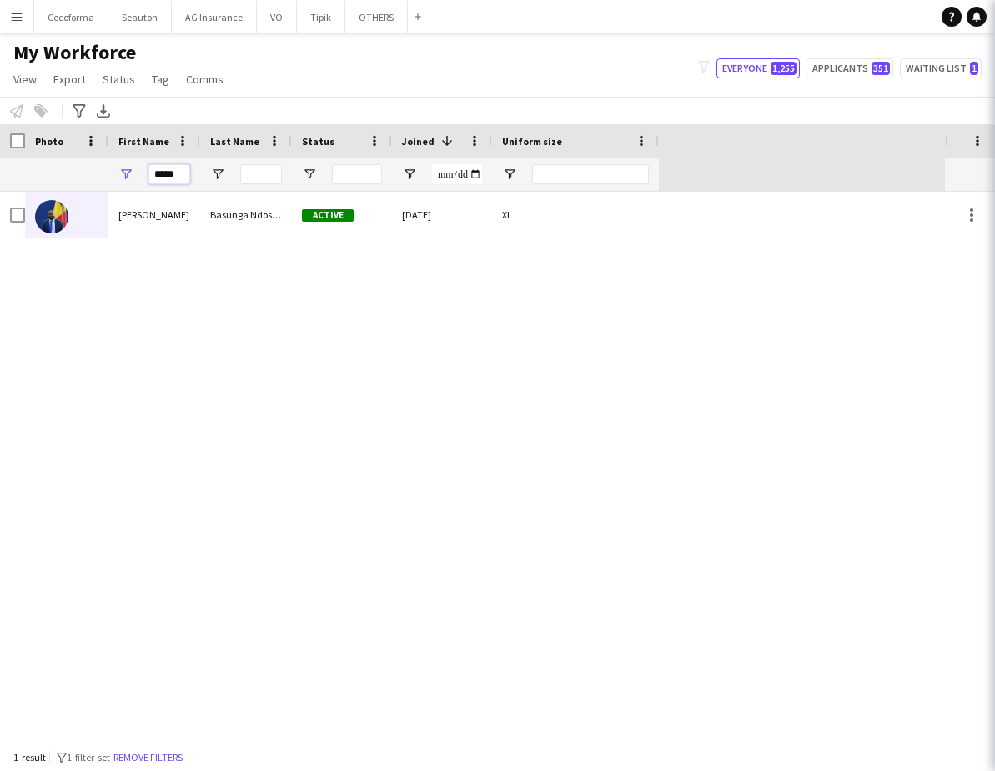
type input "*****"
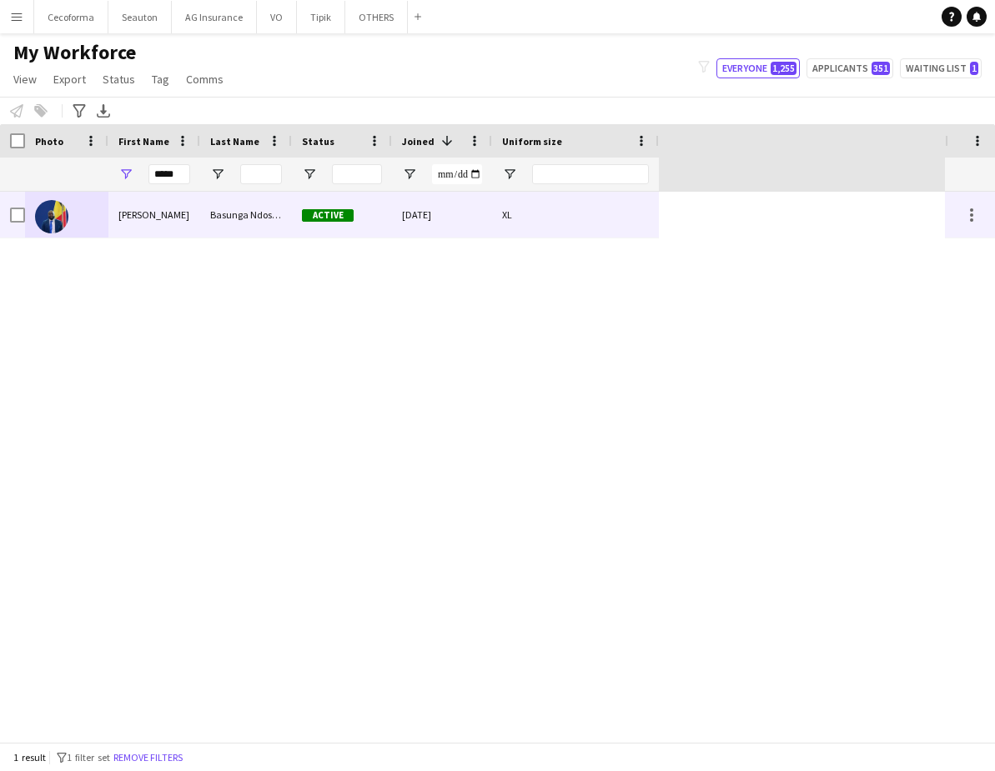
click at [250, 209] on div "Basunga Ndosimau" at bounding box center [246, 215] width 92 height 46
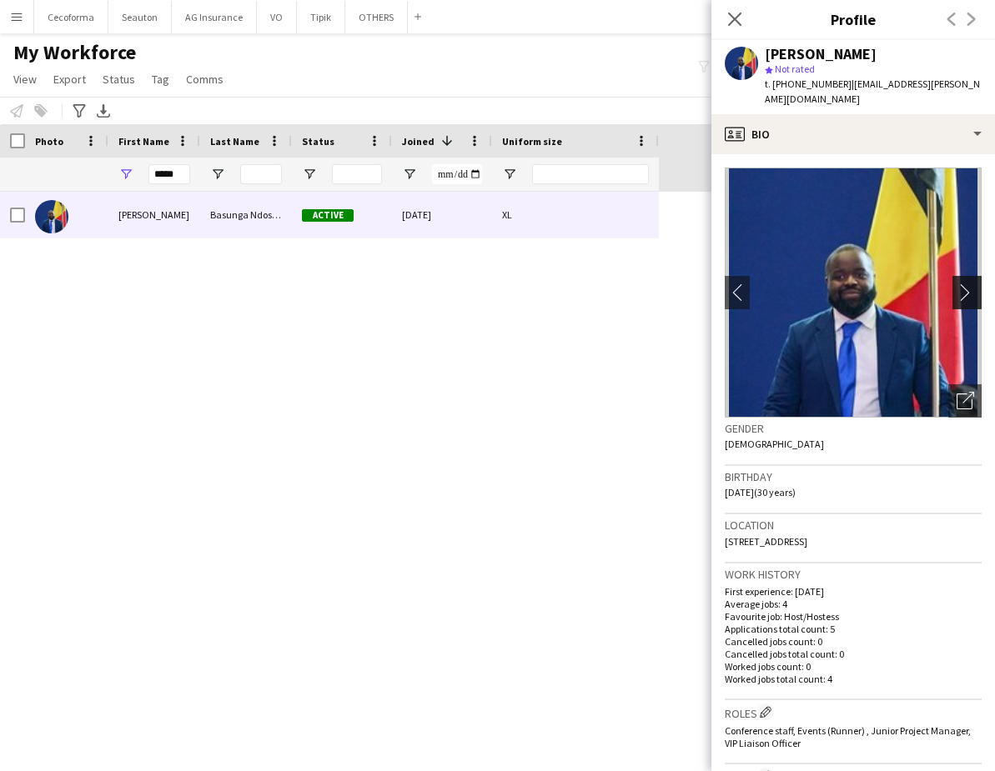
click at [959, 283] on app-icon "chevron-right" at bounding box center [969, 292] width 26 height 18
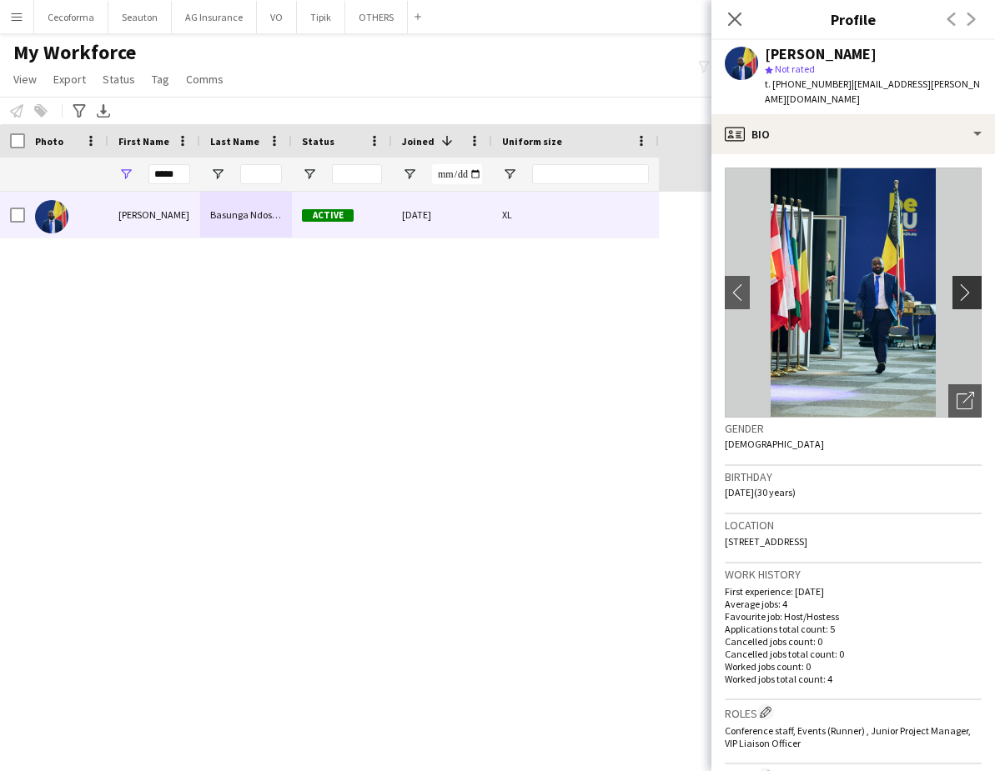
click at [956, 283] on app-icon "chevron-right" at bounding box center [969, 292] width 26 height 18
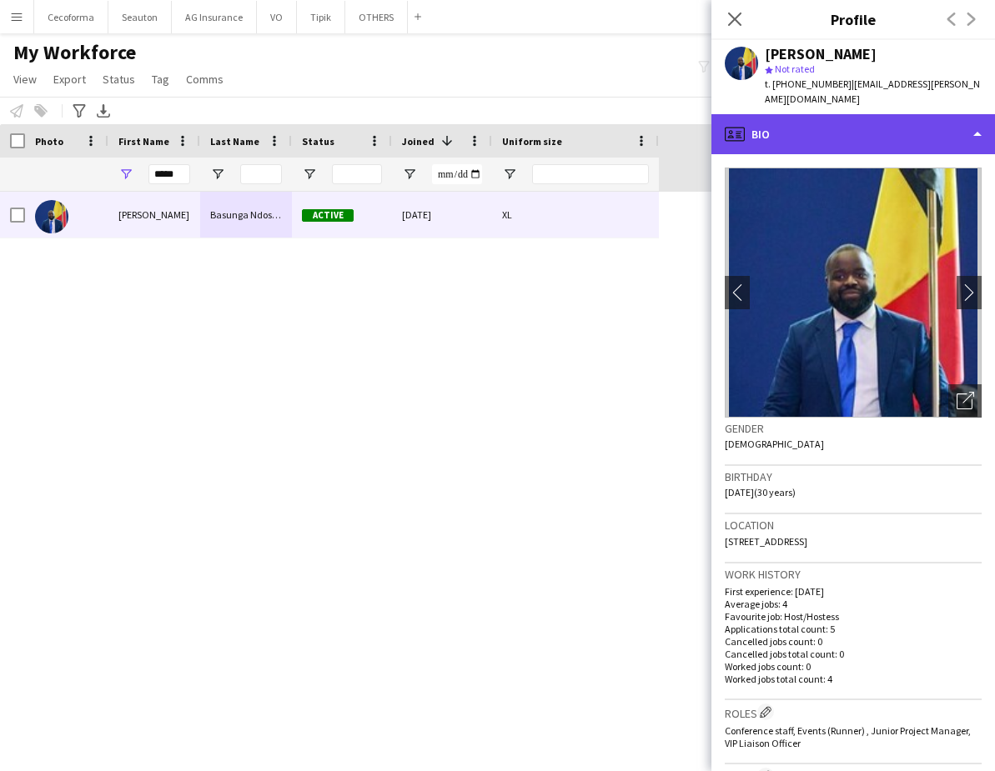
click at [852, 118] on div "profile Bio" at bounding box center [852, 134] width 283 height 40
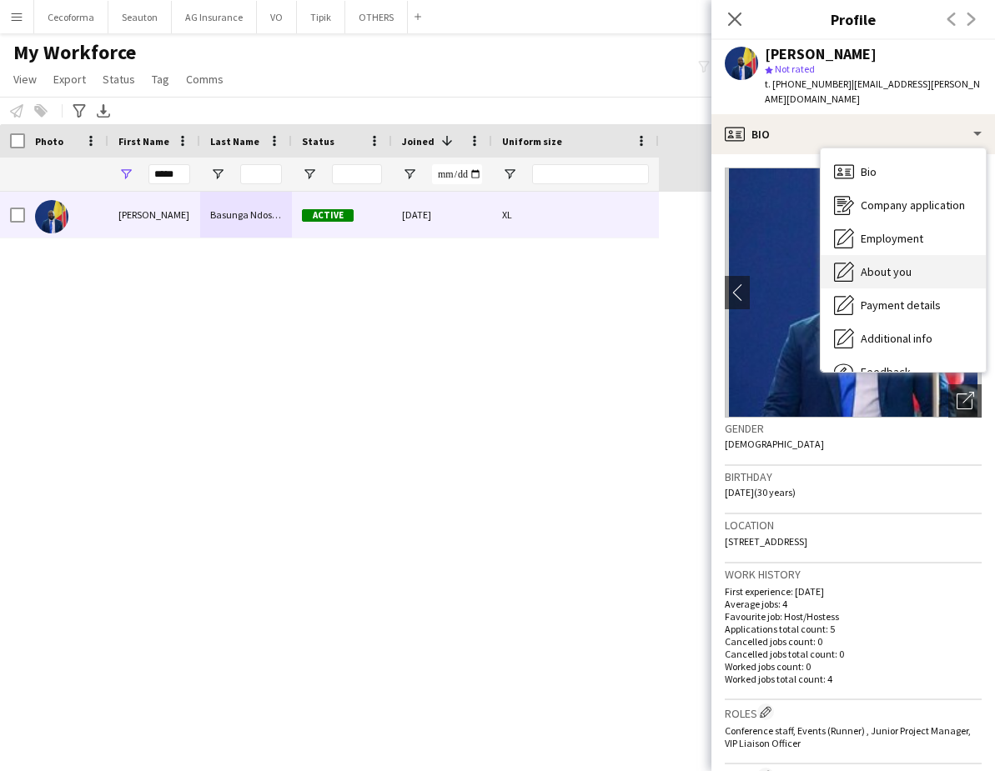
click at [904, 264] on span "About you" at bounding box center [885, 271] width 51 height 15
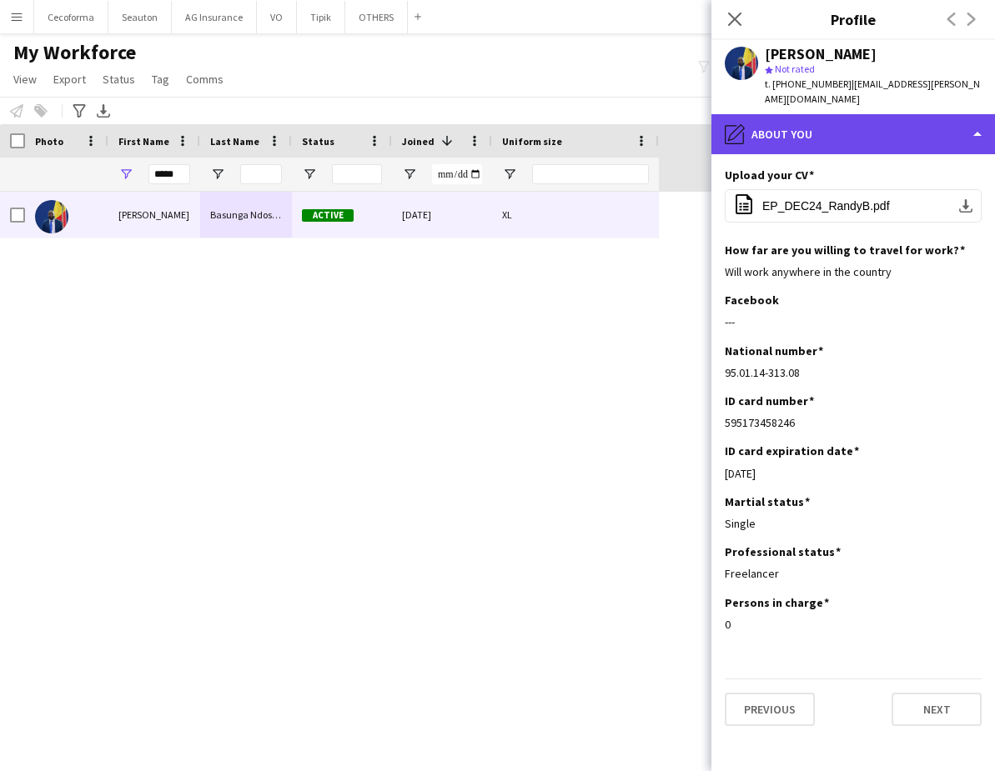
click at [838, 115] on div "pencil4 About you" at bounding box center [852, 134] width 283 height 40
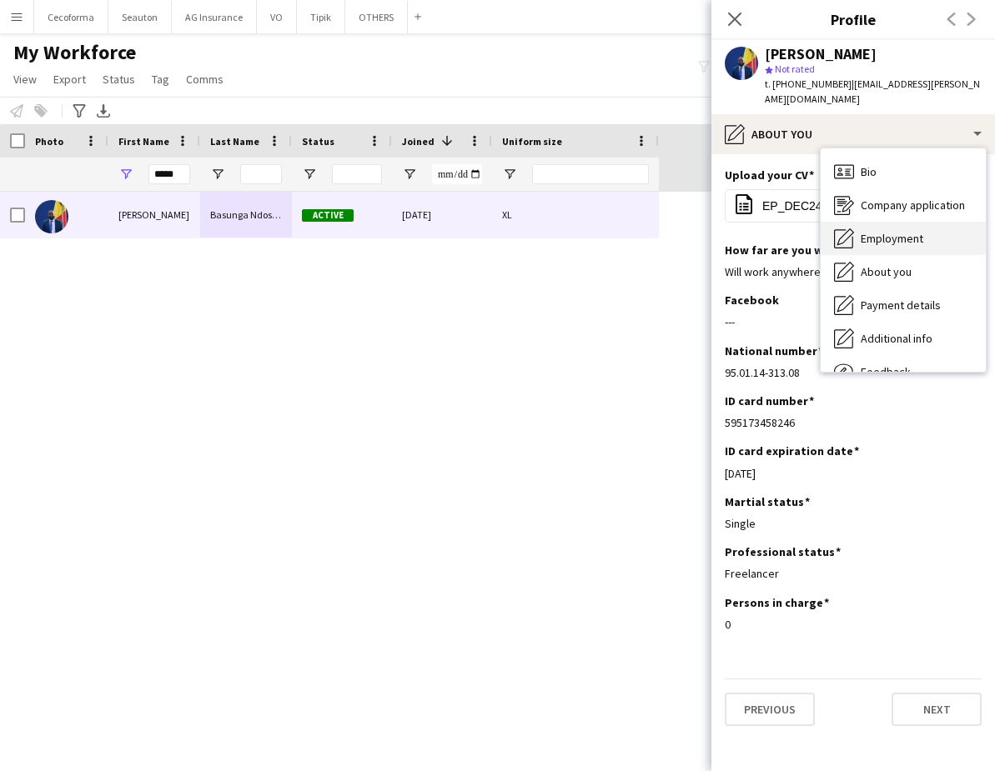
click at [910, 231] on span "Employment" at bounding box center [891, 238] width 63 height 15
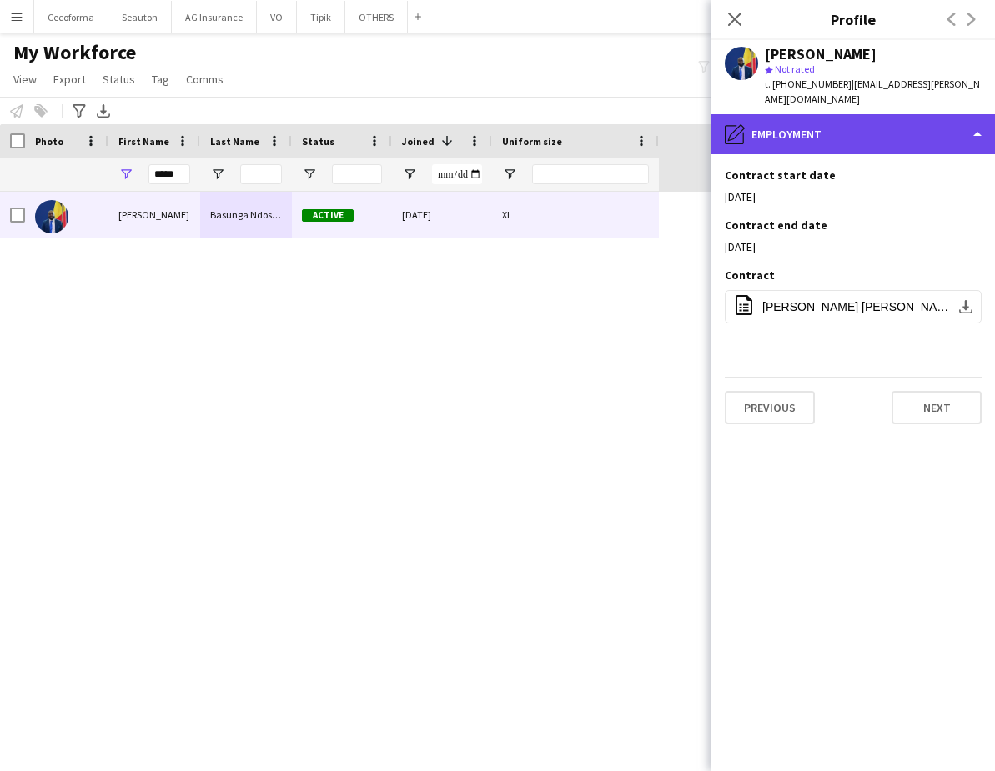
click at [836, 114] on div "pencil4 Employment" at bounding box center [852, 134] width 283 height 40
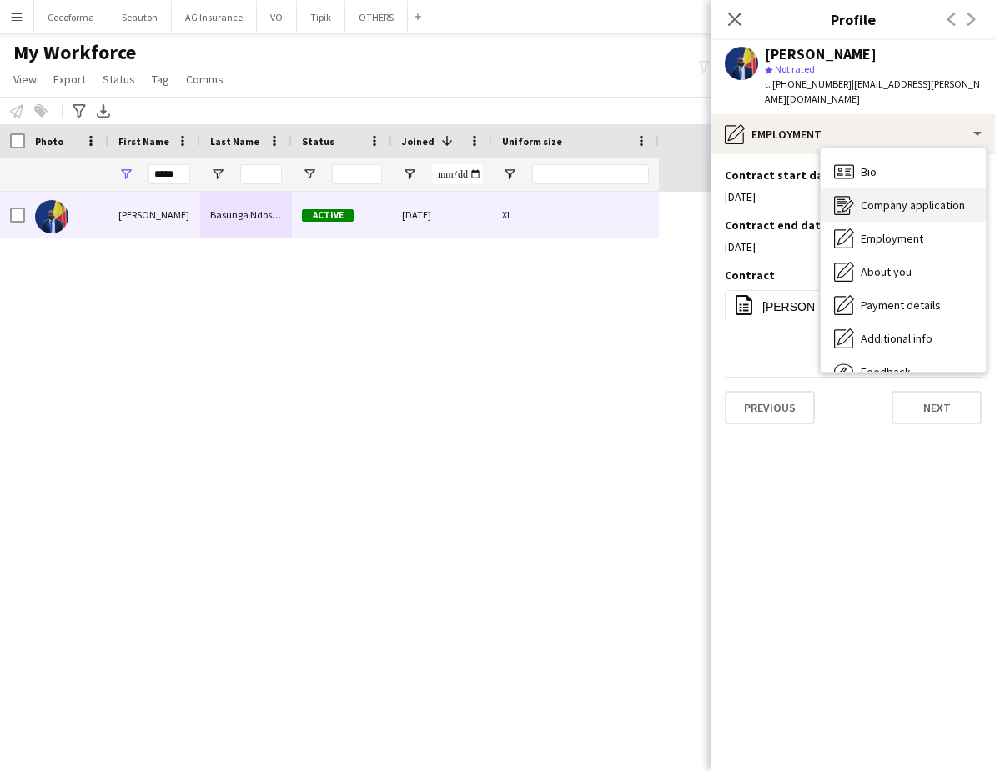
click at [903, 198] on span "Company application" at bounding box center [912, 205] width 104 height 15
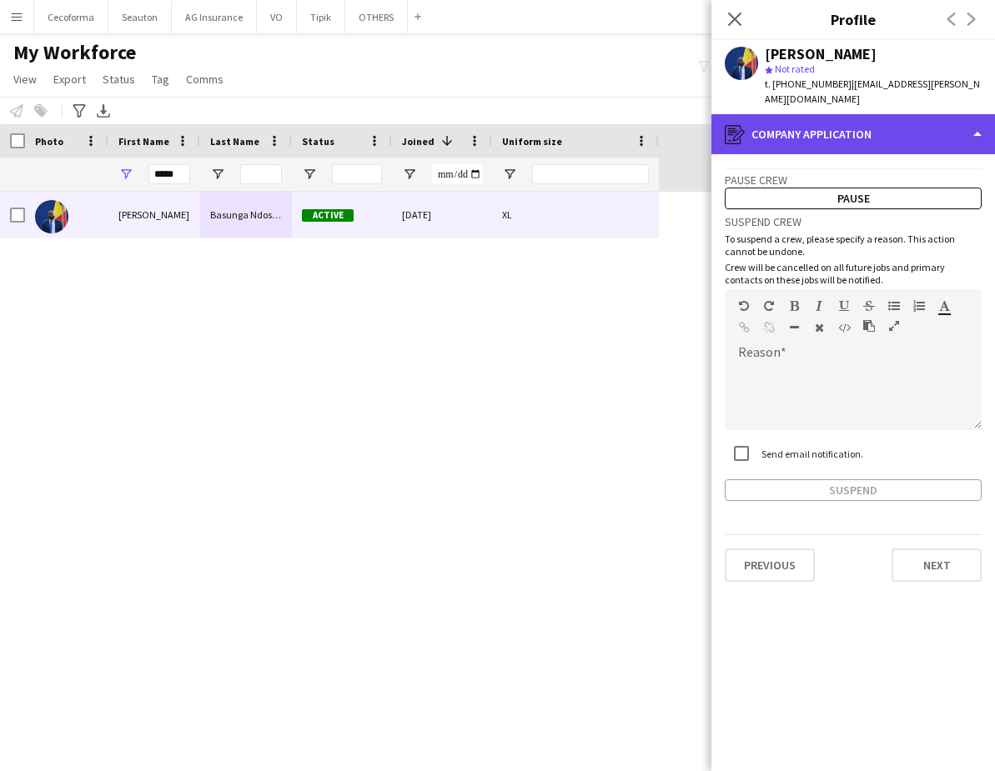
click at [804, 116] on div "register Company application" at bounding box center [852, 134] width 283 height 40
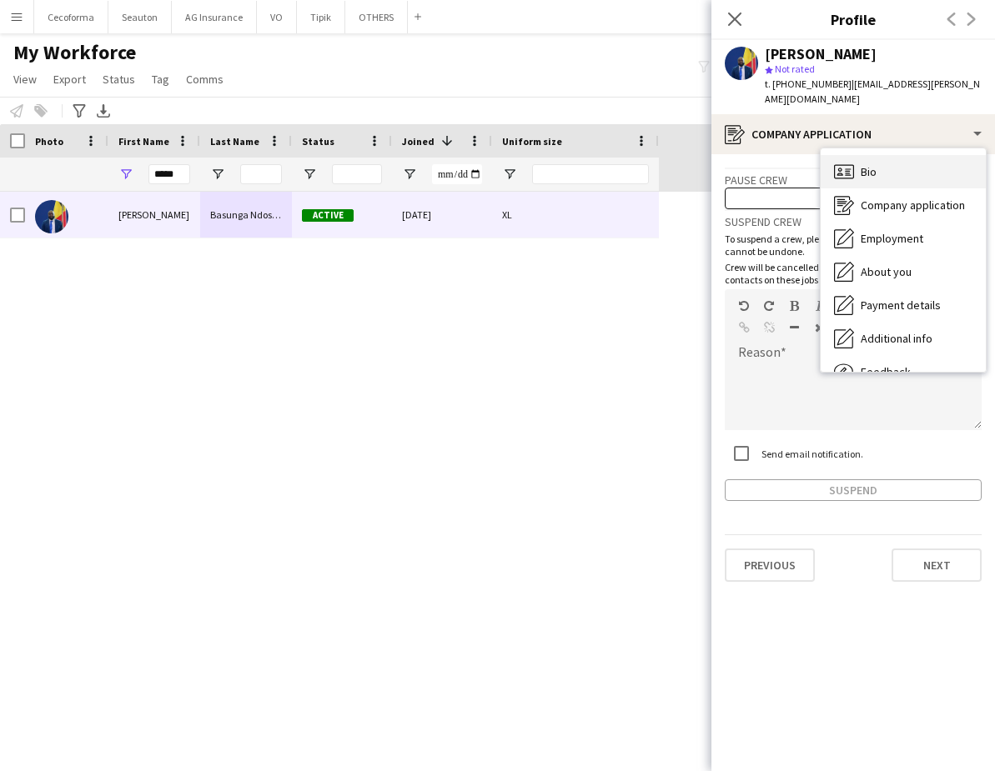
click at [874, 167] on div "Bio Bio" at bounding box center [902, 171] width 165 height 33
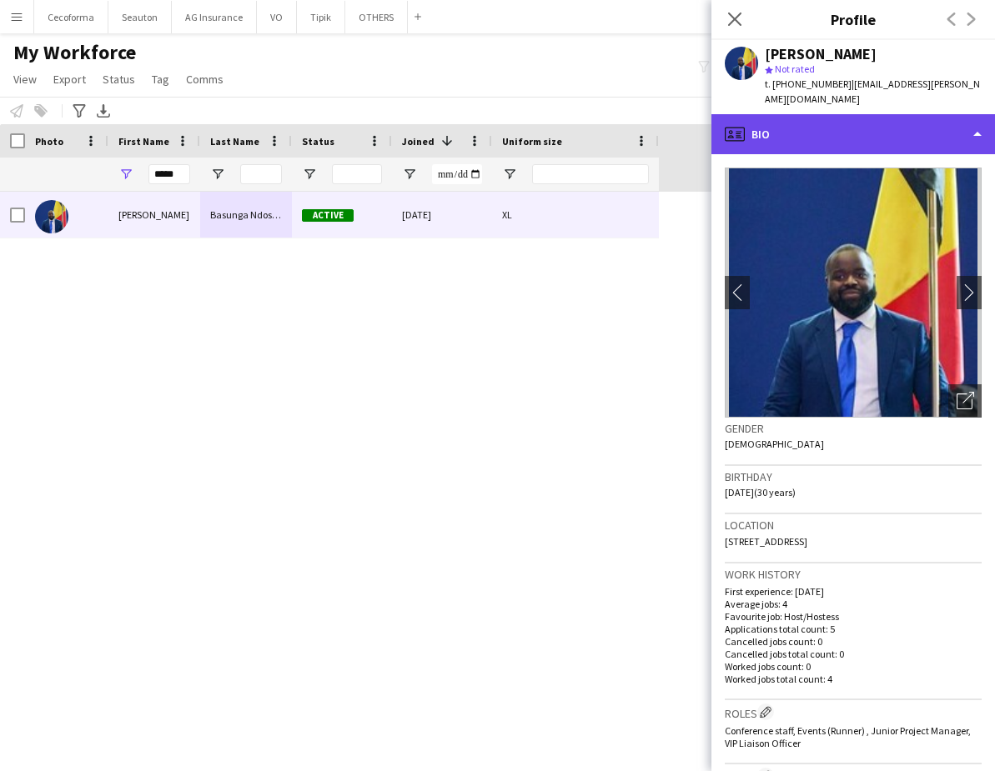
click at [836, 117] on div "profile Bio" at bounding box center [852, 134] width 283 height 40
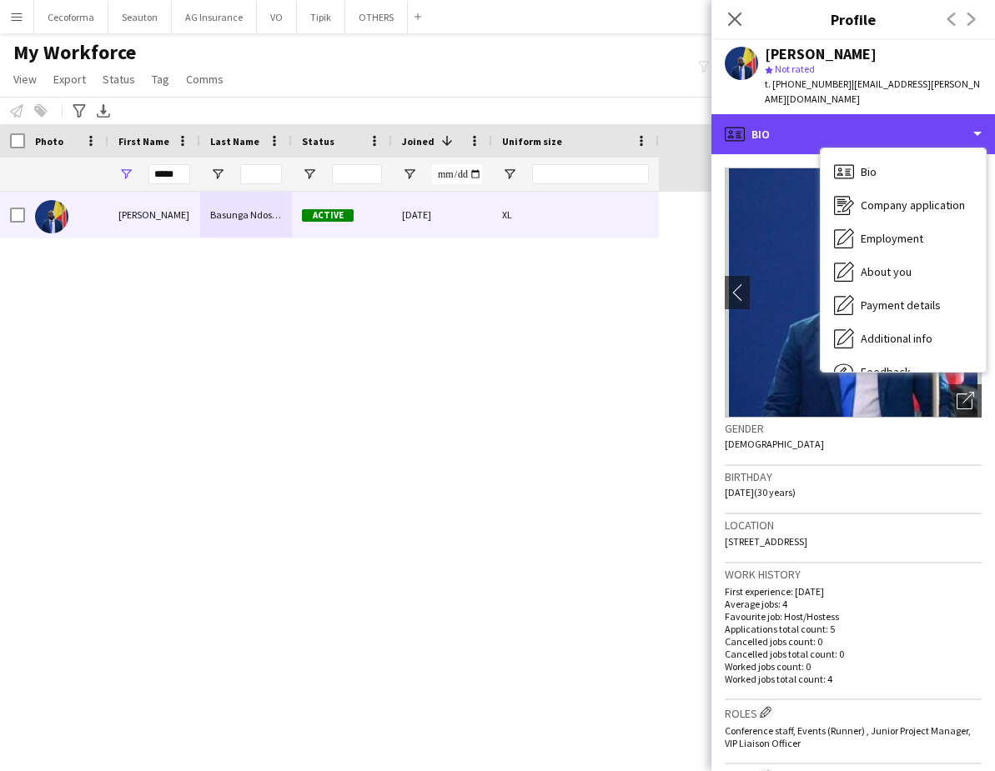
scroll to position [43, 0]
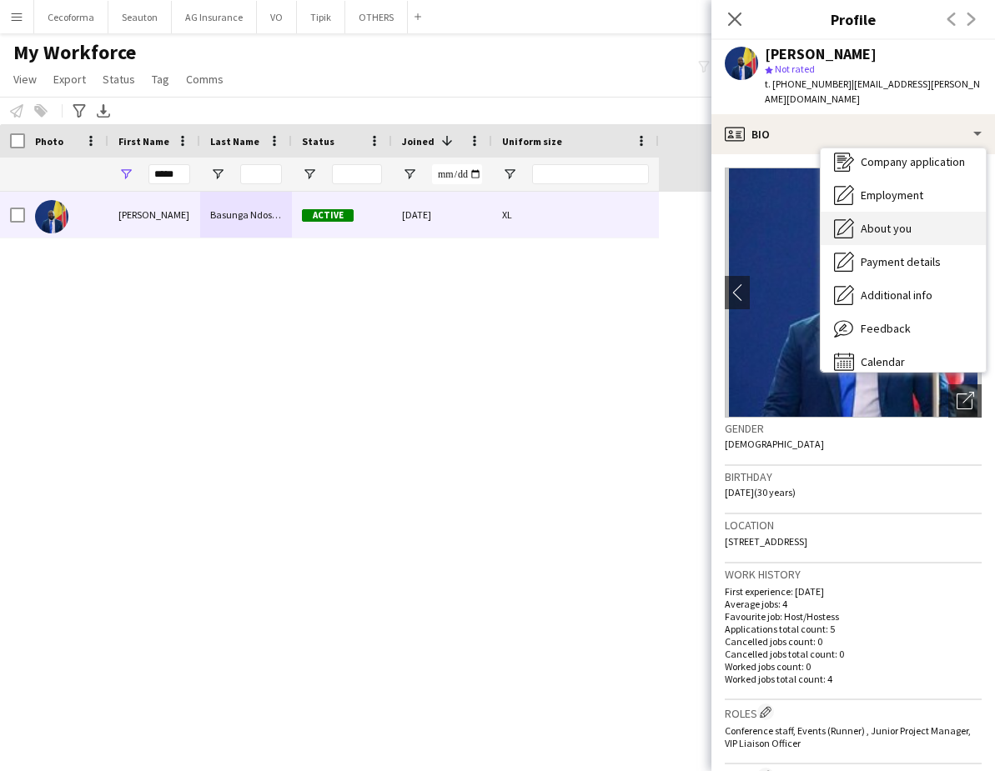
click at [913, 218] on div "About you About you" at bounding box center [902, 228] width 165 height 33
